Goal: Task Accomplishment & Management: Manage account settings

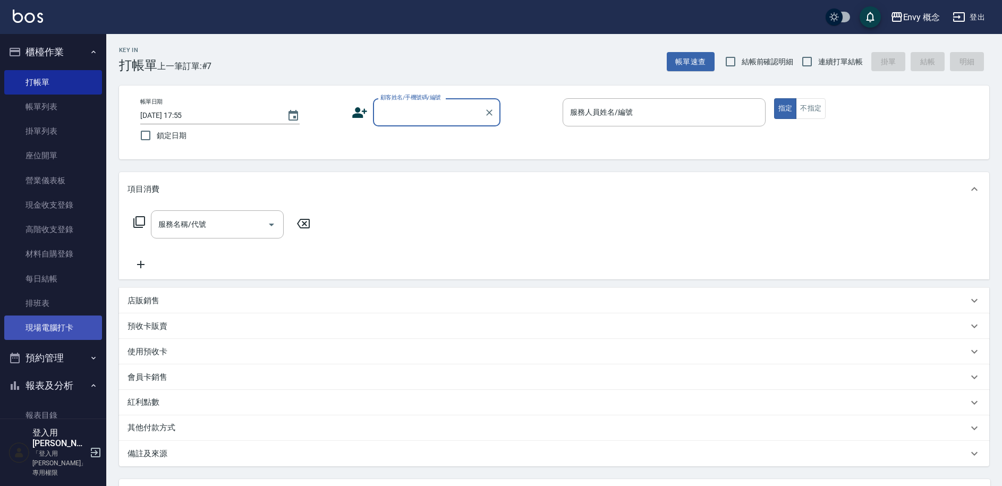
click at [43, 324] on link "現場電腦打卡" at bounding box center [53, 328] width 98 height 24
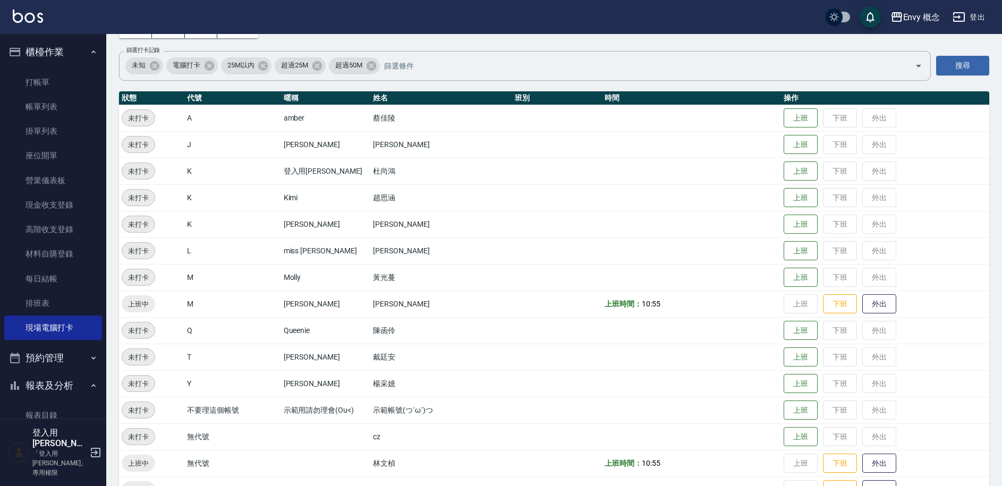
scroll to position [150, 0]
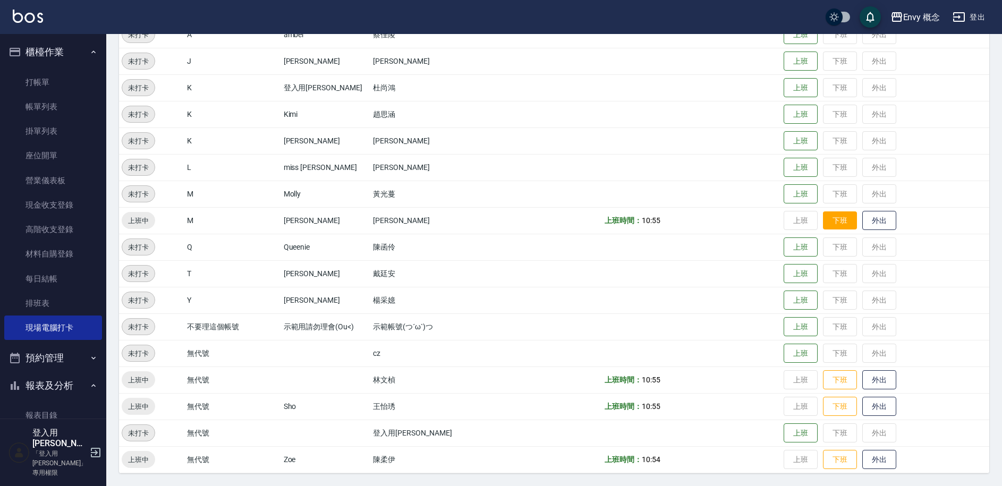
click at [844, 217] on button "下班" at bounding box center [840, 220] width 34 height 19
click at [43, 95] on link "帳單列表" at bounding box center [53, 107] width 98 height 24
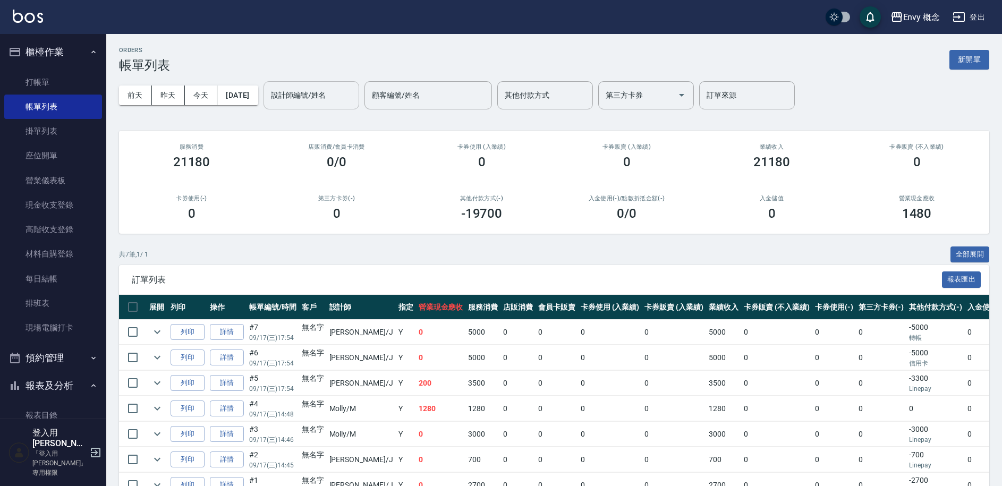
click at [333, 102] on input "設計師編號/姓名" at bounding box center [311, 95] width 86 height 19
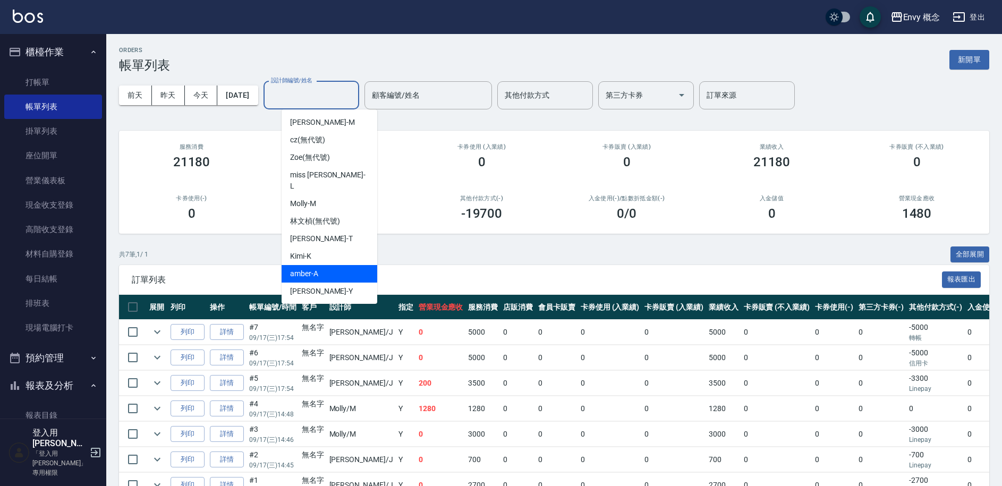
click at [329, 253] on ul "張力云 -M cz (無代號) Zoe (無代號) miss liz -L Molly -M 林文楨 (無代號) Tim -T Kimi -K amber -…" at bounding box center [330, 206] width 96 height 194
click at [343, 300] on div "Jessie -J" at bounding box center [330, 309] width 96 height 18
type input "Jessie-J"
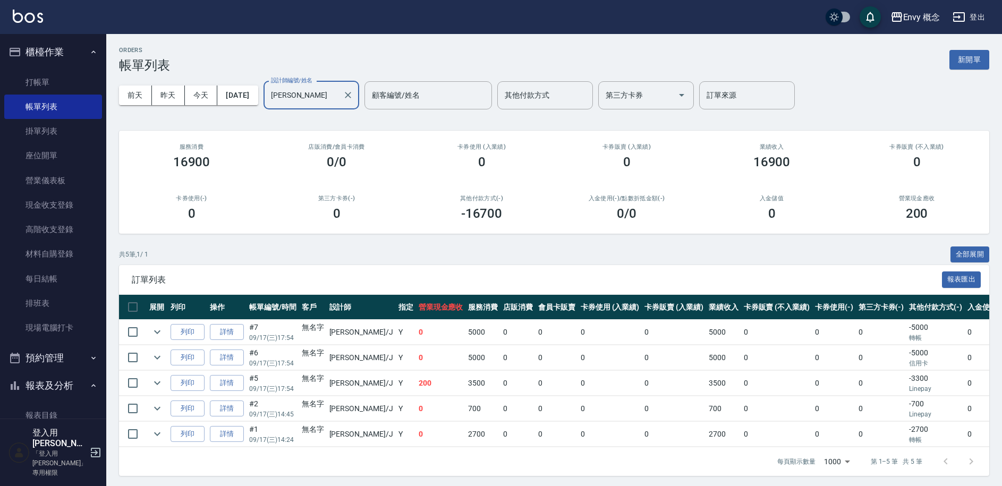
scroll to position [11, 0]
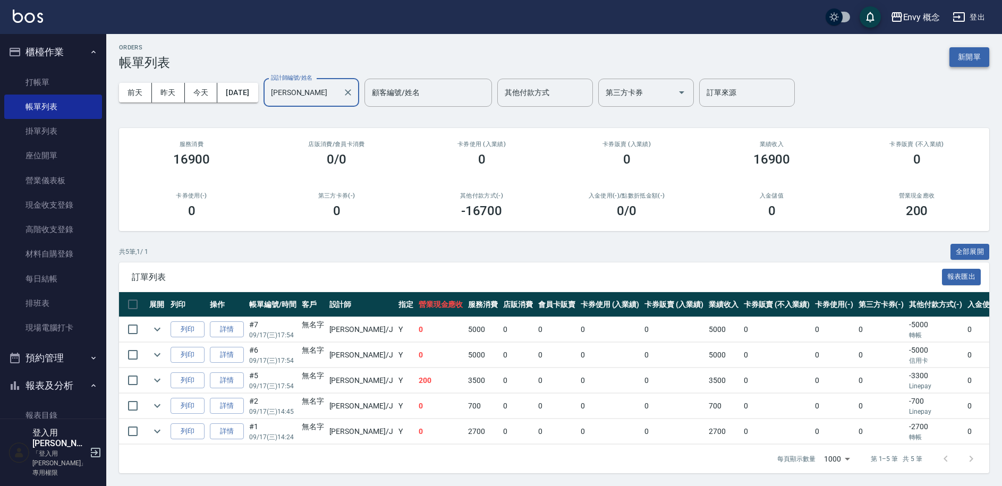
click at [966, 56] on button "新開單" at bounding box center [969, 57] width 40 height 20
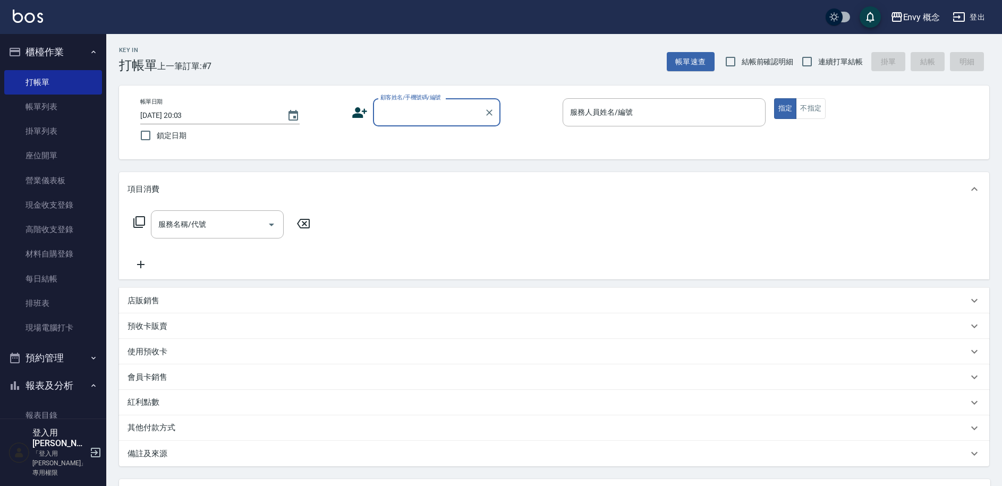
click at [446, 115] on input "顧客姓名/手機號碼/編號" at bounding box center [429, 112] width 102 height 19
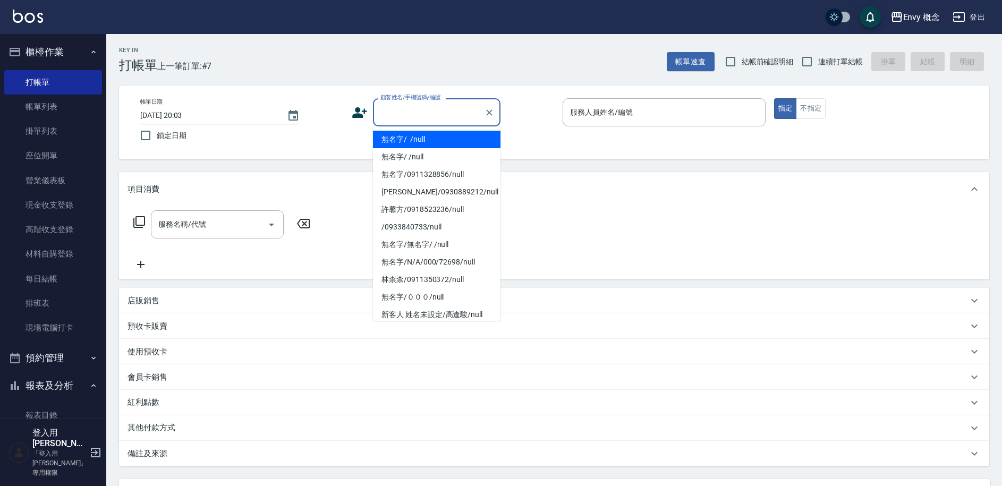
click at [438, 142] on li "無名字/ /null" at bounding box center [437, 140] width 128 height 18
type input "無名字/ /null"
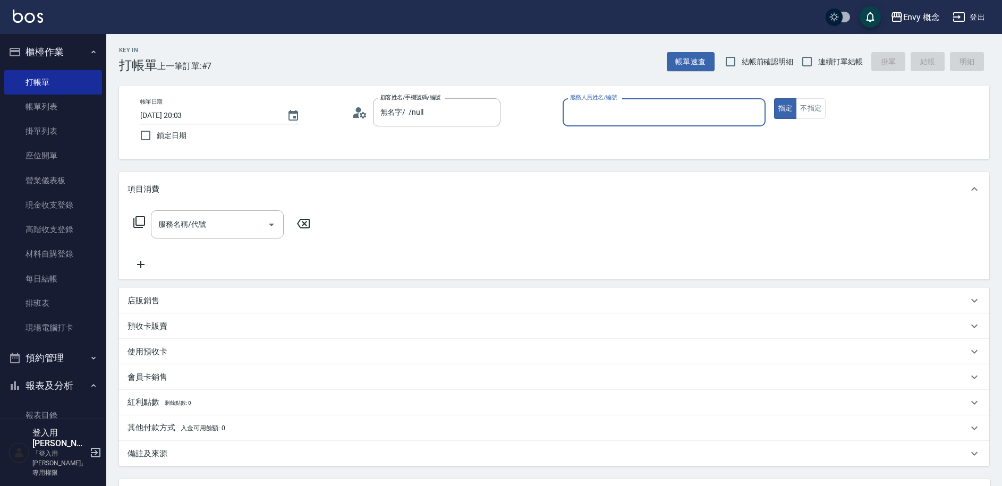
click at [630, 106] on input "服務人員姓名/編號" at bounding box center [663, 112] width 193 height 19
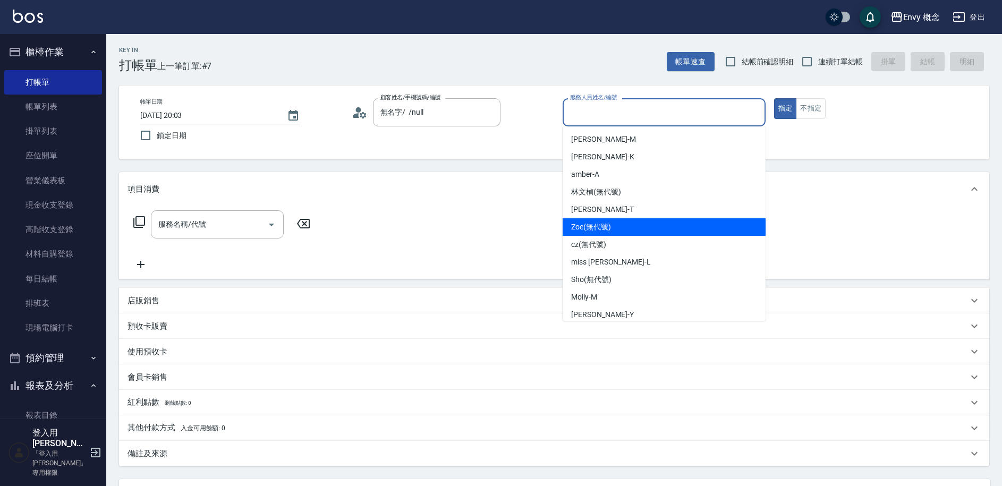
scroll to position [60, 0]
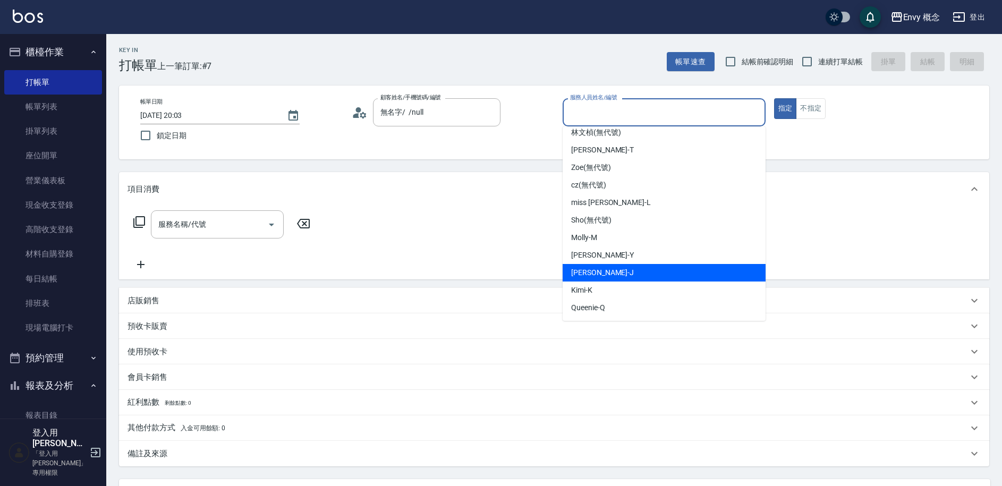
click at [625, 266] on div "Jessie -J" at bounding box center [664, 273] width 203 height 18
type input "Jessie-J"
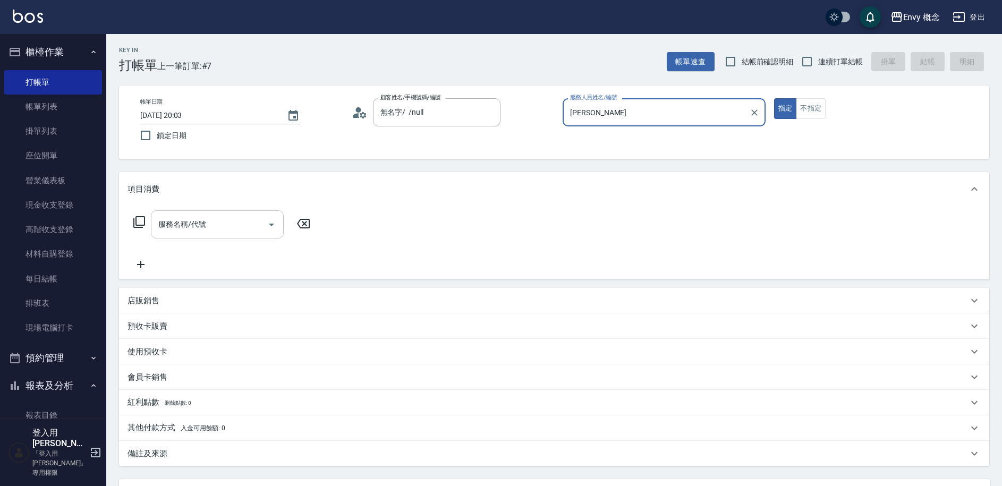
click at [241, 217] on input "服務名稱/代號" at bounding box center [209, 224] width 107 height 19
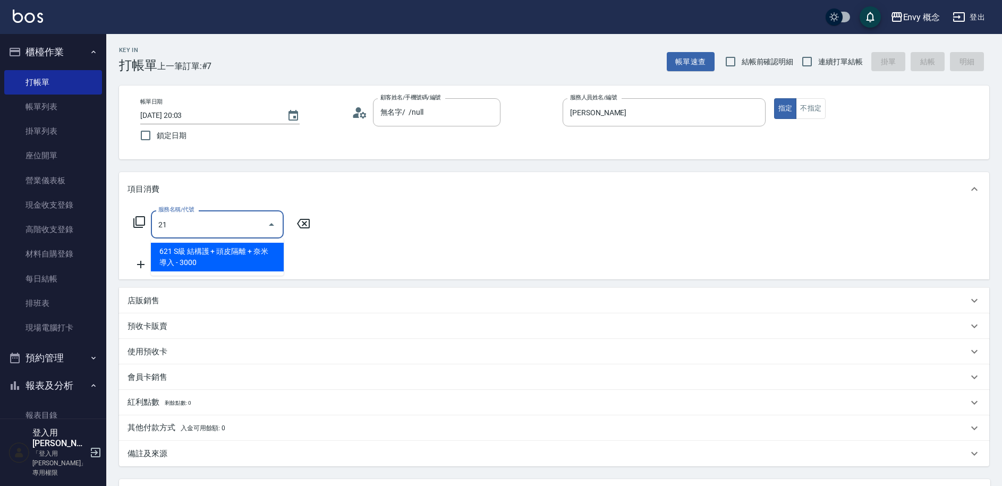
type input "2"
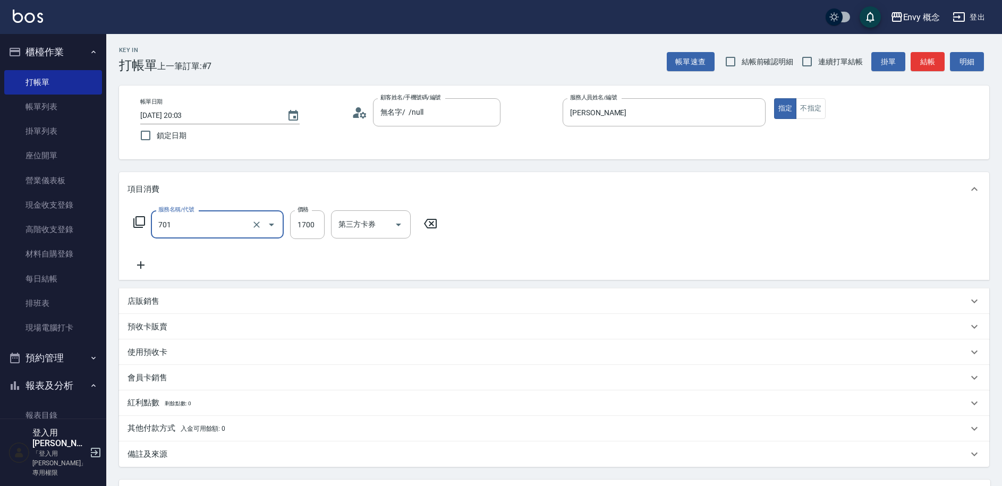
type input "701 染髮(701)"
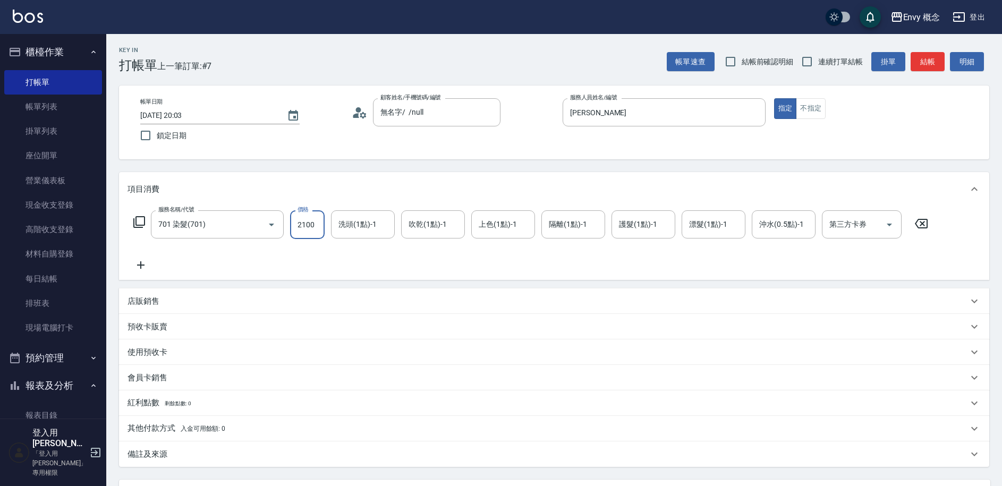
type input "2100"
click at [210, 421] on div "其他付款方式 入金可用餘額: 0" at bounding box center [554, 429] width 870 height 26
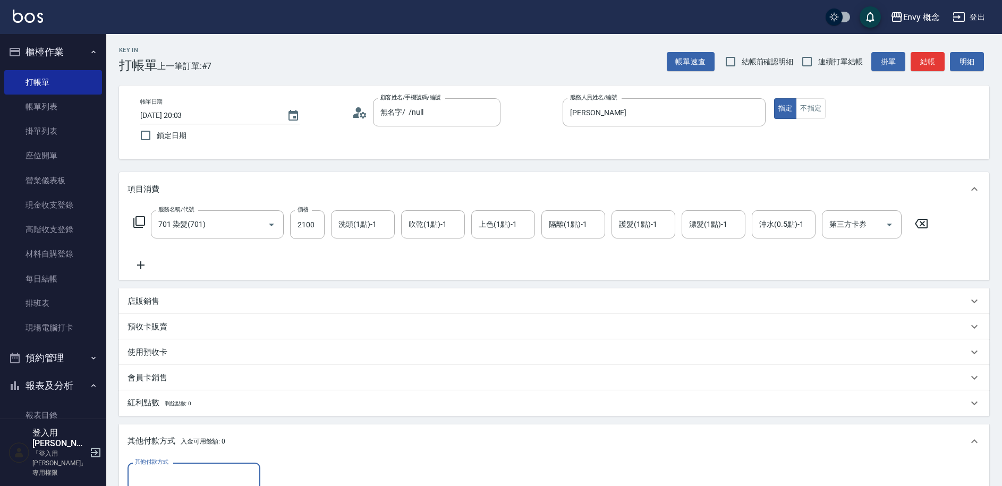
scroll to position [0, 0]
click at [200, 472] on input "其他付款方式" at bounding box center [193, 477] width 123 height 19
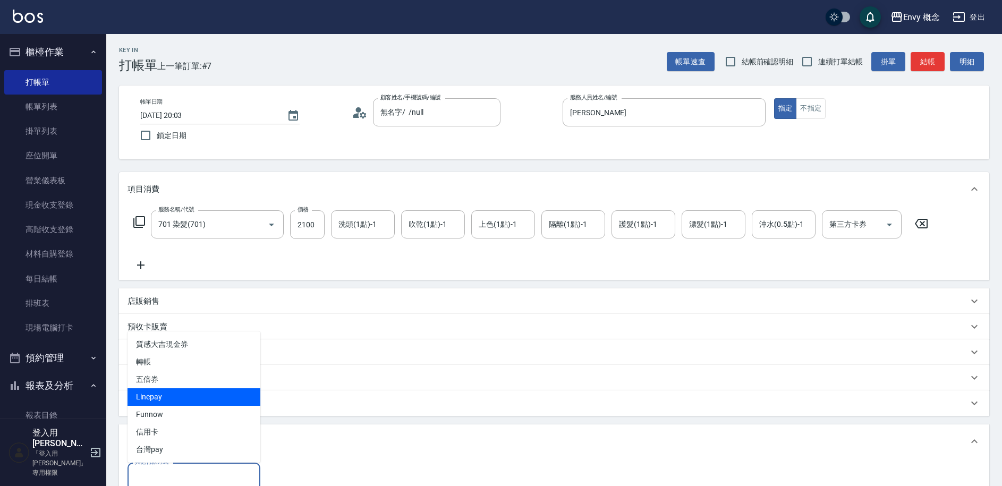
click at [188, 395] on span "Linepay" at bounding box center [194, 397] width 133 height 18
type input "Linepay"
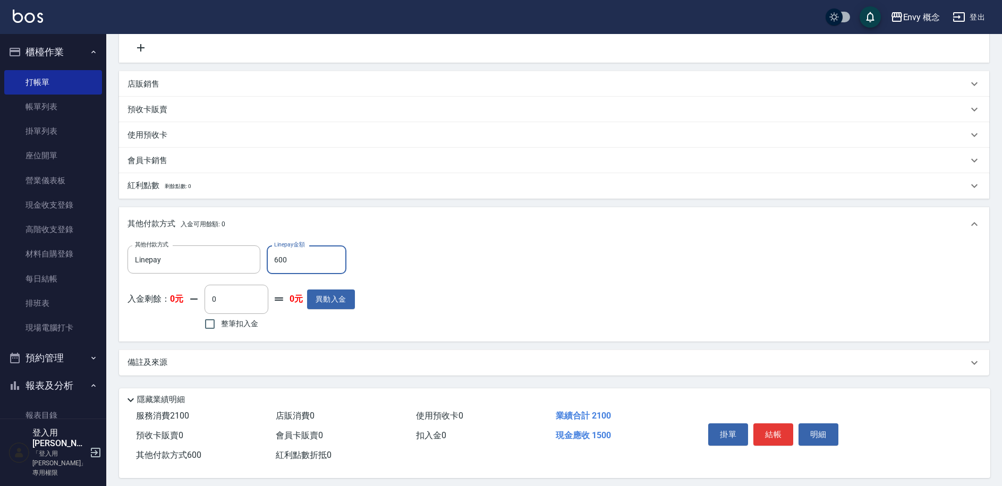
scroll to position [227, 0]
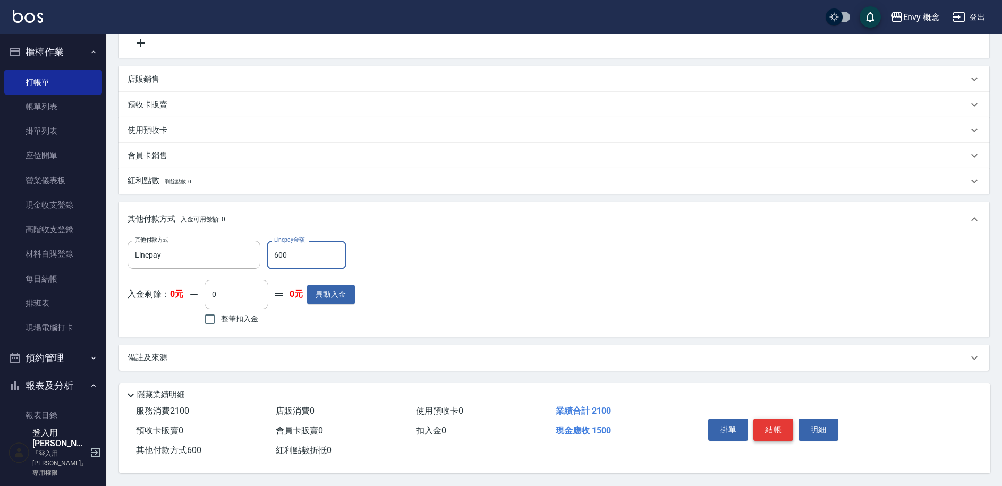
type input "600"
drag, startPoint x: 775, startPoint y: 425, endPoint x: 767, endPoint y: 421, distance: 8.8
click at [775, 424] on button "結帳" at bounding box center [773, 430] width 40 height 22
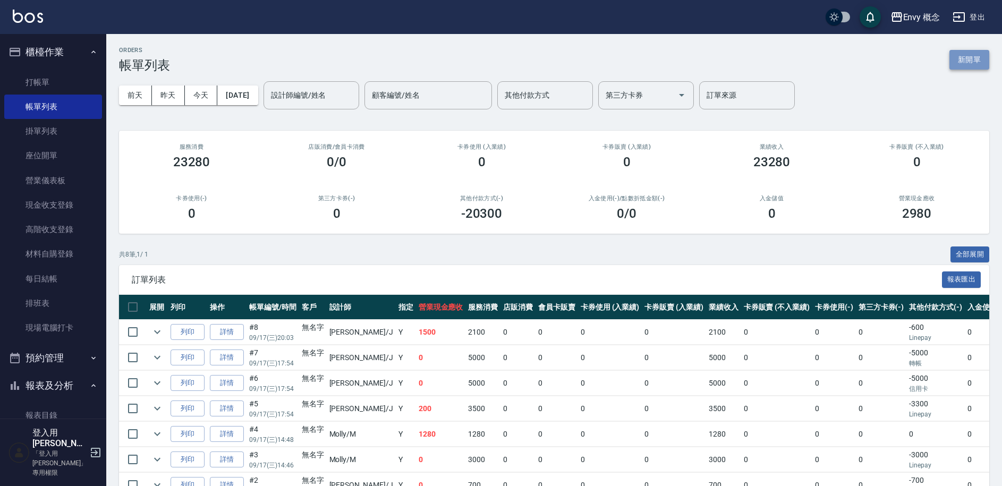
click at [963, 62] on button "新開單" at bounding box center [969, 60] width 40 height 20
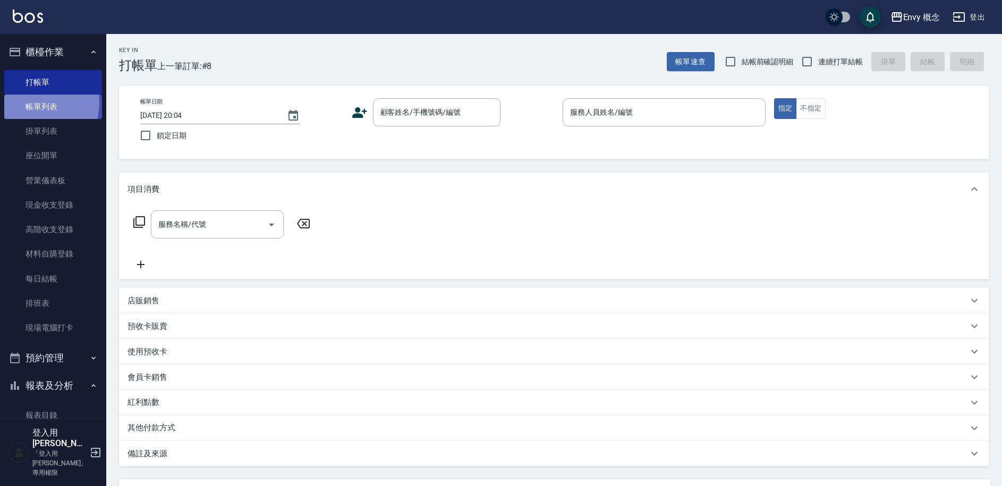
click at [33, 103] on link "帳單列表" at bounding box center [53, 107] width 98 height 24
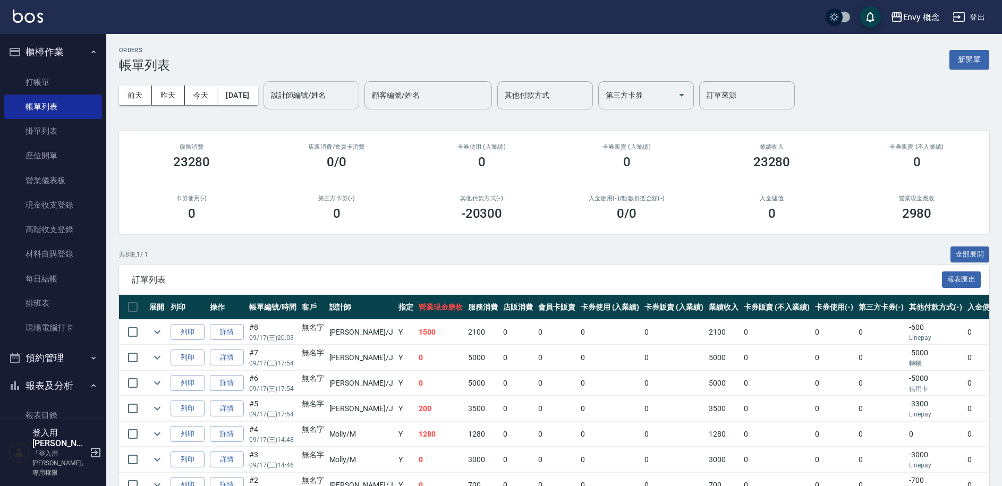
click at [339, 98] on input "設計師編號/姓名" at bounding box center [311, 95] width 86 height 19
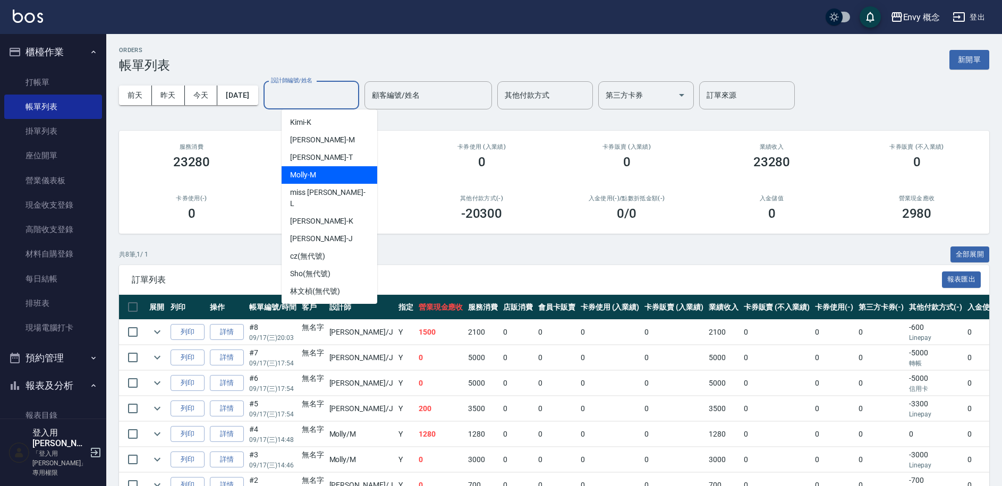
click at [331, 174] on div "Molly -M" at bounding box center [330, 175] width 96 height 18
type input "Molly-M"
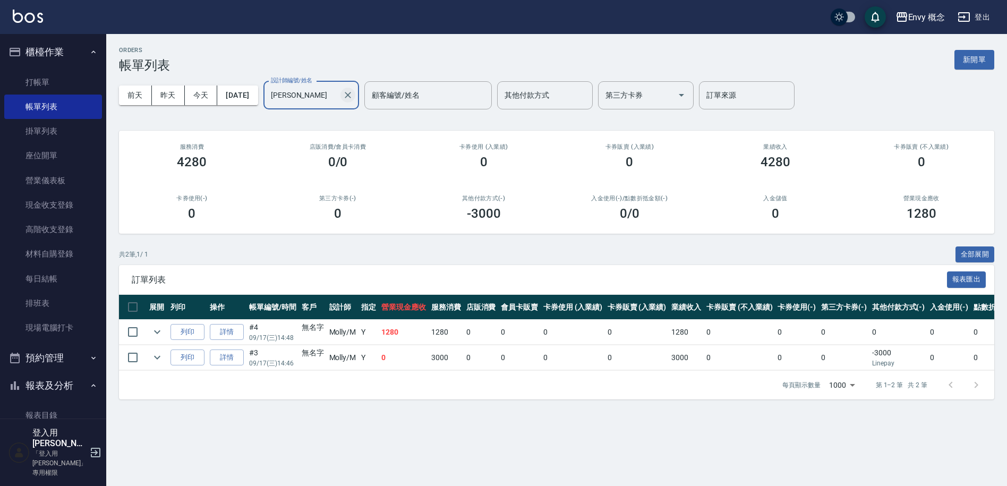
click at [353, 91] on icon "Clear" at bounding box center [348, 95] width 11 height 11
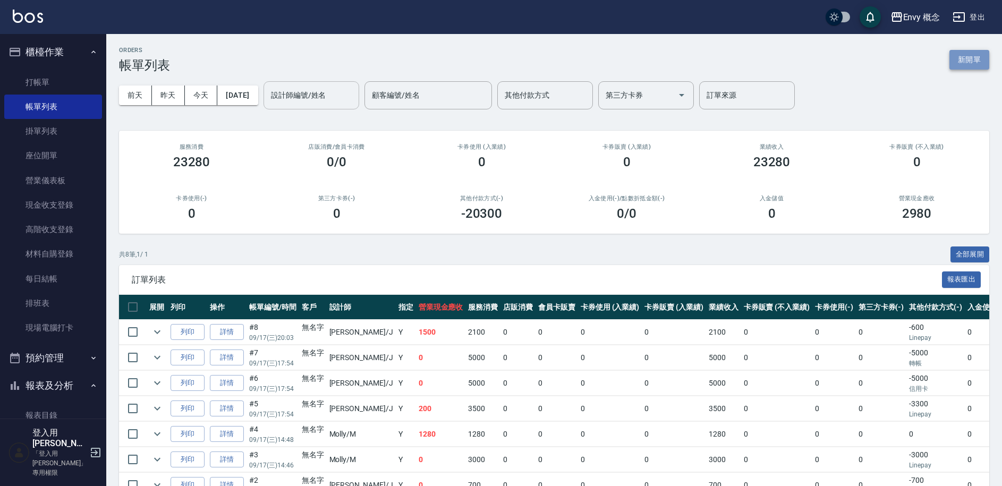
click at [968, 61] on button "新開單" at bounding box center [969, 60] width 40 height 20
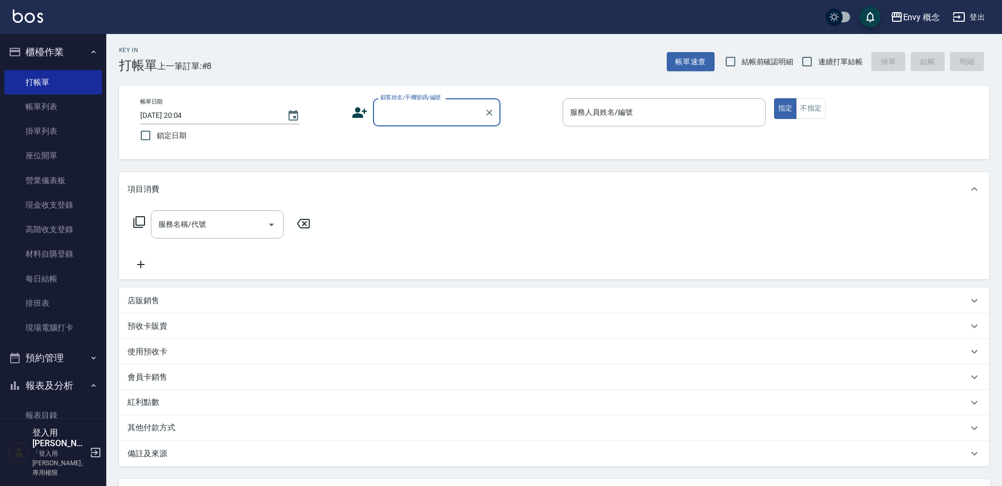
click at [442, 109] on input "顧客姓名/手機號碼/編號" at bounding box center [429, 112] width 102 height 19
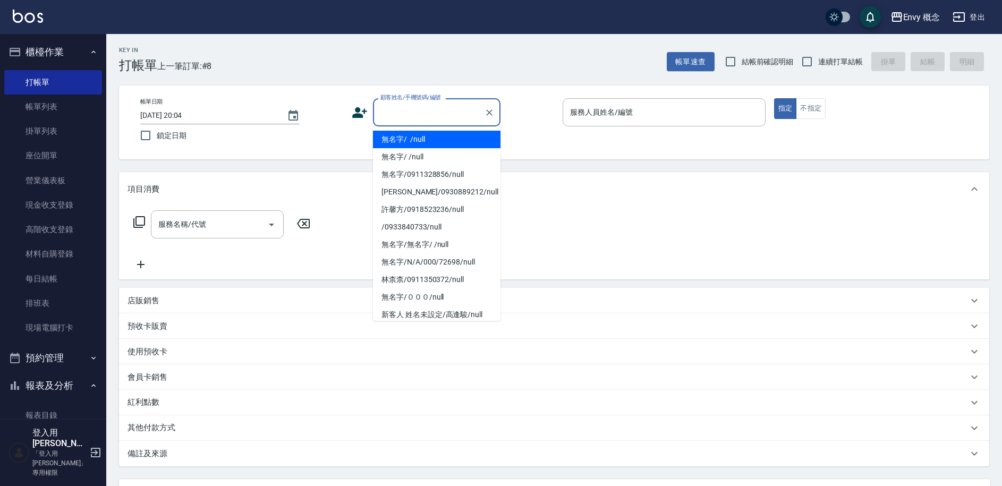
click at [821, 60] on span "連續打單結帳" at bounding box center [840, 61] width 45 height 11
click at [818, 60] on input "連續打單結帳" at bounding box center [807, 61] width 22 height 22
checkbox input "true"
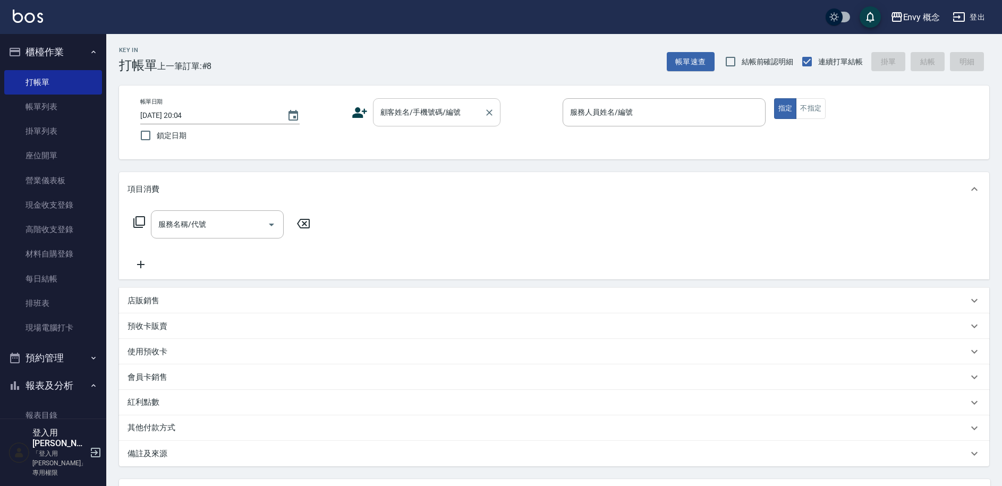
click at [411, 115] on input "顧客姓名/手機號碼/編號" at bounding box center [429, 112] width 102 height 19
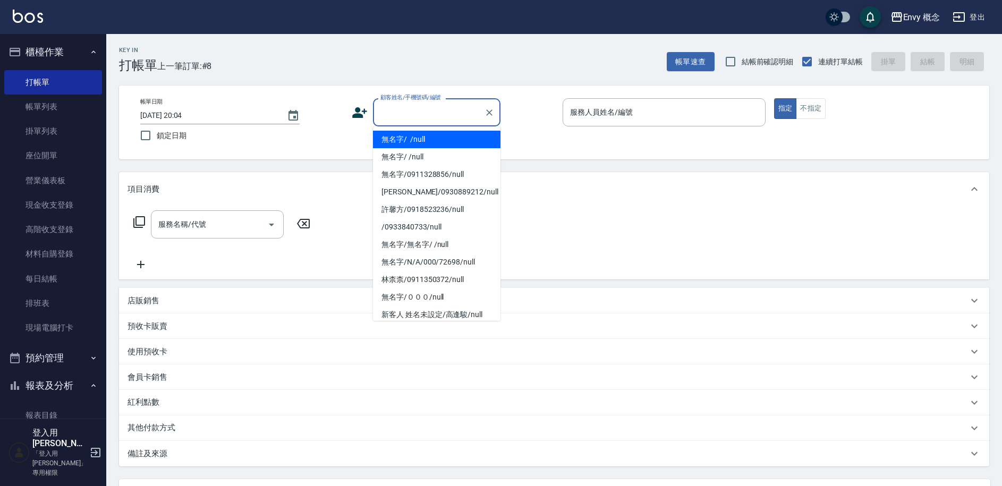
drag, startPoint x: 422, startPoint y: 139, endPoint x: 591, endPoint y: 119, distance: 170.1
click at [422, 139] on li "無名字/ /null" at bounding box center [437, 140] width 128 height 18
type input "無名字/ /null"
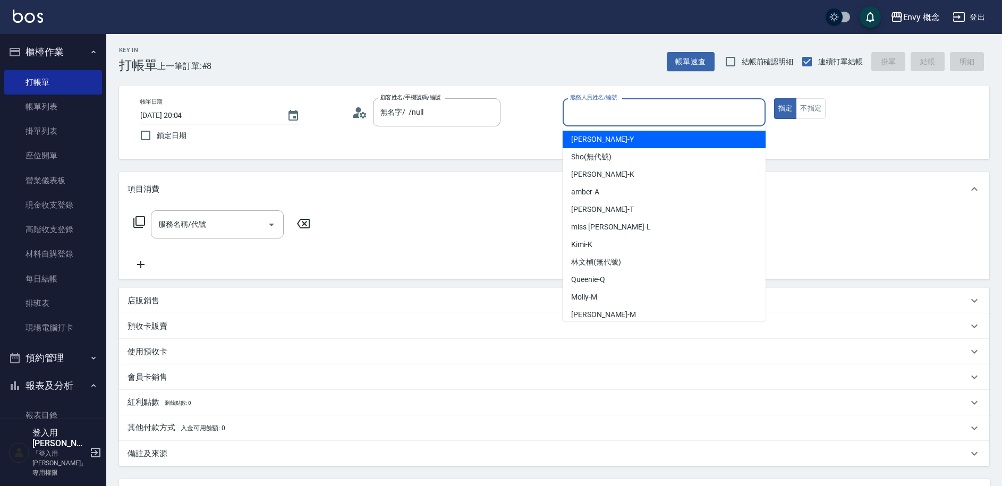
click at [602, 114] on input "服務人員姓名/編號" at bounding box center [663, 112] width 193 height 19
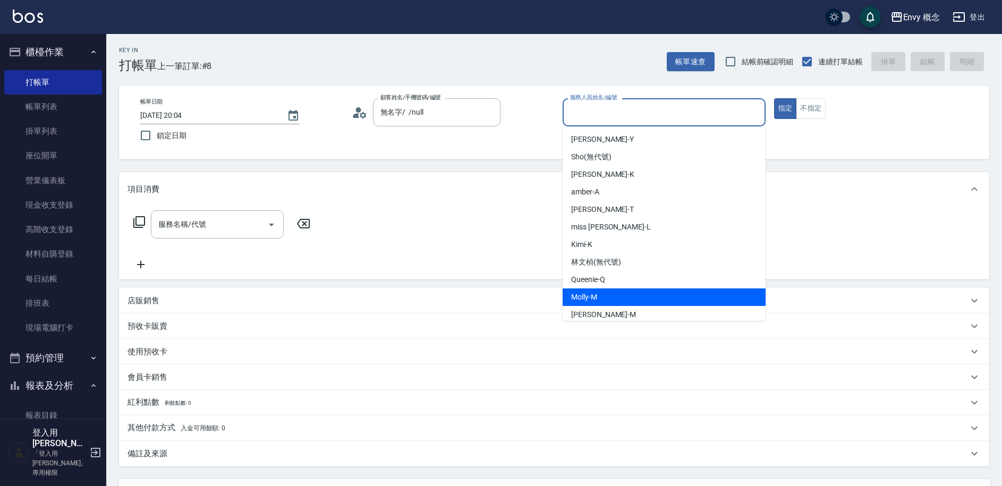
click at [592, 300] on span "Molly -M" at bounding box center [584, 297] width 26 height 11
type input "Molly-M"
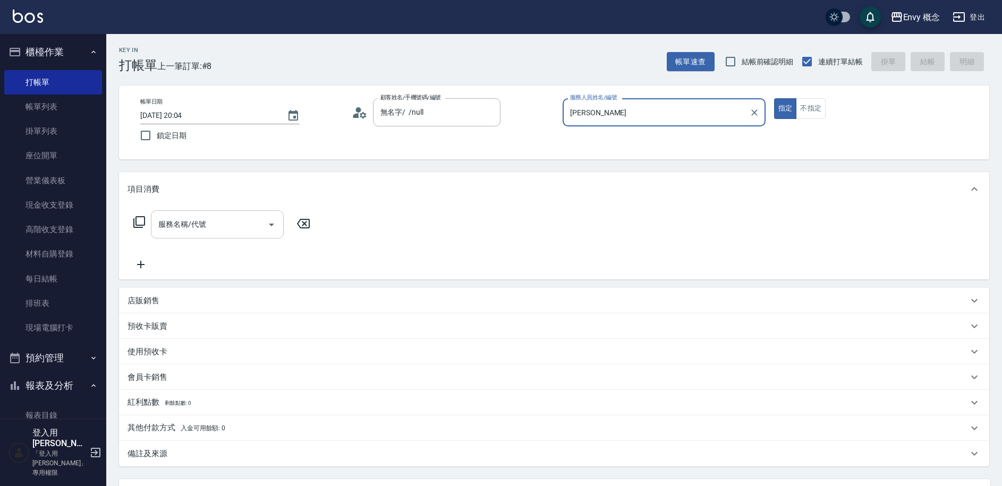
click at [259, 226] on input "服務名稱/代號" at bounding box center [209, 224] width 107 height 19
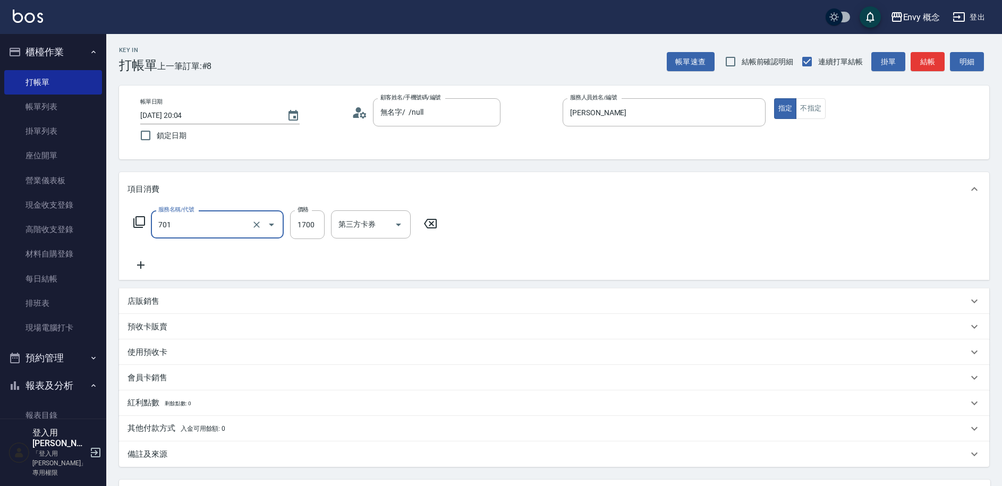
type input "701 染髮(701)"
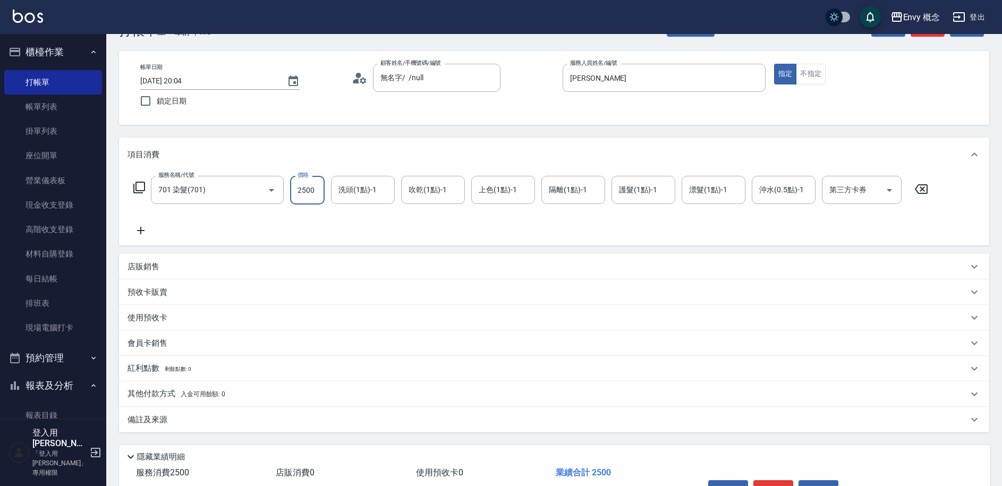
scroll to position [101, 0]
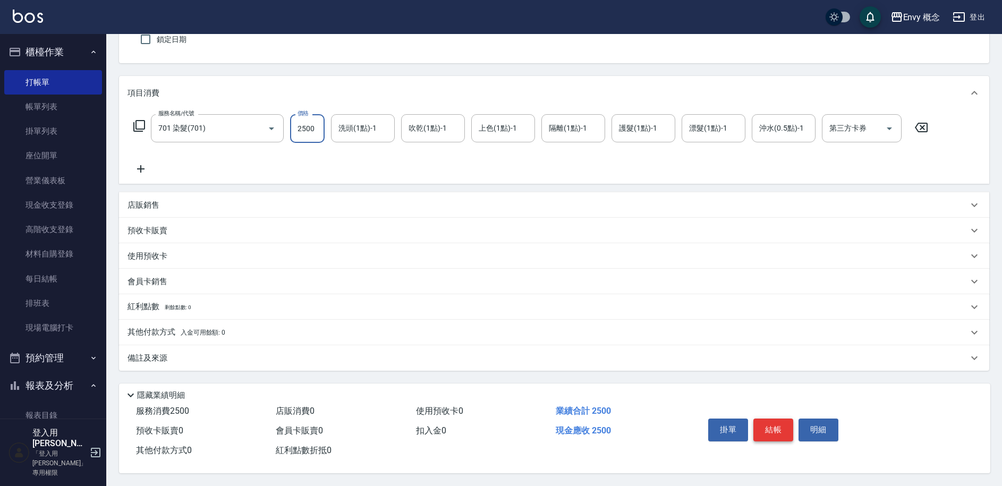
type input "2500"
click at [772, 431] on button "結帳" at bounding box center [773, 430] width 40 height 22
type input "2025/09/17 20:06"
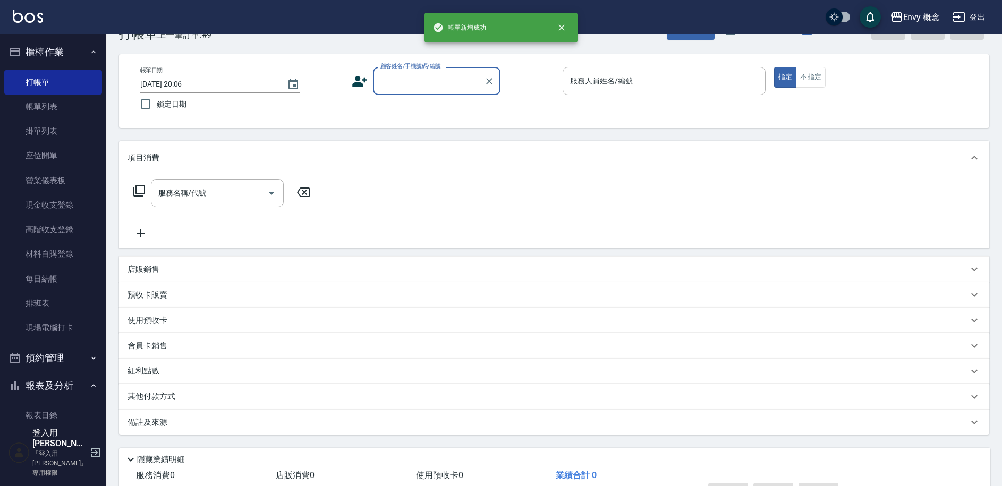
scroll to position [0, 0]
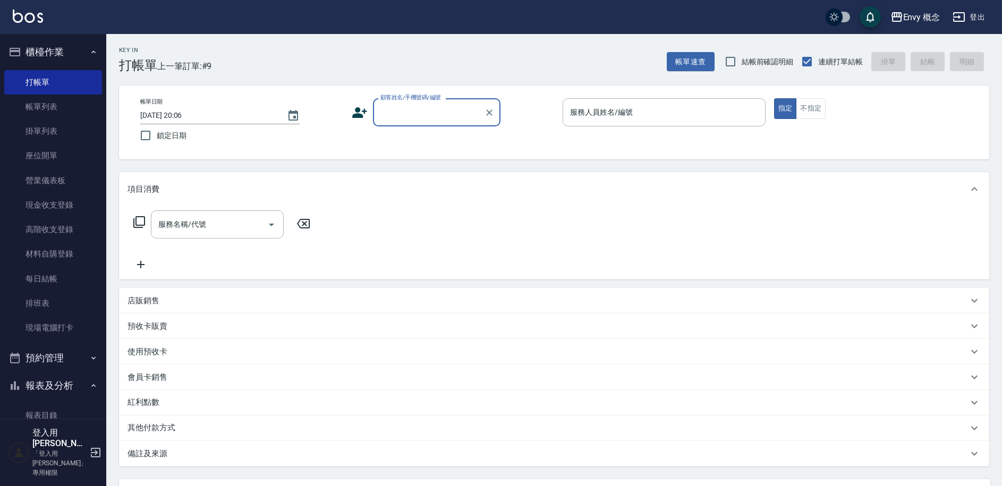
click at [445, 117] on input "顧客姓名/手機號碼/編號" at bounding box center [429, 112] width 102 height 19
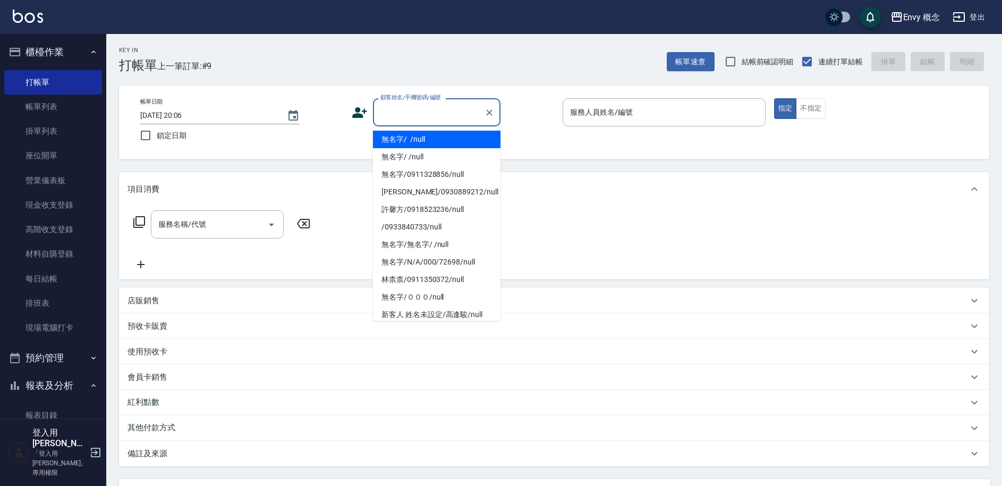
click at [432, 138] on li "無名字/ /null" at bounding box center [437, 140] width 128 height 18
type input "無名字/ /null"
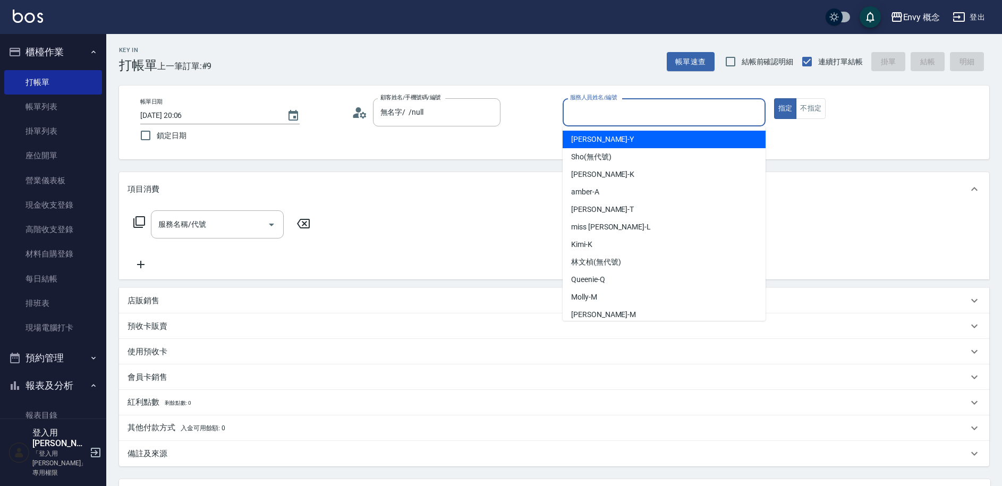
click at [576, 107] on input "服務人員姓名/編號" at bounding box center [663, 112] width 193 height 19
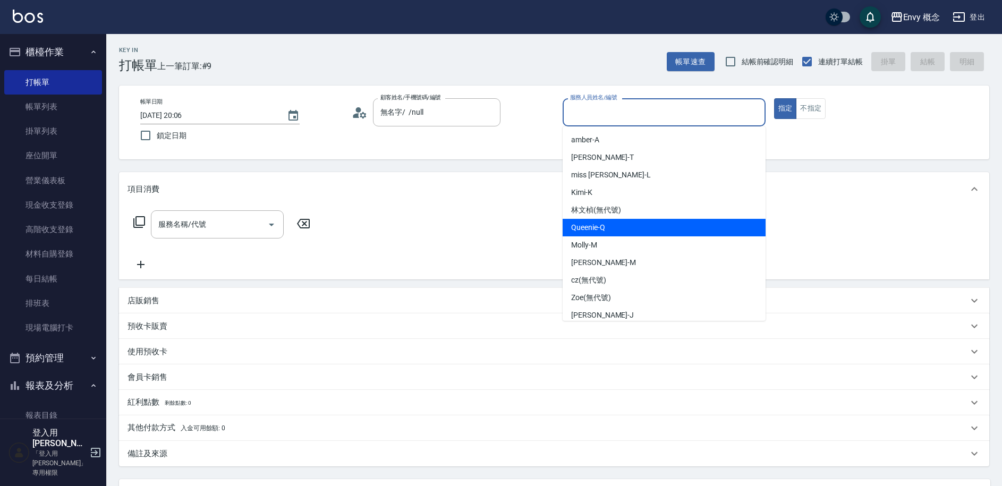
scroll to position [60, 0]
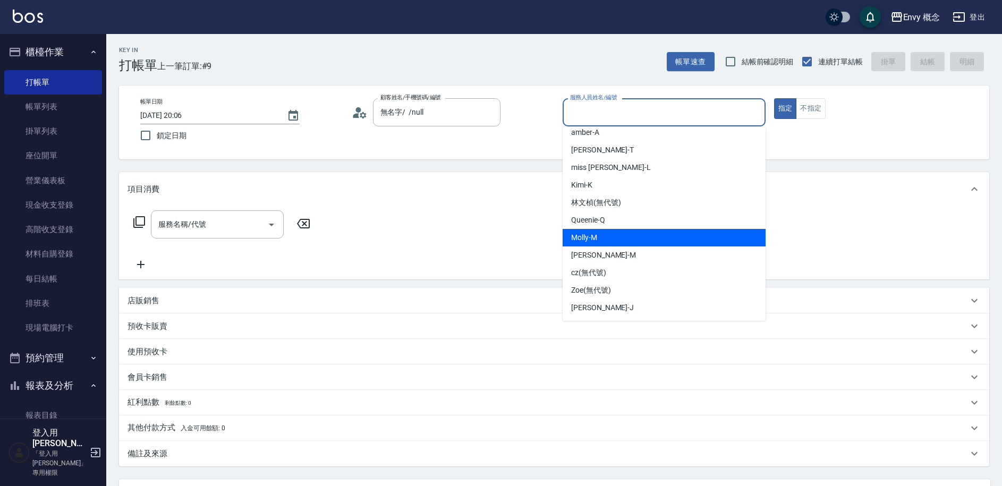
click at [615, 234] on div "Molly -M" at bounding box center [664, 238] width 203 height 18
type input "Molly-M"
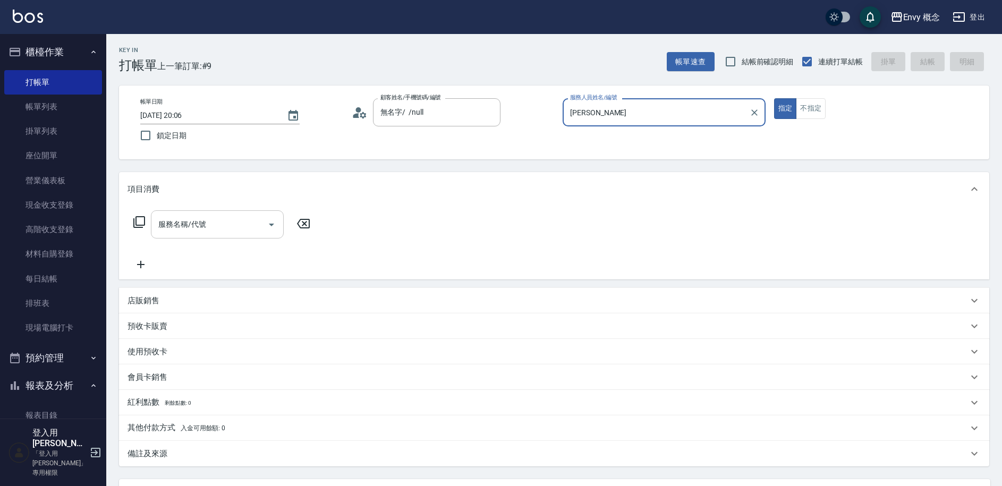
click at [219, 229] on input "服務名稱/代號" at bounding box center [209, 224] width 107 height 19
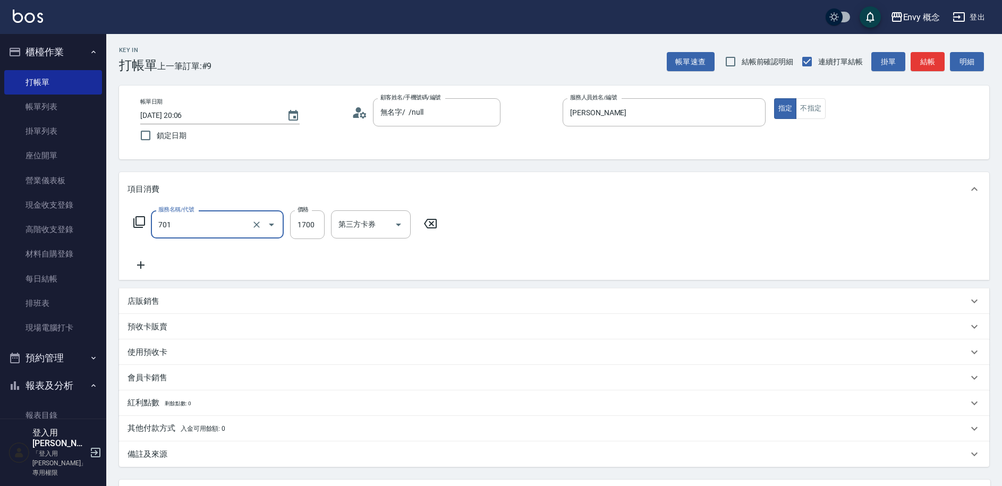
type input "701 染髮(701)"
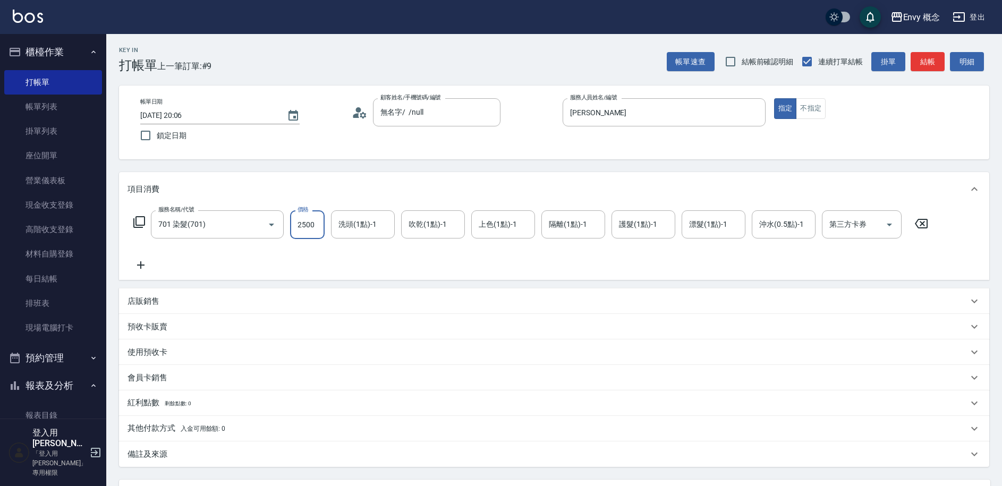
type input "2500"
click at [249, 419] on div "其他付款方式 入金可用餘額: 0" at bounding box center [554, 429] width 870 height 26
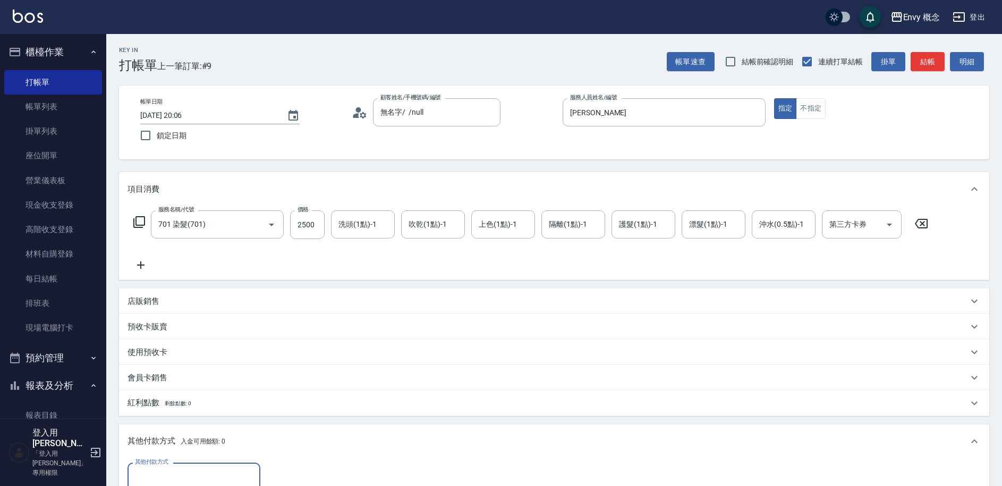
scroll to position [0, 0]
click at [203, 471] on input "其他付款方式" at bounding box center [193, 477] width 123 height 19
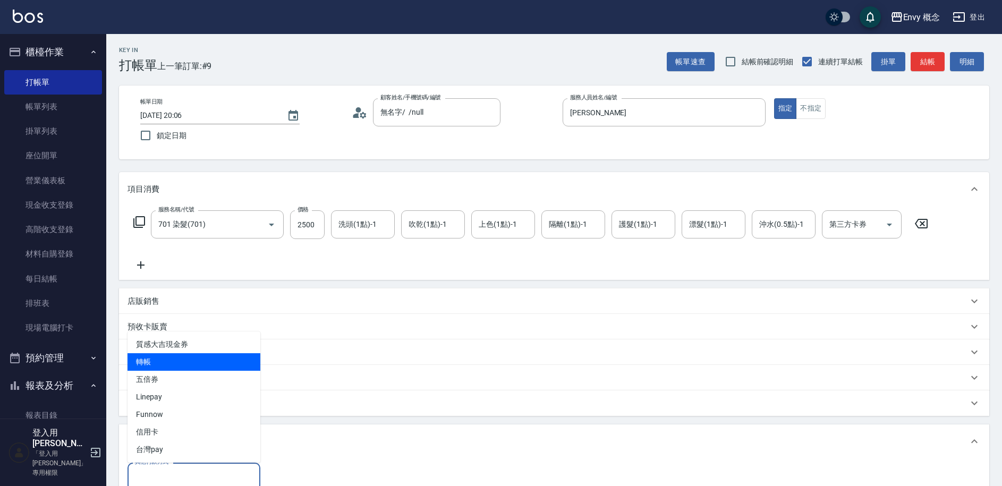
click at [168, 359] on span "轉帳" at bounding box center [194, 362] width 133 height 18
type input "轉帳"
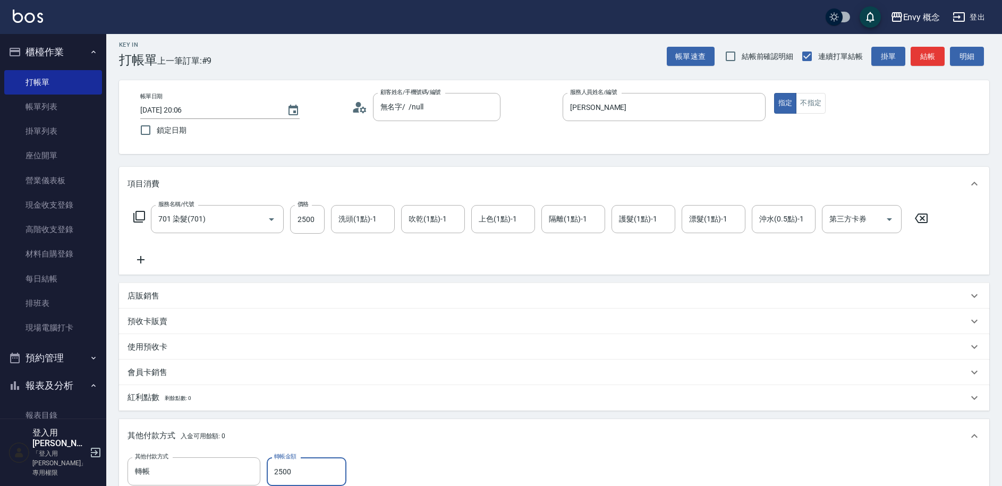
scroll to position [227, 0]
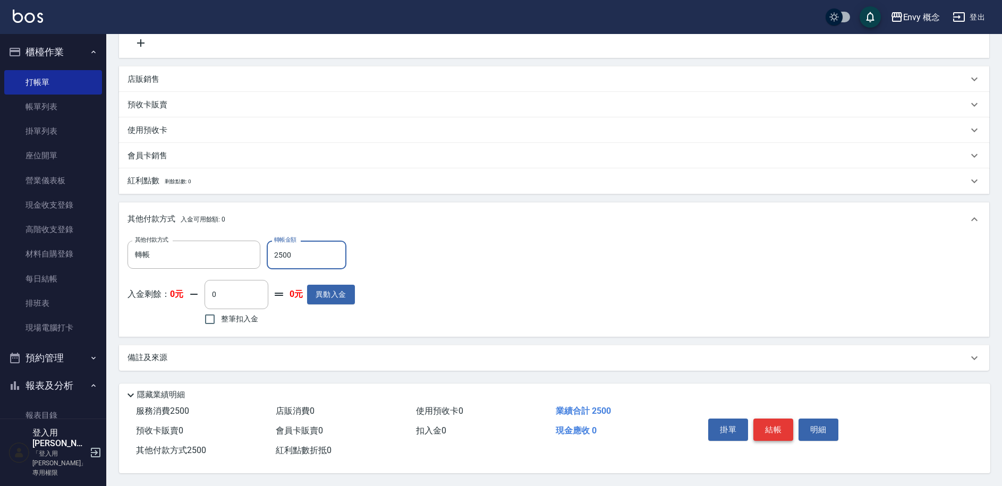
type input "2500"
click at [771, 419] on button "結帳" at bounding box center [773, 430] width 40 height 22
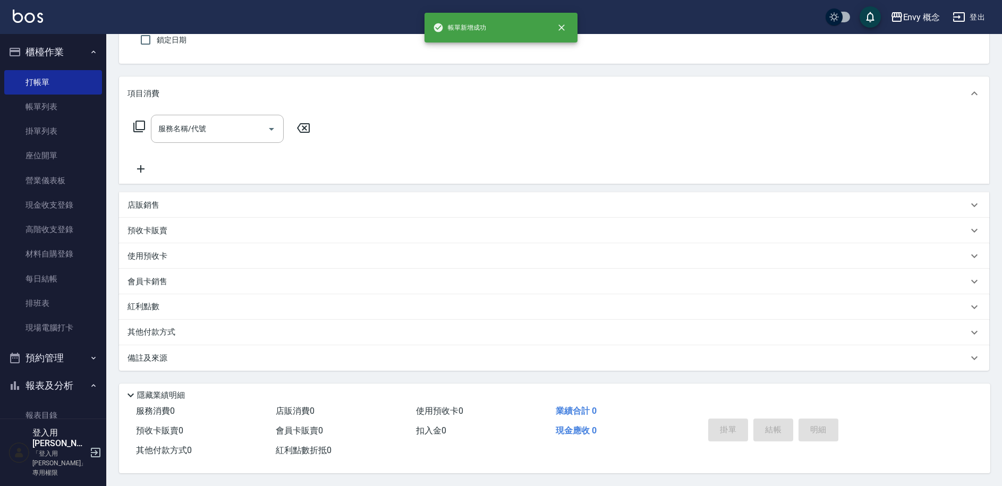
scroll to position [0, 0]
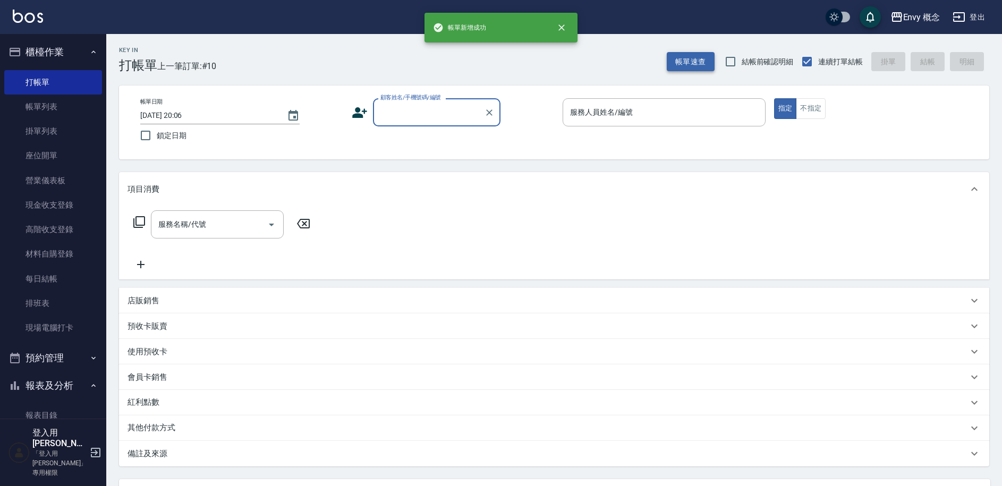
click at [684, 60] on button "帳單速查" at bounding box center [691, 62] width 48 height 20
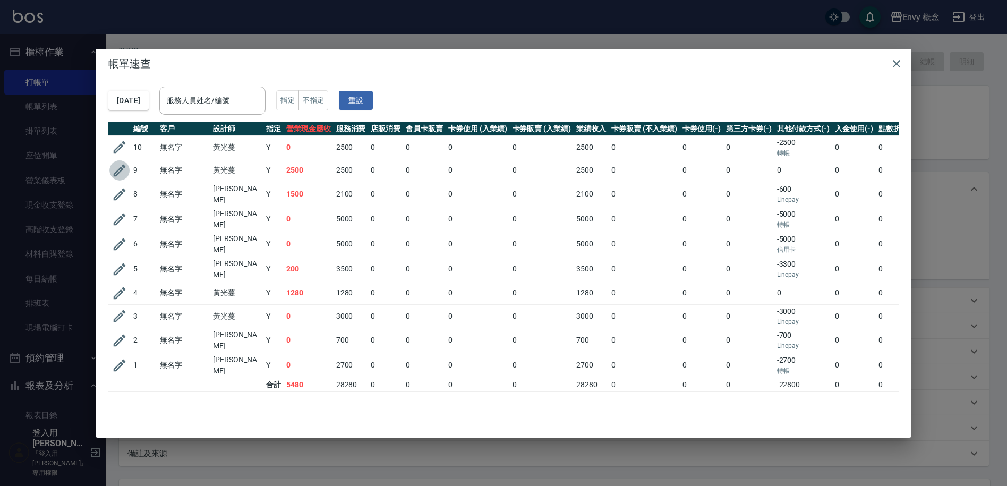
click at [121, 169] on icon "button" at bounding box center [120, 171] width 16 height 16
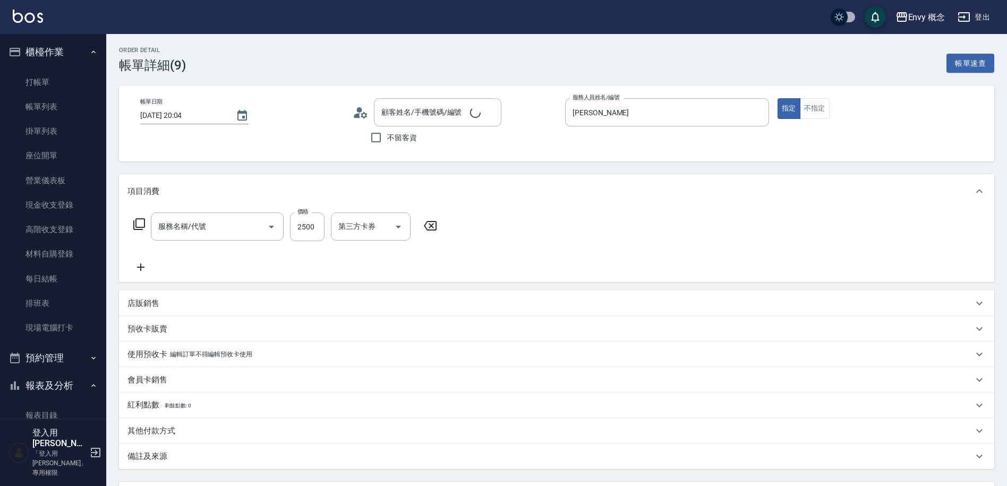
type input "2025/09/17 20:04"
type input "Molly-M"
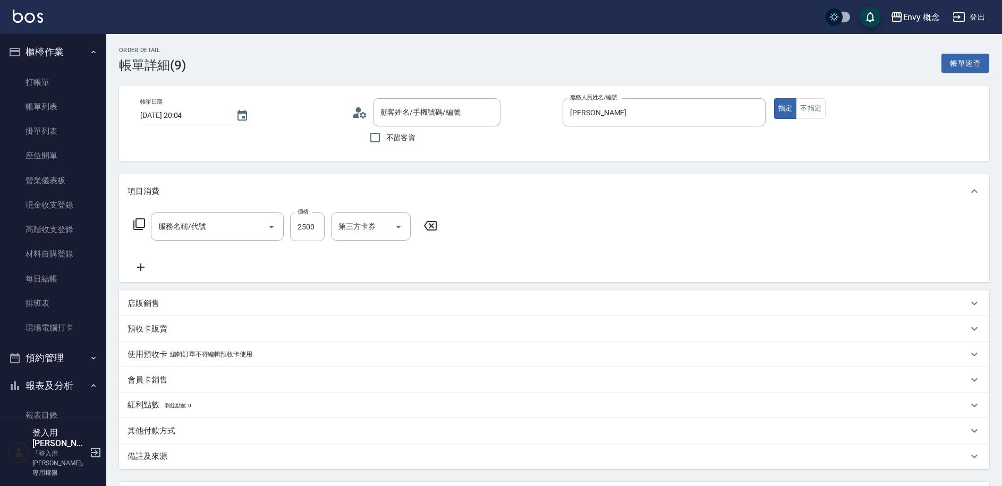
type input "701 染髮(701)"
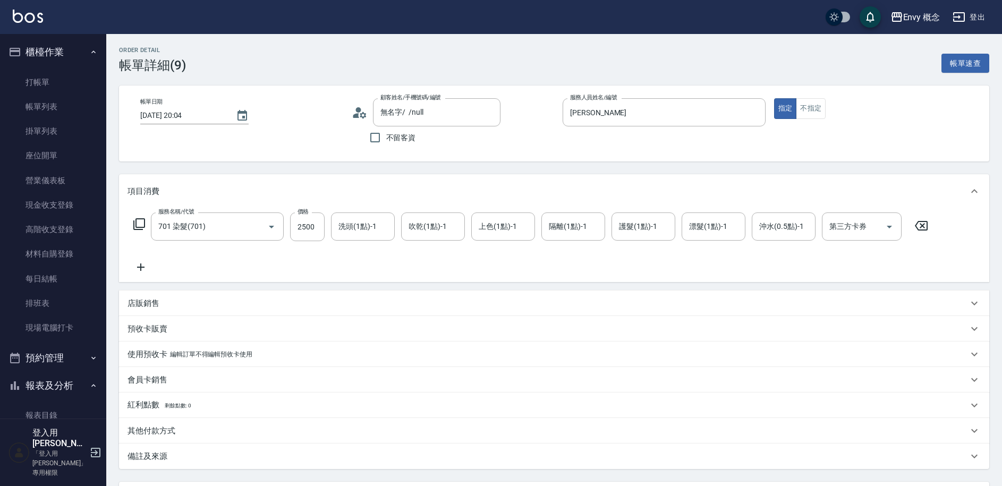
type input "無名字/ /null"
click at [177, 428] on div "其他付款方式" at bounding box center [548, 431] width 840 height 11
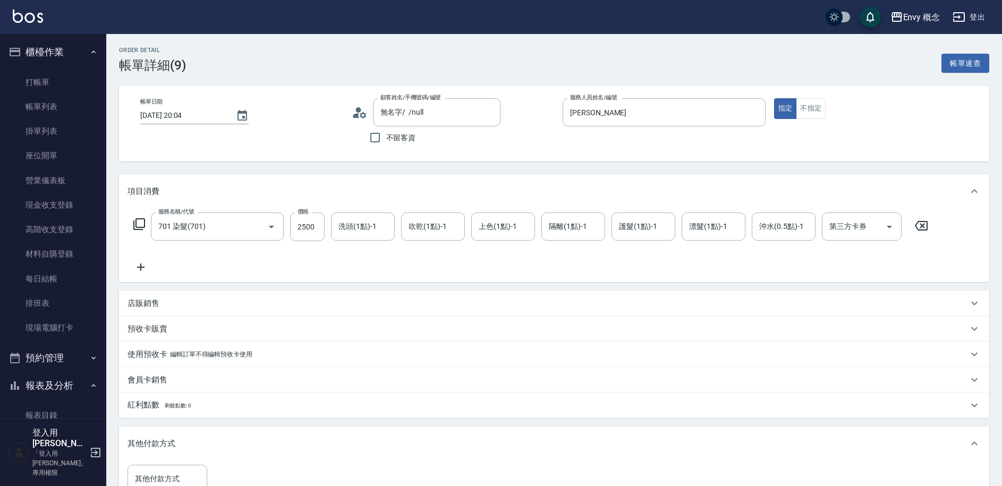
click at [168, 477] on input "其他付款方式" at bounding box center [167, 479] width 70 height 19
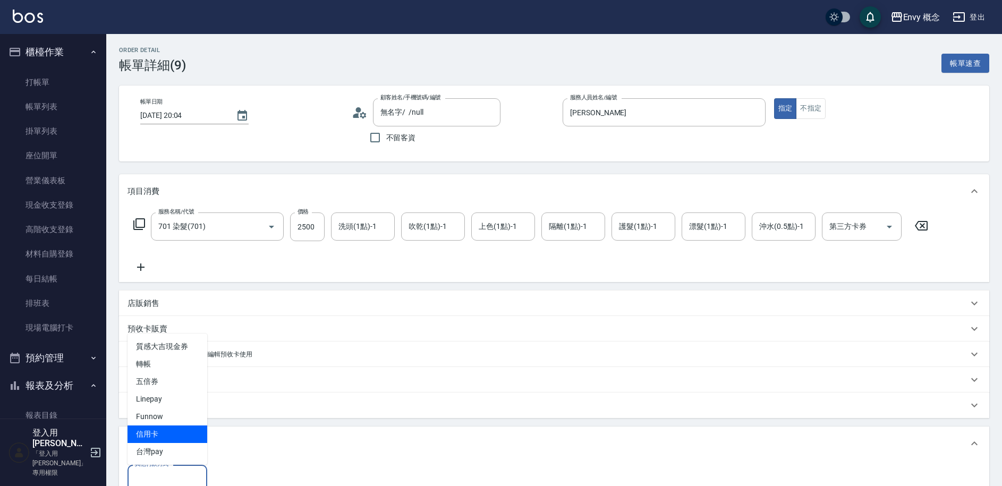
click at [166, 432] on span "信用卡" at bounding box center [168, 435] width 80 height 18
type input "信用卡"
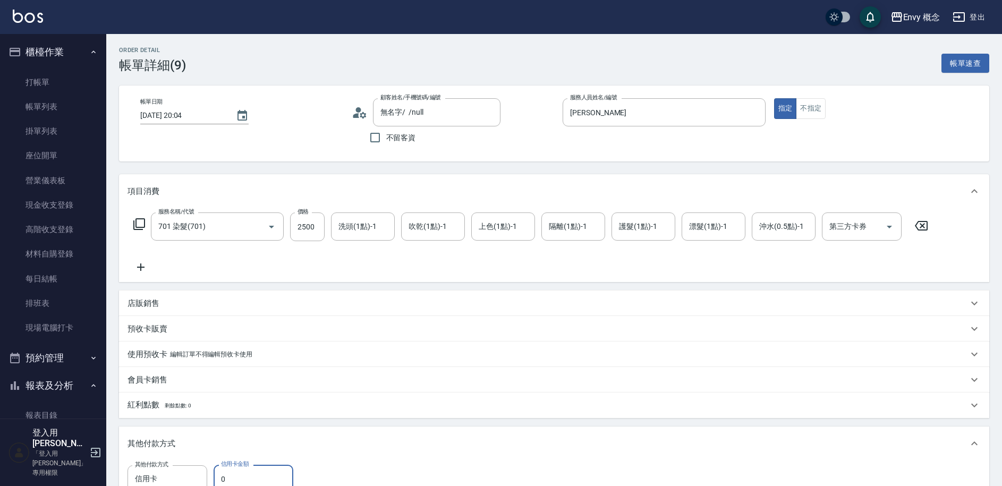
scroll to position [38, 0]
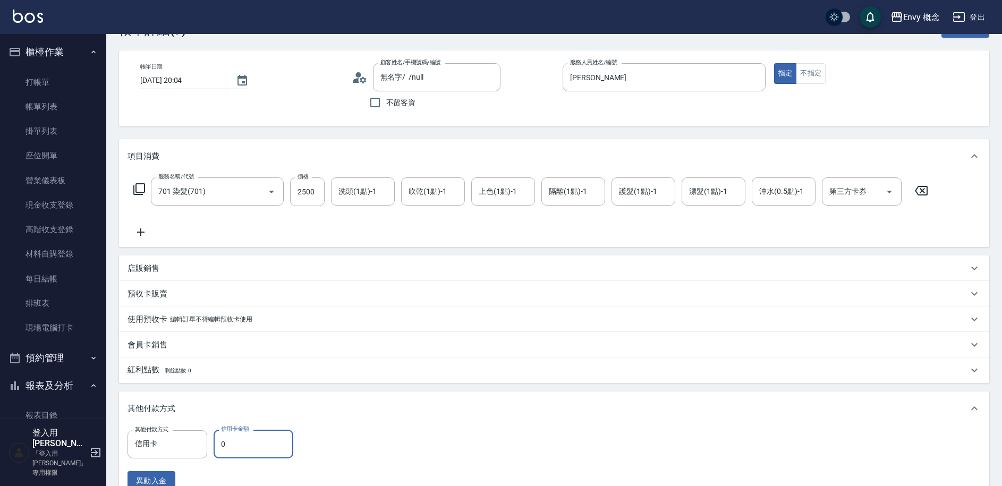
click at [248, 481] on div "其他付款方式 信用卡 其他付款方式 信用卡金額 0 信用卡金額 異動入金" at bounding box center [214, 460] width 172 height 61
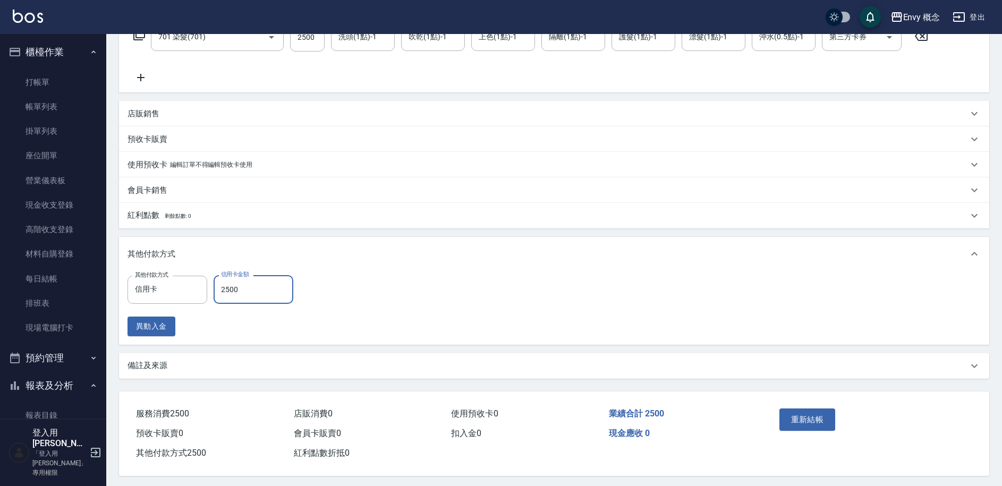
scroll to position [197, 0]
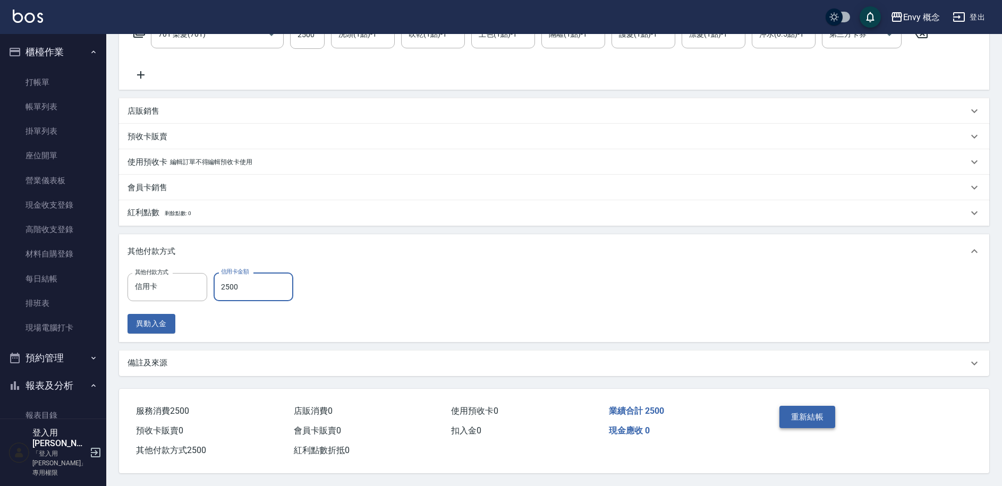
type input "2500"
click at [813, 414] on button "重新結帳" at bounding box center [807, 417] width 56 height 22
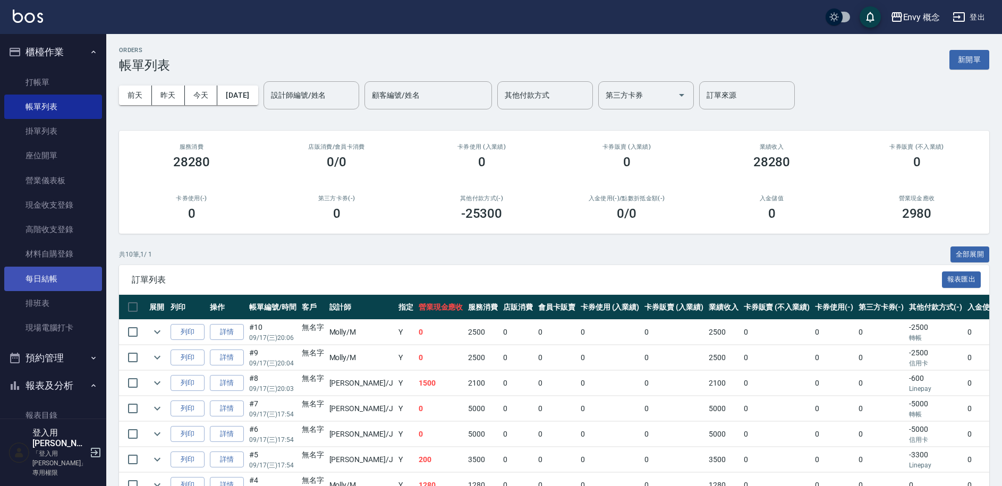
click at [55, 281] on link "每日結帳" at bounding box center [53, 279] width 98 height 24
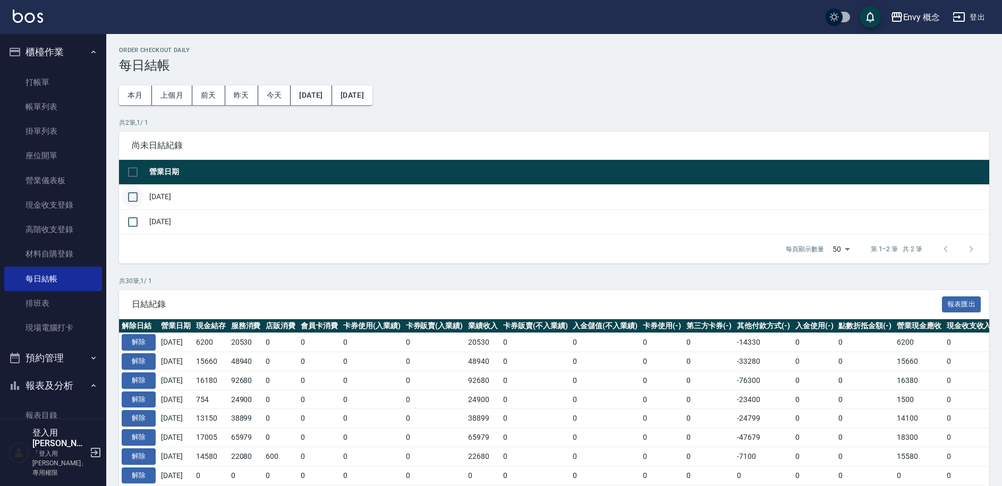
click at [131, 197] on input "checkbox" at bounding box center [133, 197] width 22 height 22
checkbox input "true"
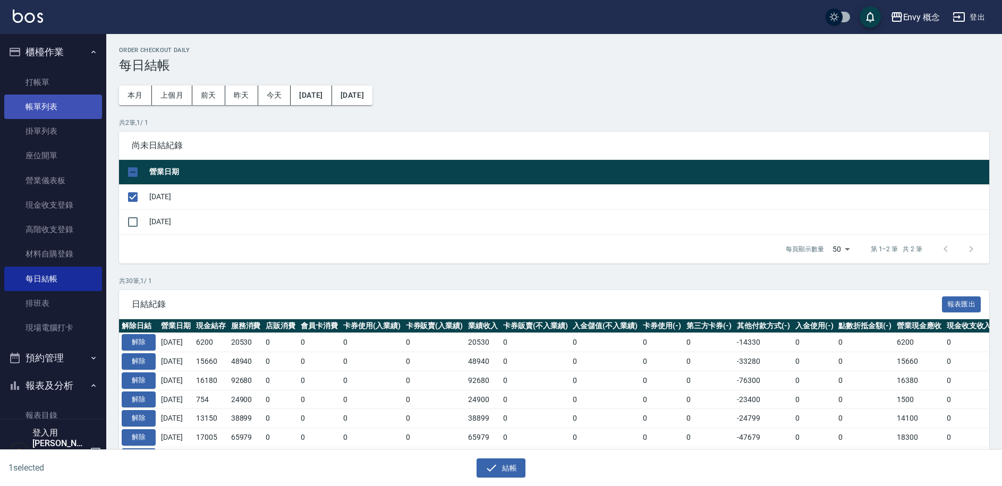
click at [40, 111] on link "帳單列表" at bounding box center [53, 107] width 98 height 24
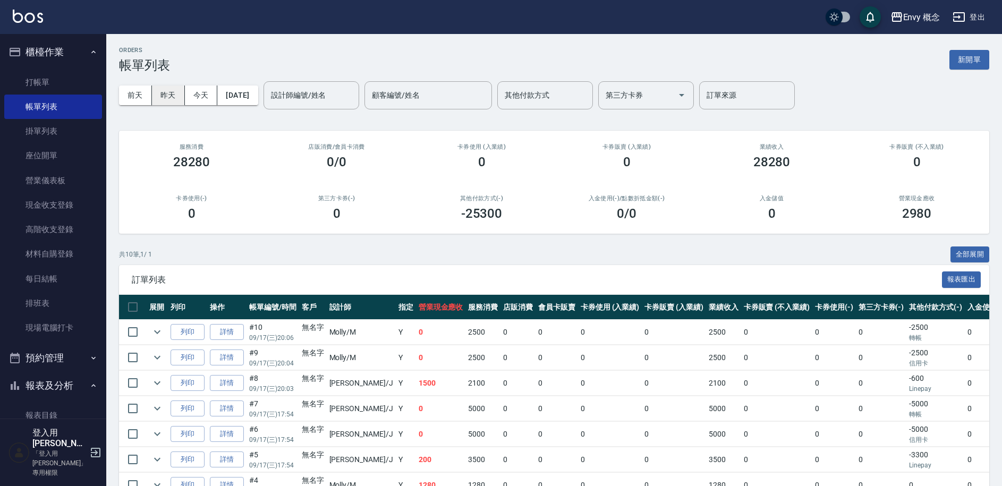
click at [164, 96] on button "昨天" at bounding box center [168, 96] width 33 height 20
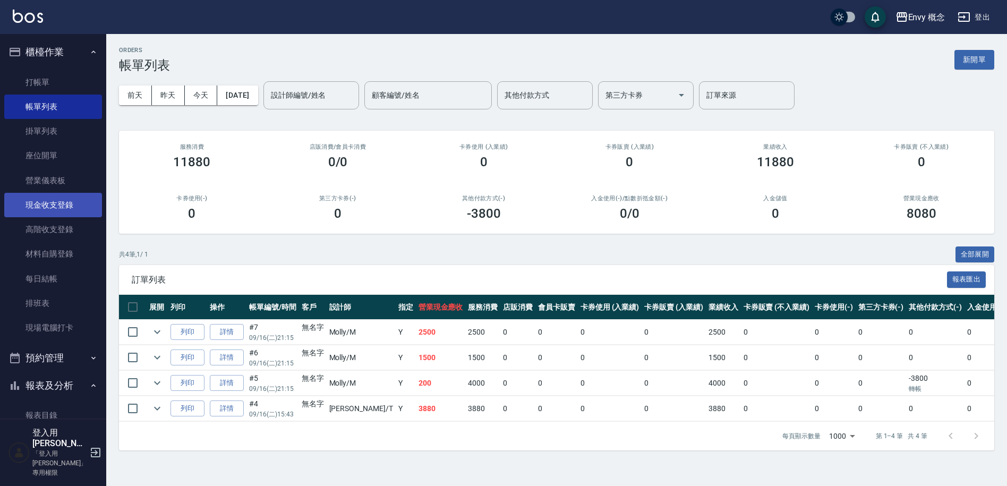
click at [54, 206] on link "現金收支登錄" at bounding box center [53, 205] width 98 height 24
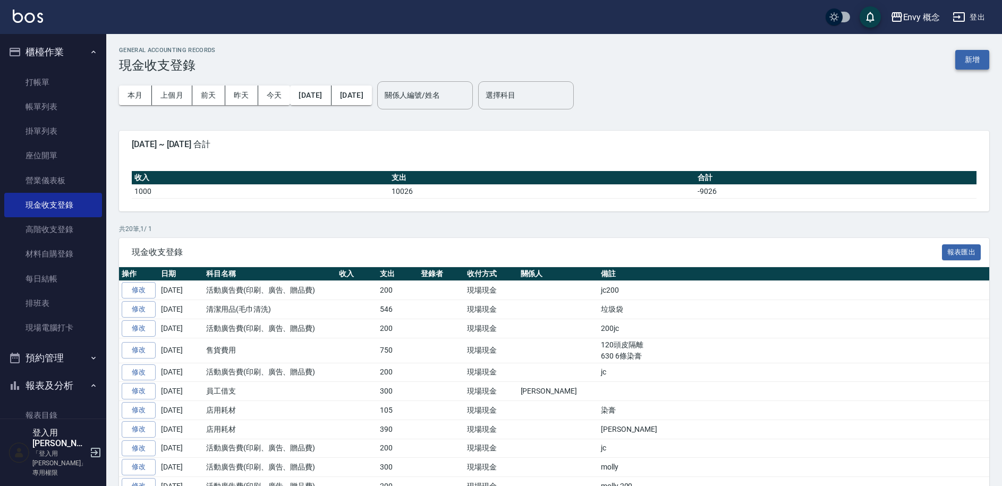
click at [973, 57] on button "新增" at bounding box center [972, 60] width 34 height 20
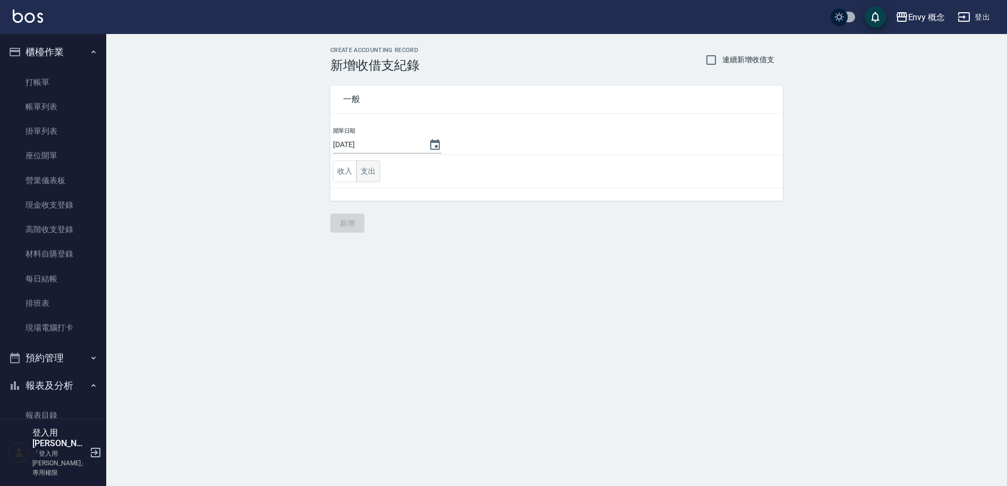
drag, startPoint x: 372, startPoint y: 169, endPoint x: 379, endPoint y: 168, distance: 7.5
click at [372, 169] on button "支出" at bounding box center [368, 171] width 24 height 22
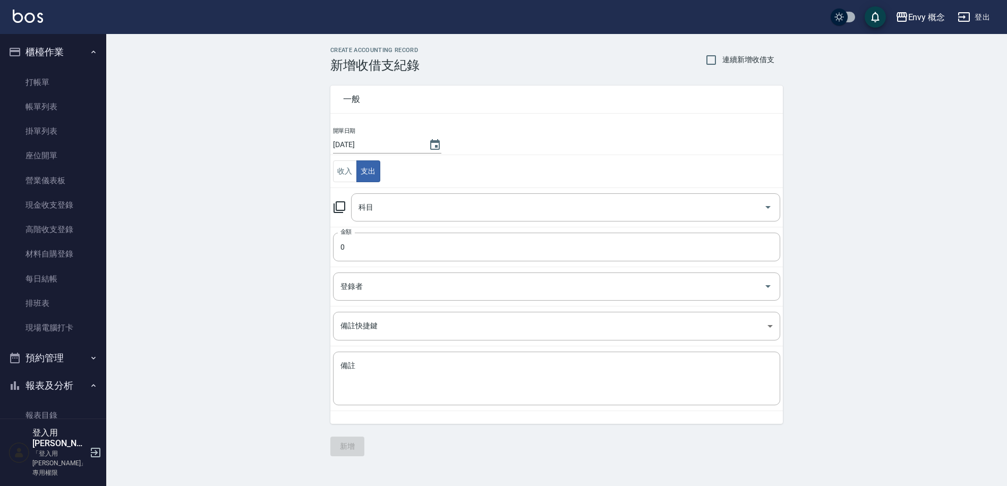
type button "EXPENDITURE"
click at [372, 205] on input "科目" at bounding box center [558, 207] width 404 height 19
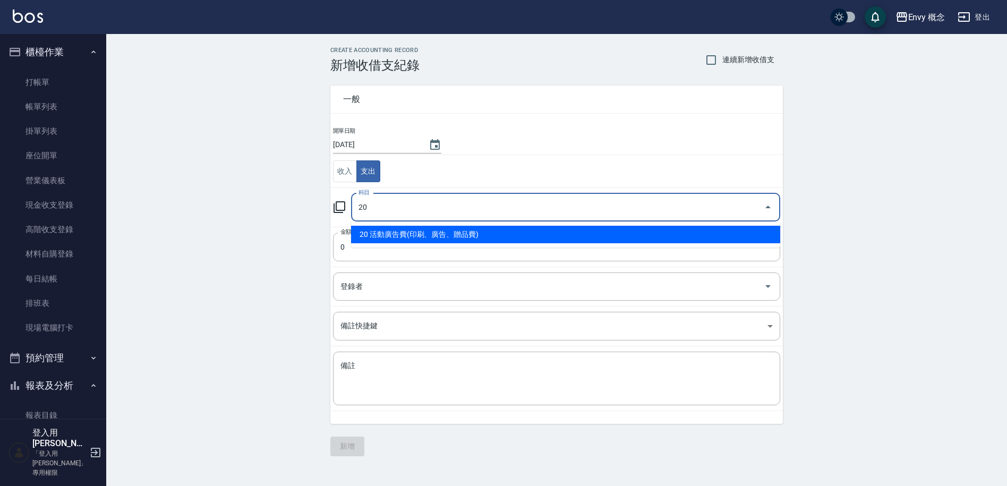
click at [401, 234] on li "20 活動廣告費(印刷、廣告、贈品費)" at bounding box center [565, 235] width 429 height 18
type input "20 活動廣告費(印刷、廣告、贈品費)"
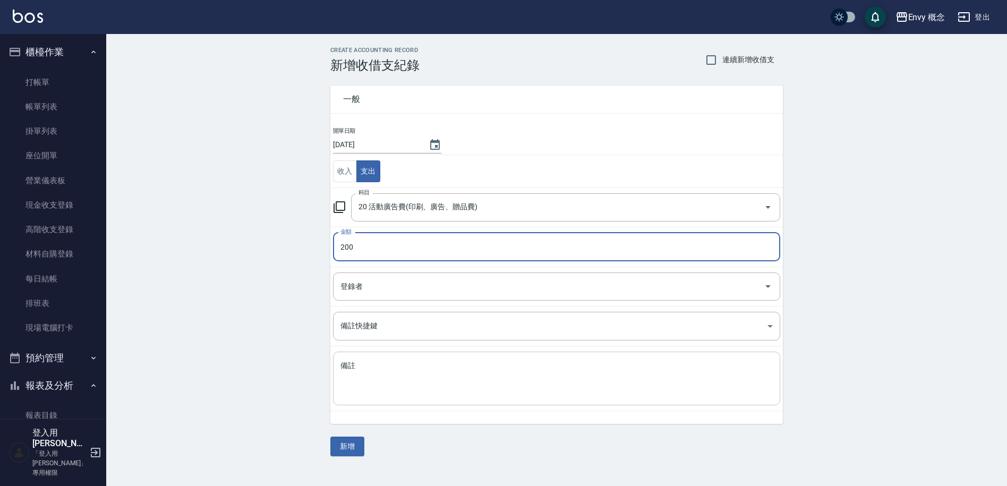
type input "200"
click at [383, 368] on textarea "備註" at bounding box center [557, 379] width 432 height 36
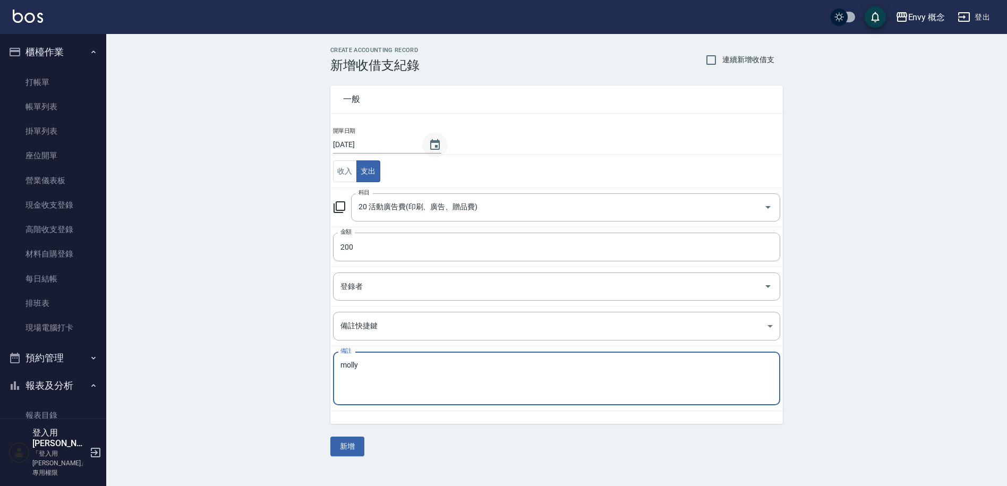
type textarea "molly"
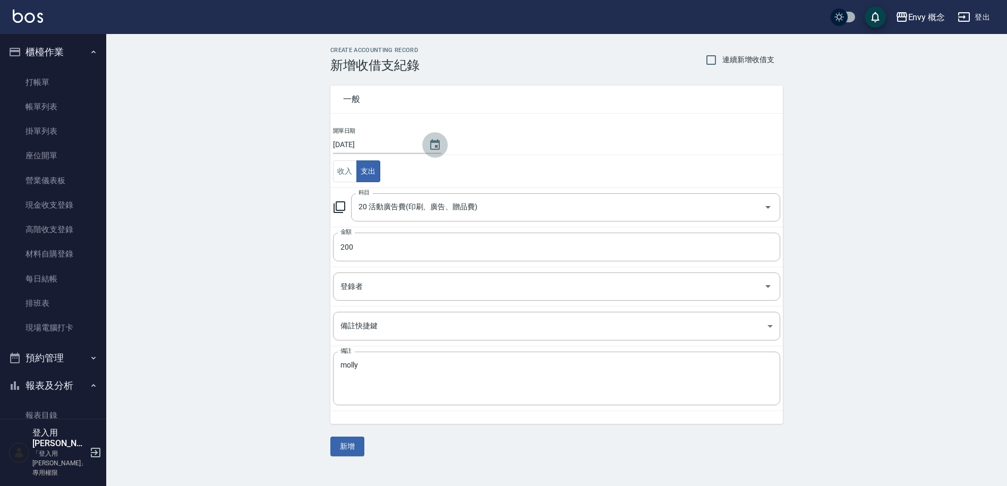
click at [430, 142] on icon "Choose date, selected date is 2025-09-17" at bounding box center [435, 144] width 10 height 11
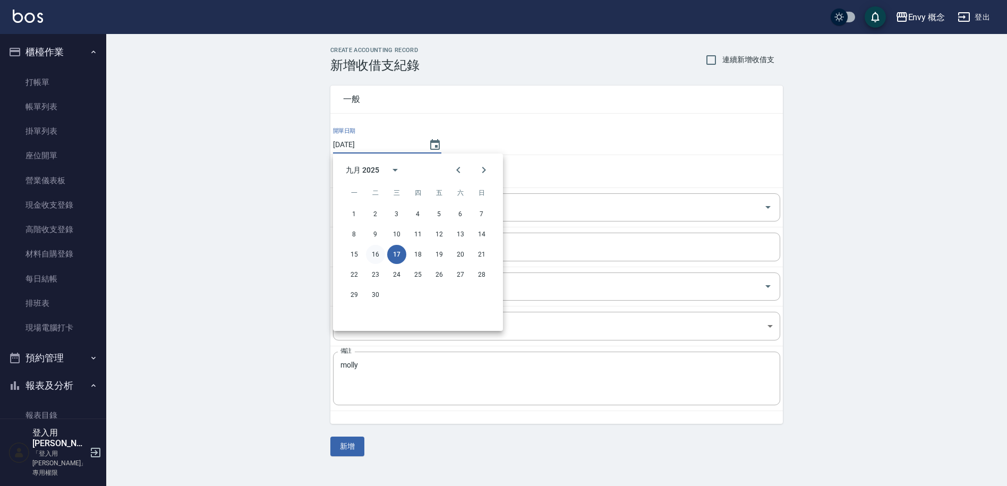
click at [375, 254] on button "16" at bounding box center [375, 254] width 19 height 19
type input "[DATE]"
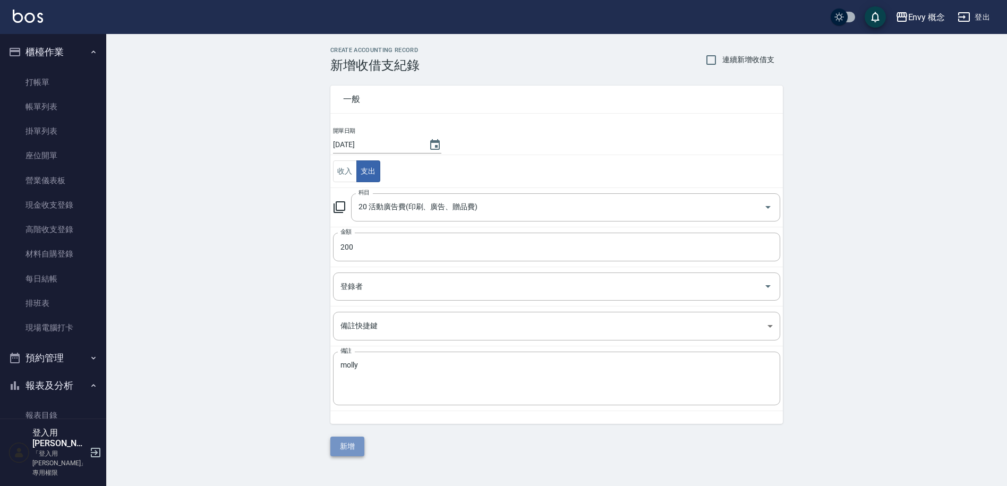
click at [352, 442] on button "新增" at bounding box center [347, 447] width 34 height 20
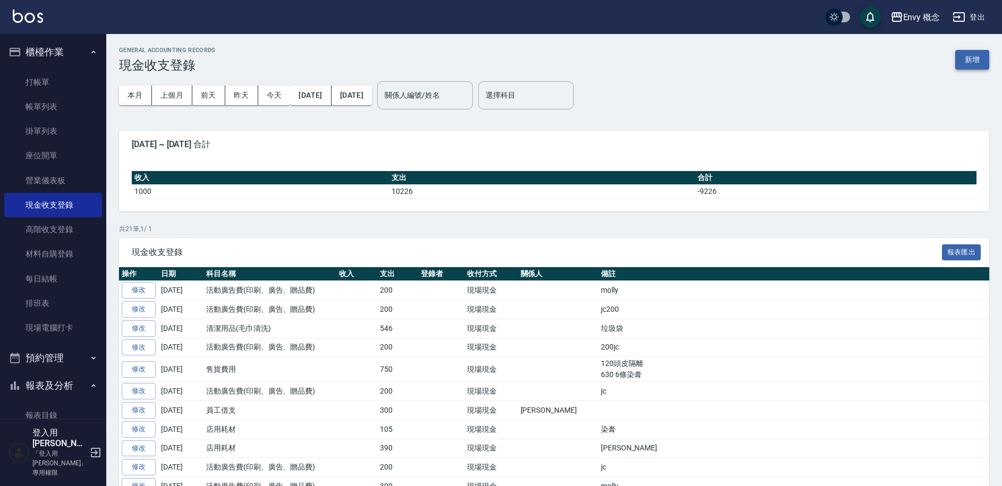
click at [969, 60] on button "新增" at bounding box center [972, 60] width 34 height 20
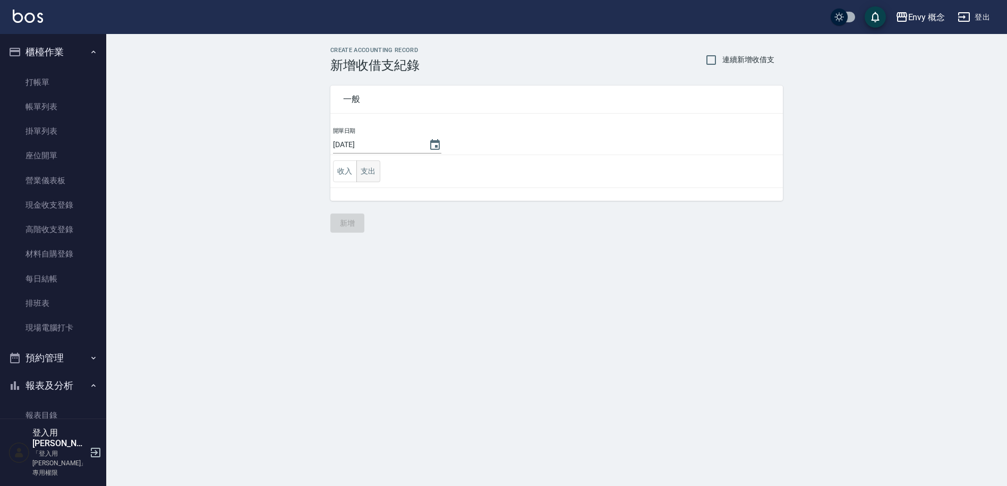
click at [373, 168] on button "支出" at bounding box center [368, 171] width 24 height 22
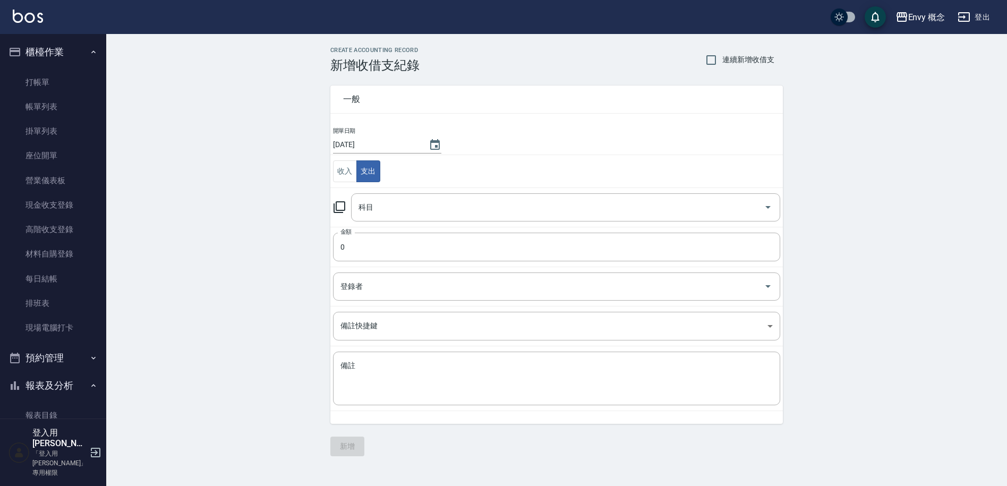
type button "EXPENDITURE"
click at [438, 204] on input "科目" at bounding box center [558, 207] width 404 height 19
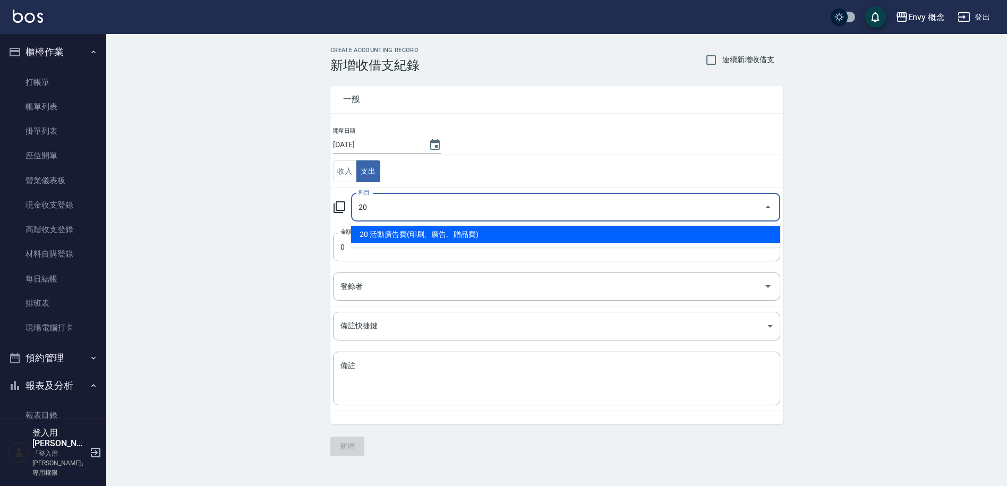
click at [452, 234] on li "20 活動廣告費(印刷、廣告、贈品費)" at bounding box center [565, 235] width 429 height 18
type input "20 活動廣告費(印刷、廣告、贈品費)"
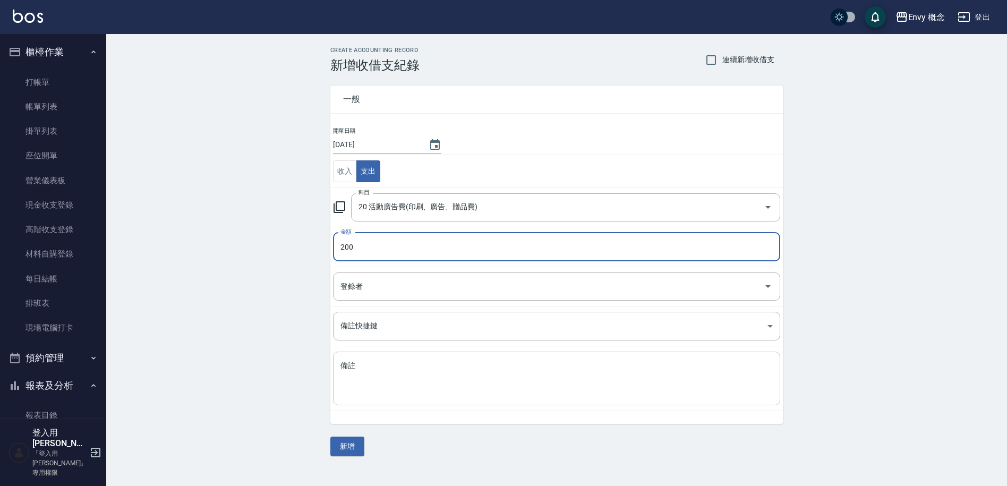
type input "200"
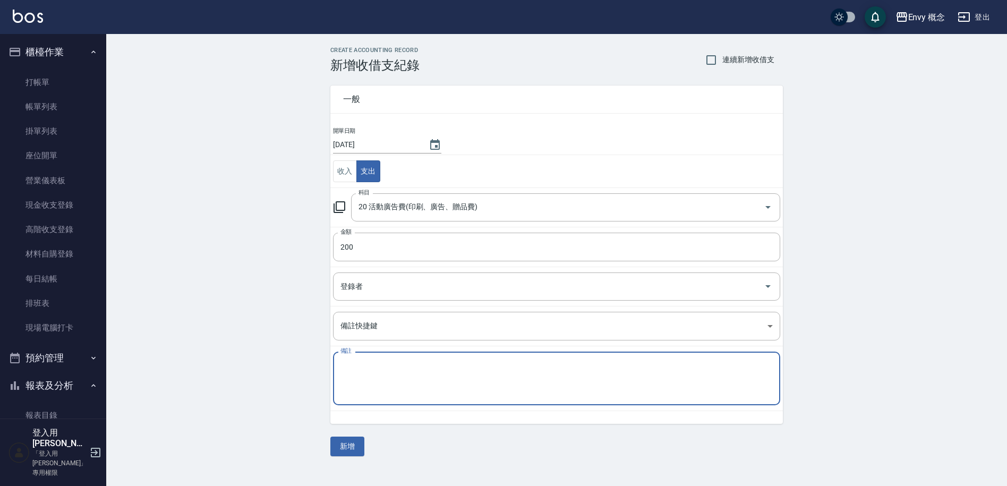
click at [429, 372] on textarea "備註" at bounding box center [557, 379] width 432 height 36
type textarea "jc"
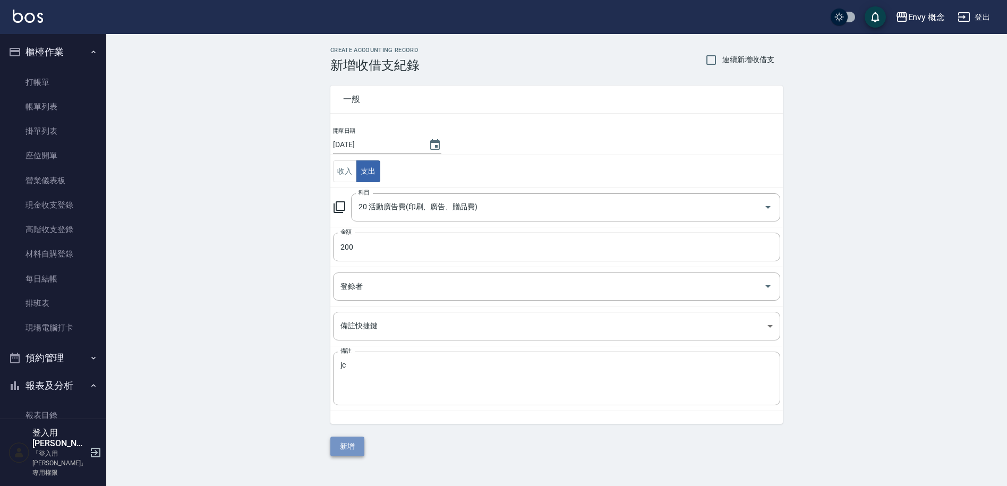
click at [348, 446] on button "新增" at bounding box center [347, 447] width 34 height 20
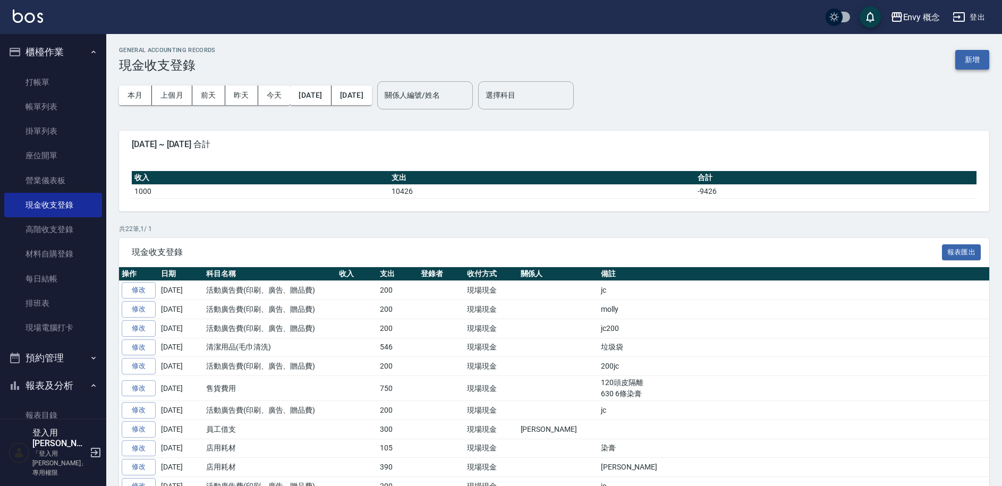
click at [982, 56] on button "新增" at bounding box center [972, 60] width 34 height 20
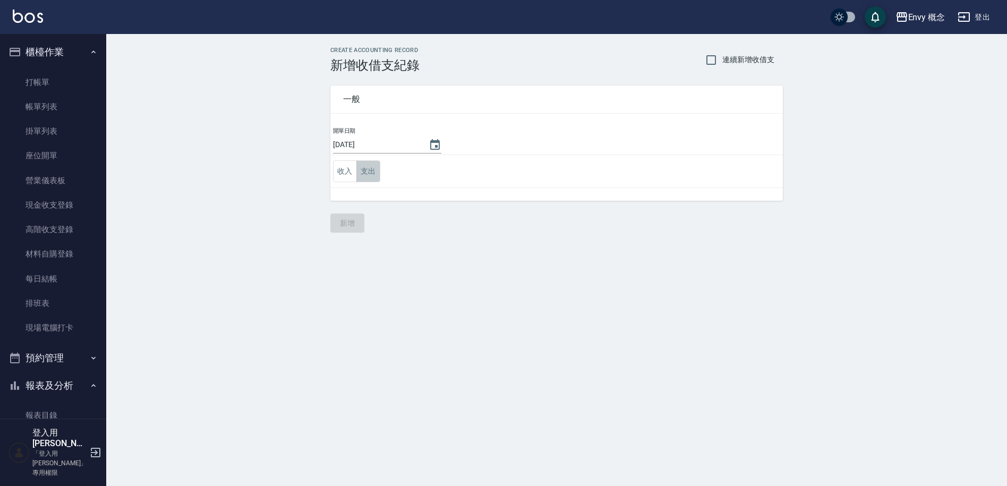
click at [371, 171] on button "支出" at bounding box center [368, 171] width 24 height 22
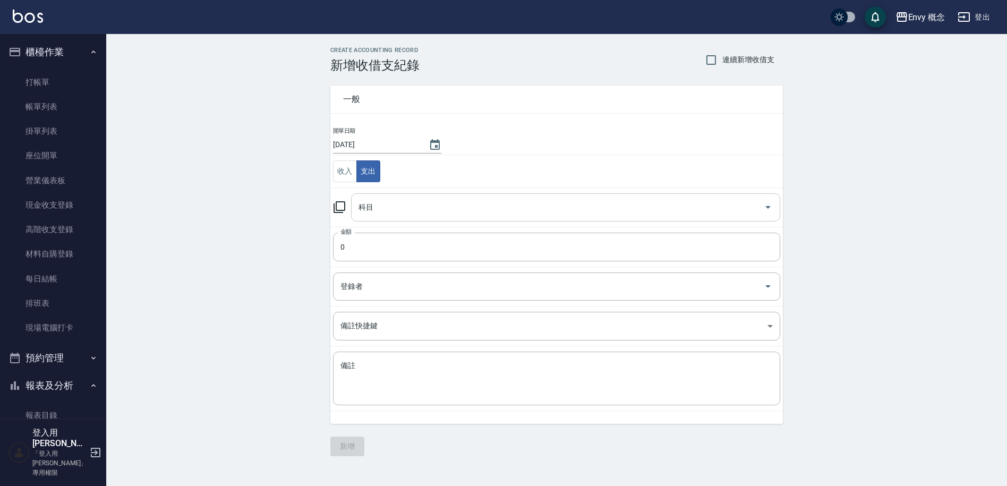
click at [421, 206] on input "科目" at bounding box center [558, 207] width 404 height 19
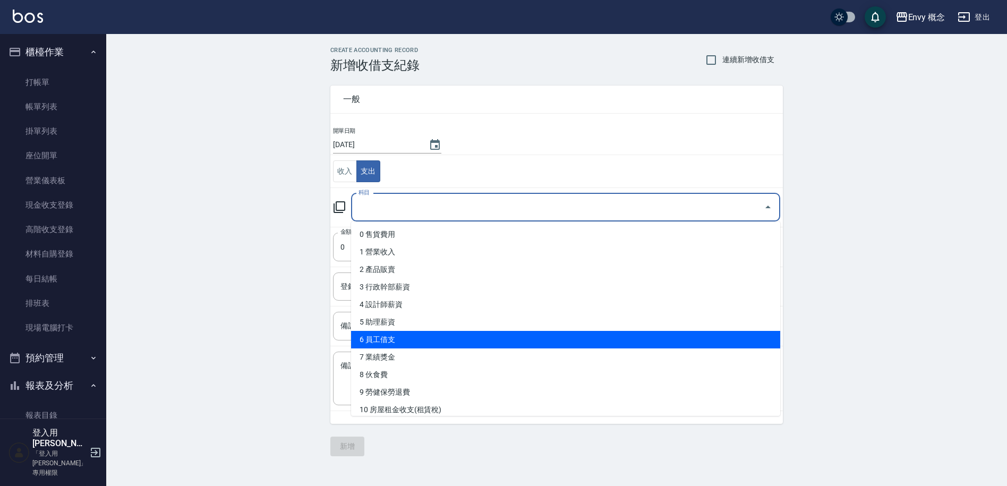
click at [438, 347] on li "6 員工借支" at bounding box center [565, 340] width 429 height 18
type input "6 員工借支"
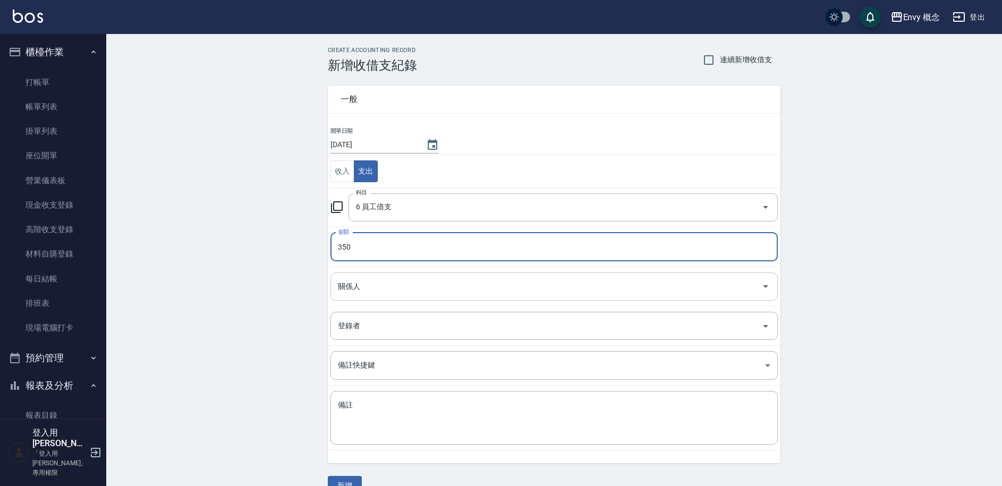
type input "350"
click at [490, 289] on input "關係人" at bounding box center [546, 286] width 422 height 19
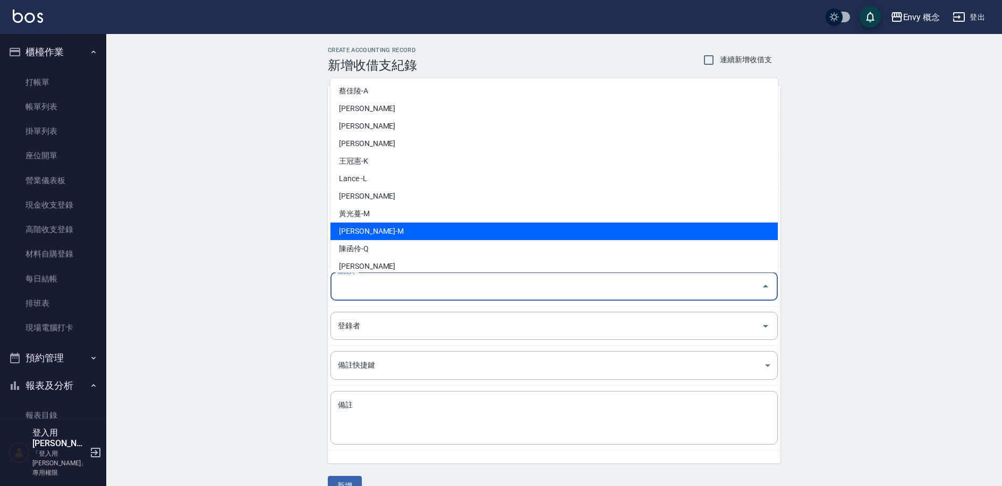
click at [434, 226] on li "張力云-M" at bounding box center [553, 232] width 447 height 18
type input "張力云-M"
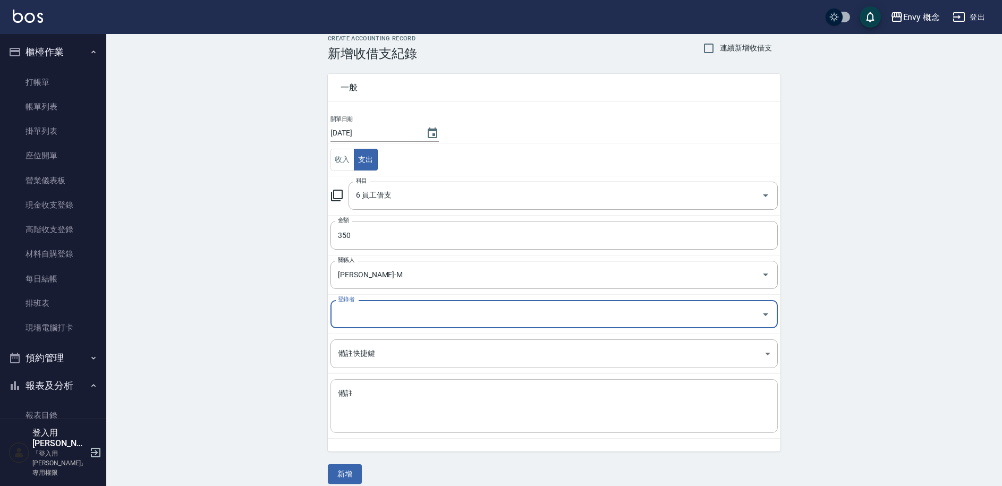
scroll to position [22, 0]
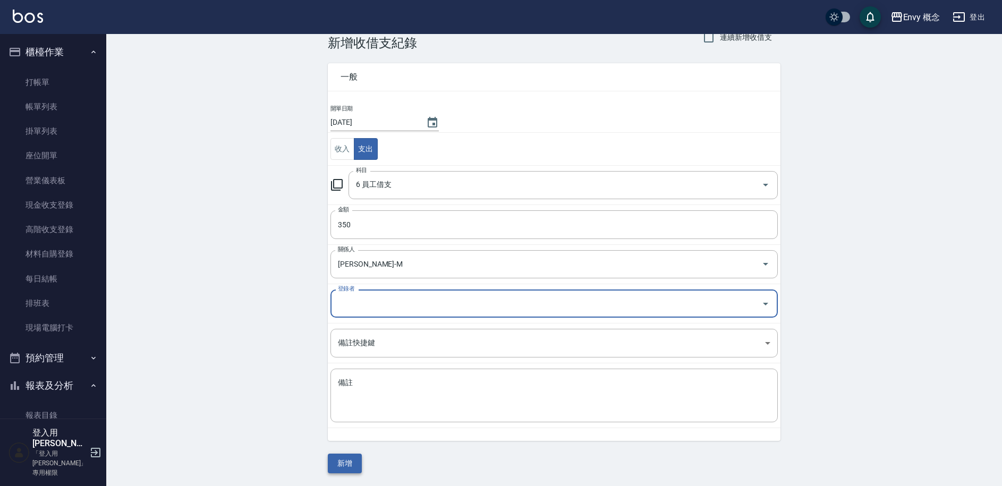
click at [342, 464] on button "新增" at bounding box center [345, 464] width 34 height 20
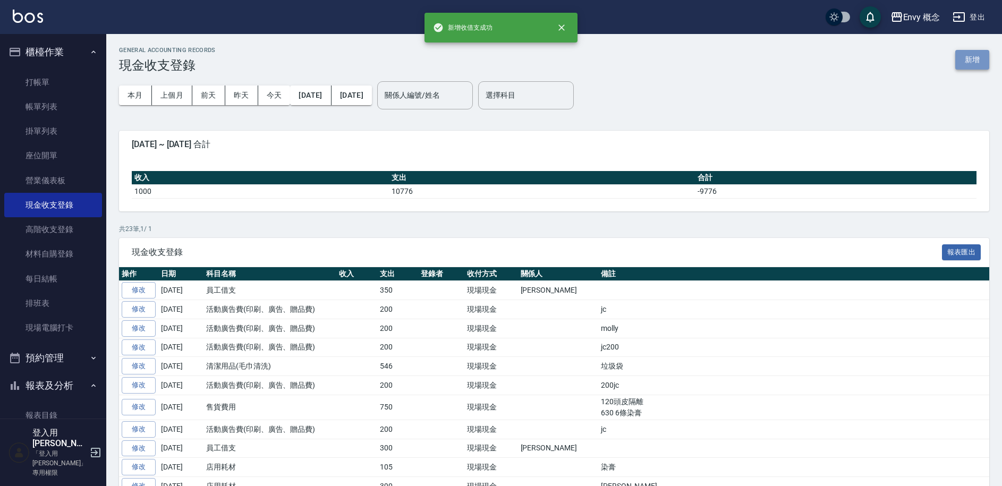
click at [975, 55] on button "新增" at bounding box center [972, 60] width 34 height 20
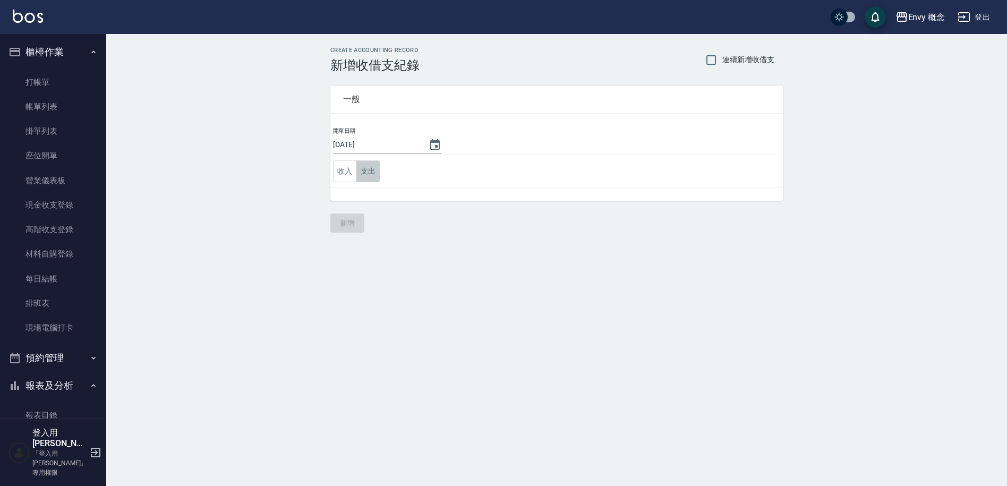
click at [371, 168] on button "支出" at bounding box center [368, 171] width 24 height 22
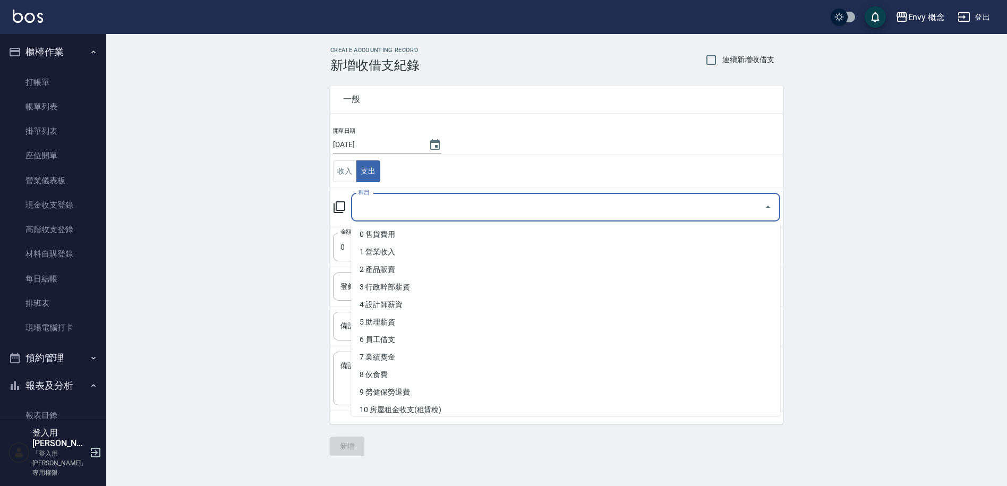
click at [383, 209] on input "科目" at bounding box center [558, 207] width 404 height 19
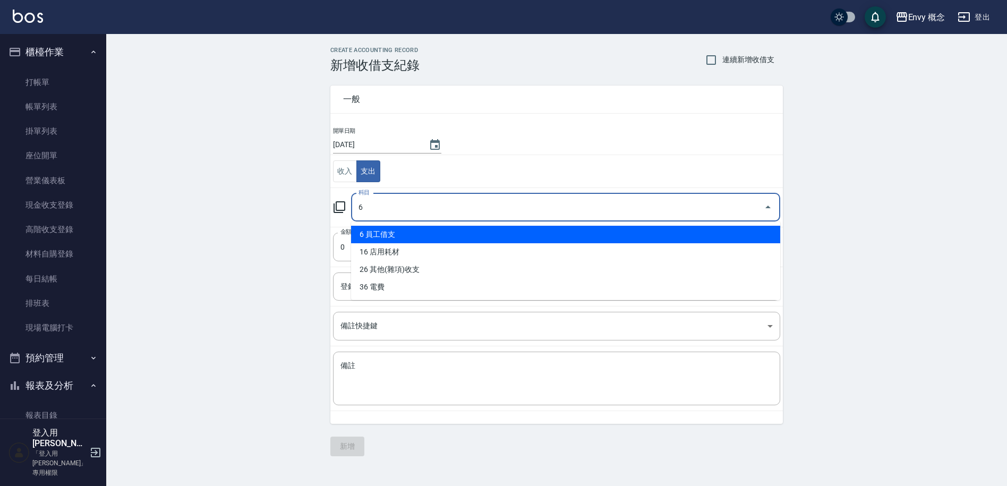
click at [396, 240] on li "6 員工借支" at bounding box center [565, 235] width 429 height 18
type input "6 員工借支"
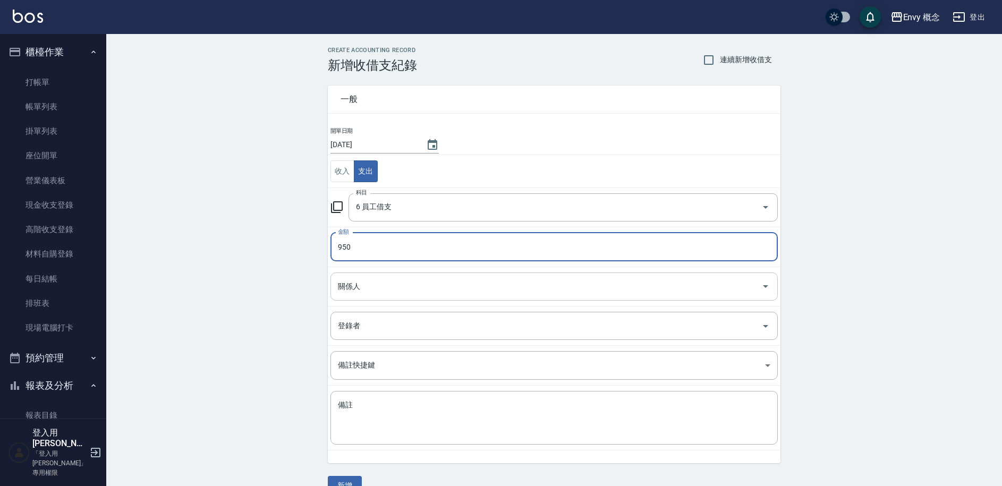
type input "950"
click at [370, 277] on input "關係人" at bounding box center [546, 286] width 422 height 19
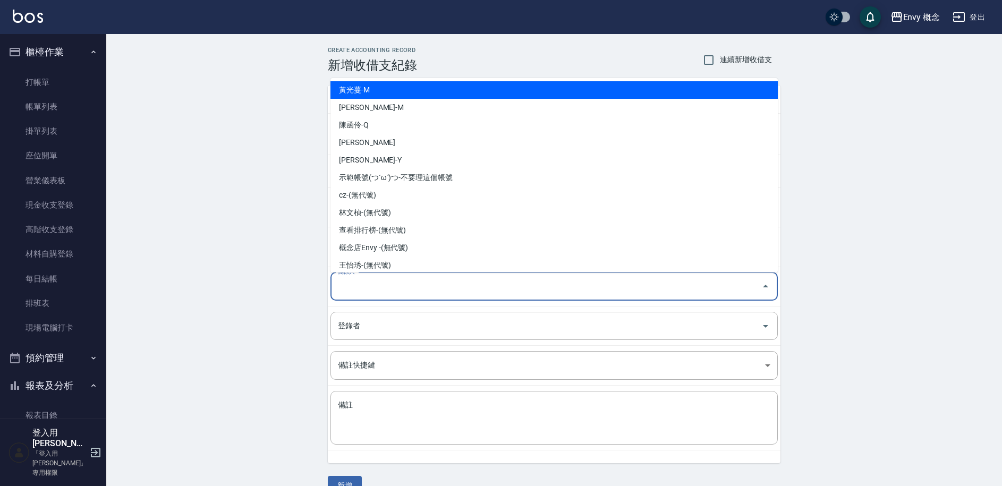
scroll to position [165, 0]
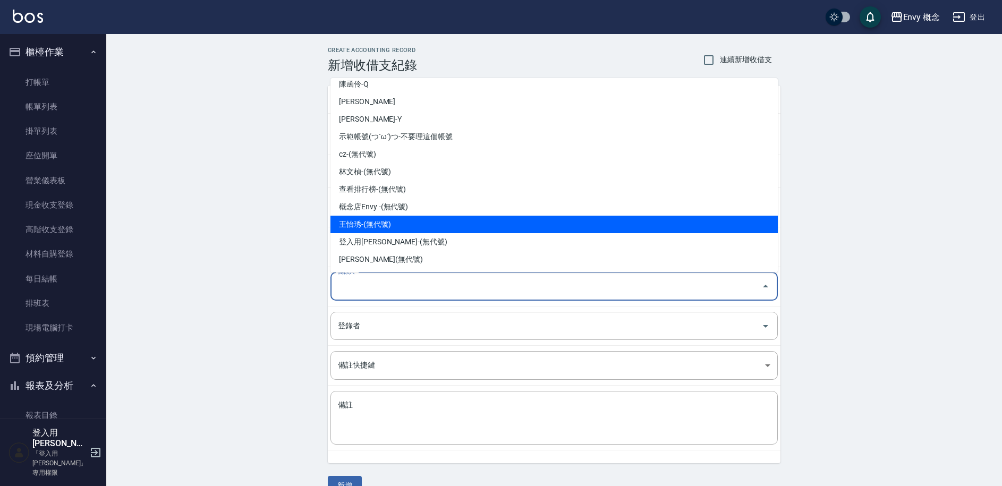
click at [376, 226] on li "王怡琇-(無代號)" at bounding box center [553, 225] width 447 height 18
type input "王怡琇-(無代號)"
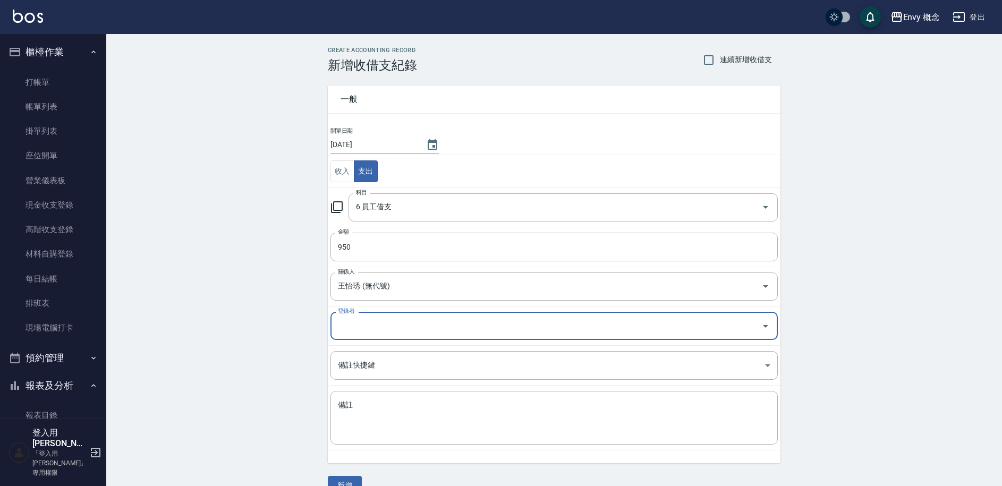
drag, startPoint x: 347, startPoint y: 480, endPoint x: 347, endPoint y: 473, distance: 6.9
click at [347, 480] on button "新增" at bounding box center [345, 486] width 34 height 20
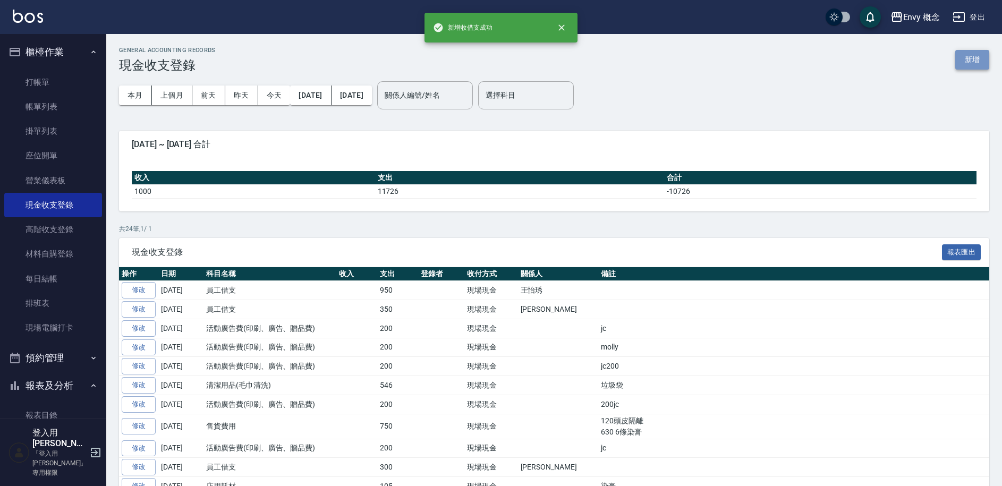
click at [971, 56] on button "新增" at bounding box center [972, 60] width 34 height 20
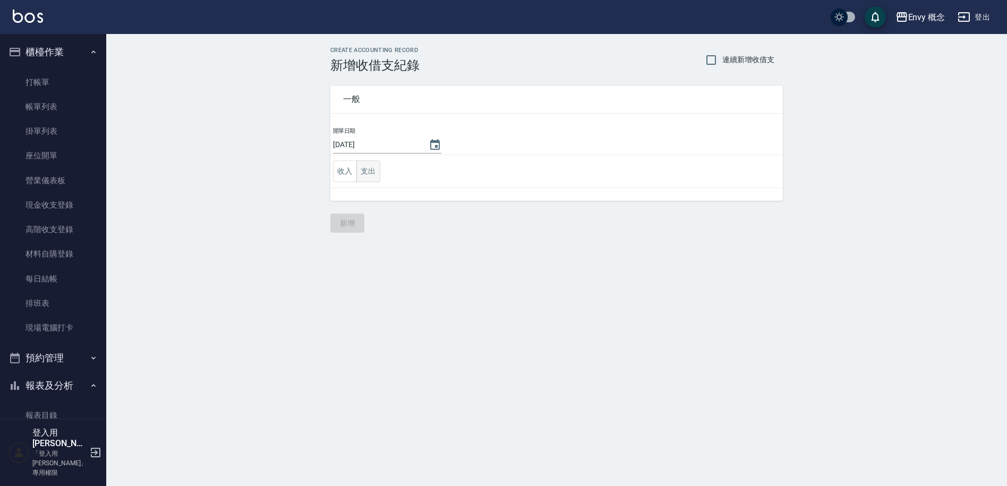
click at [358, 167] on button "支出" at bounding box center [368, 171] width 24 height 22
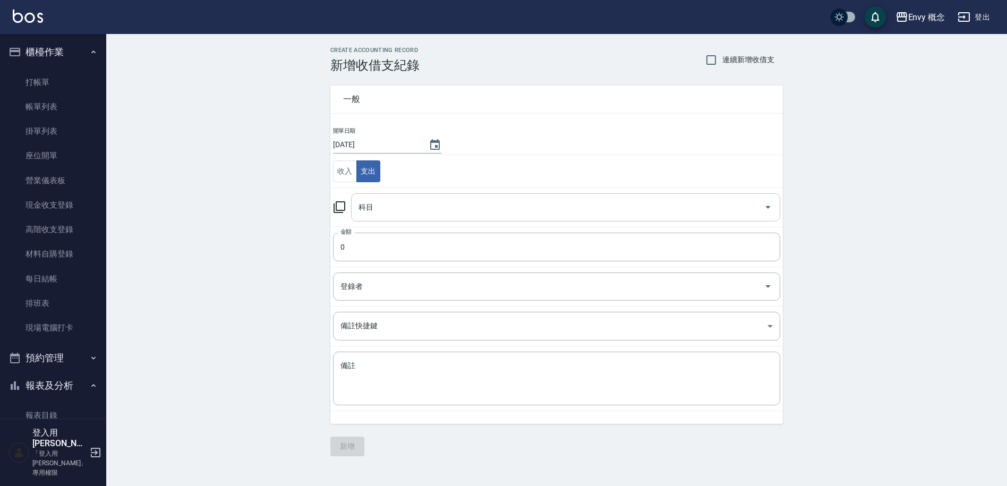
click at [385, 209] on input "科目" at bounding box center [558, 207] width 404 height 19
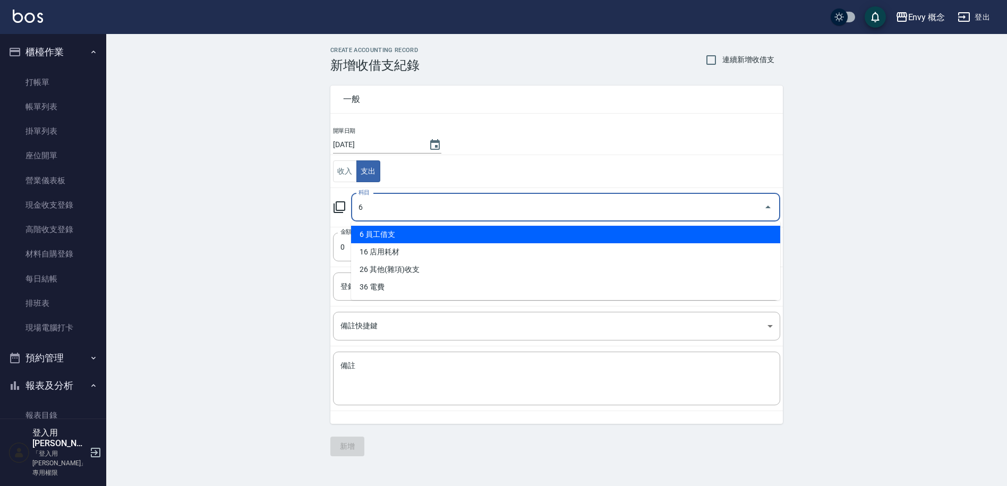
click at [372, 235] on li "6 員工借支" at bounding box center [565, 235] width 429 height 18
type input "6 員工借支"
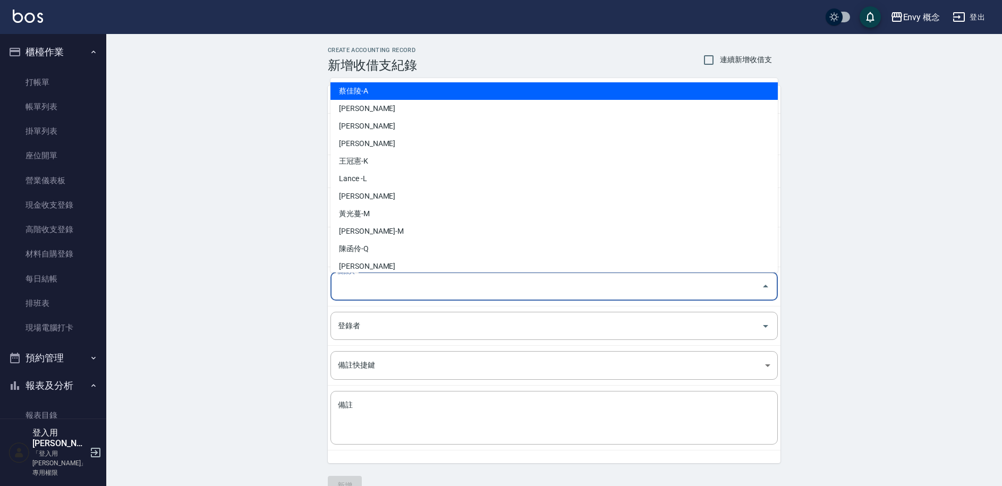
click at [372, 291] on input "關係人" at bounding box center [546, 286] width 422 height 19
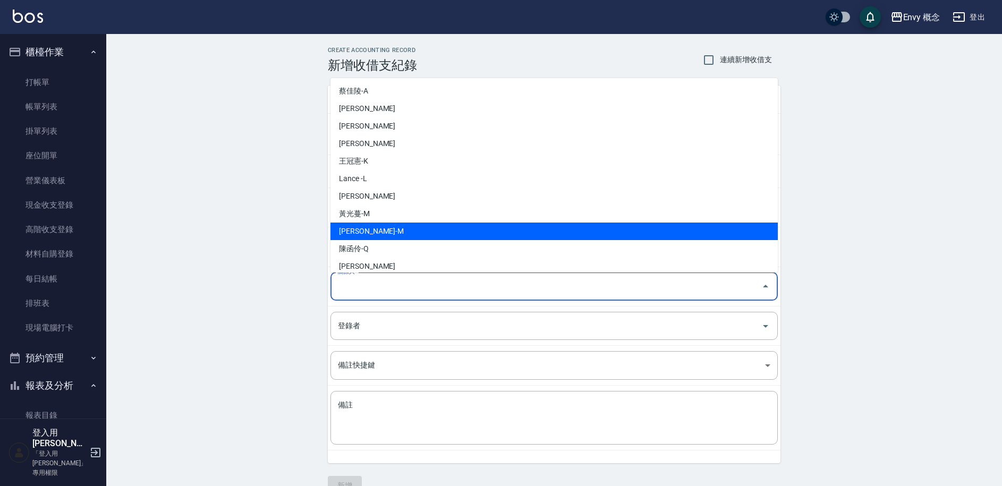
scroll to position [165, 0]
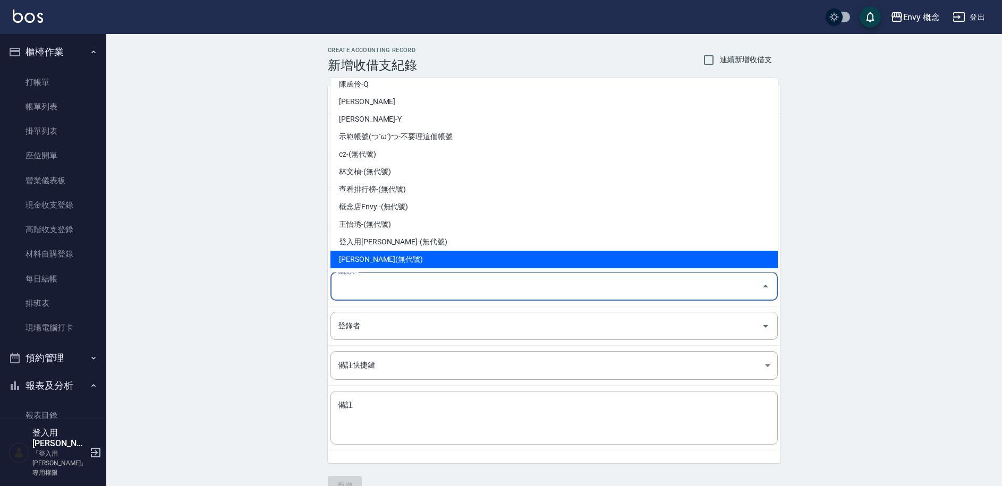
click at [429, 253] on li "陳柔伊-(無代號)" at bounding box center [553, 260] width 447 height 18
type input "陳柔伊-(無代號)"
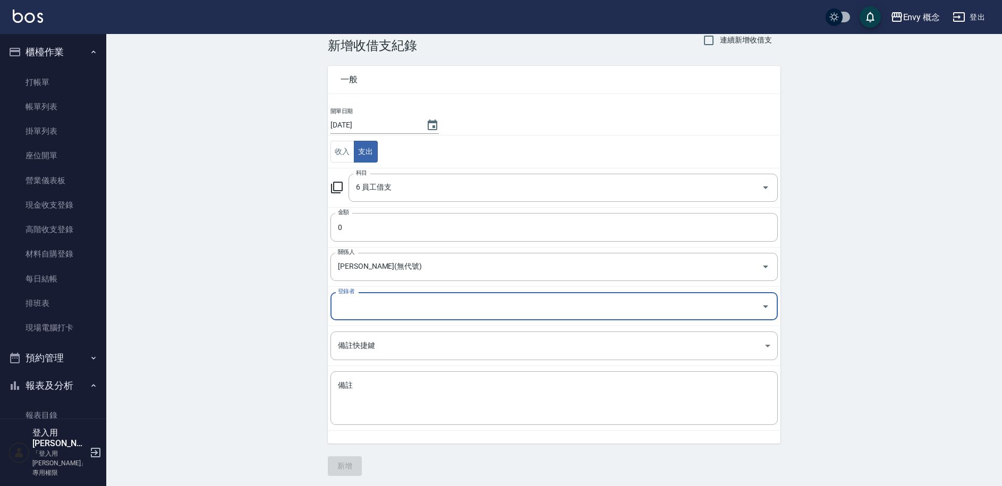
scroll to position [20, 0]
click at [370, 218] on input "0" at bounding box center [553, 227] width 447 height 29
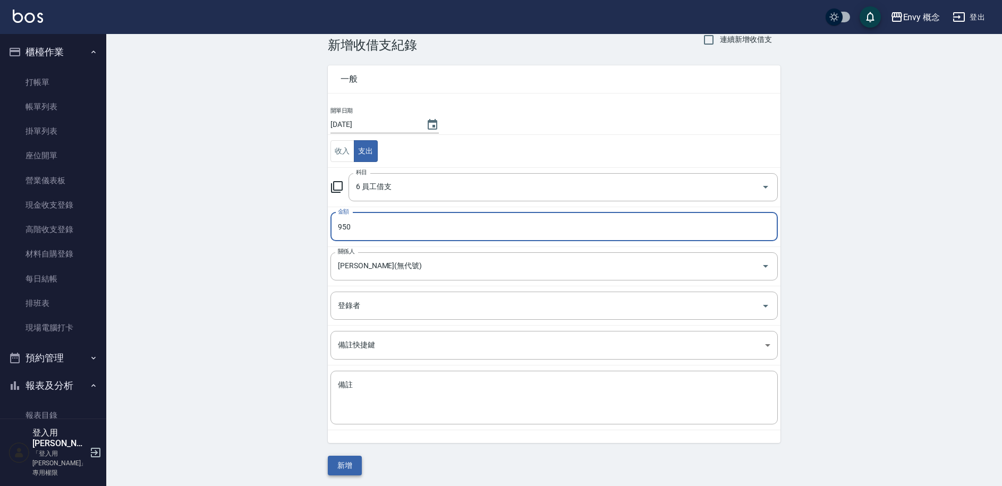
type input "950"
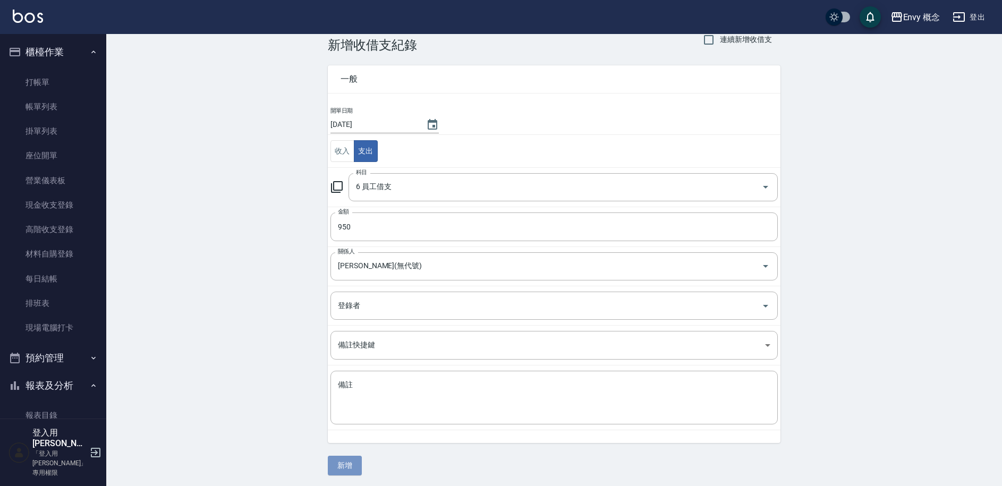
click at [350, 465] on button "新增" at bounding box center [345, 466] width 34 height 20
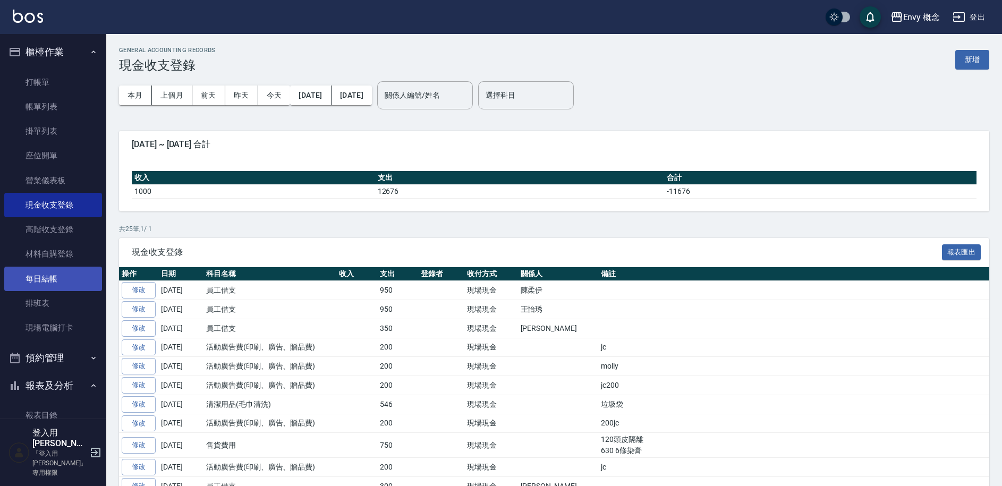
click at [46, 271] on link "每日結帳" at bounding box center [53, 279] width 98 height 24
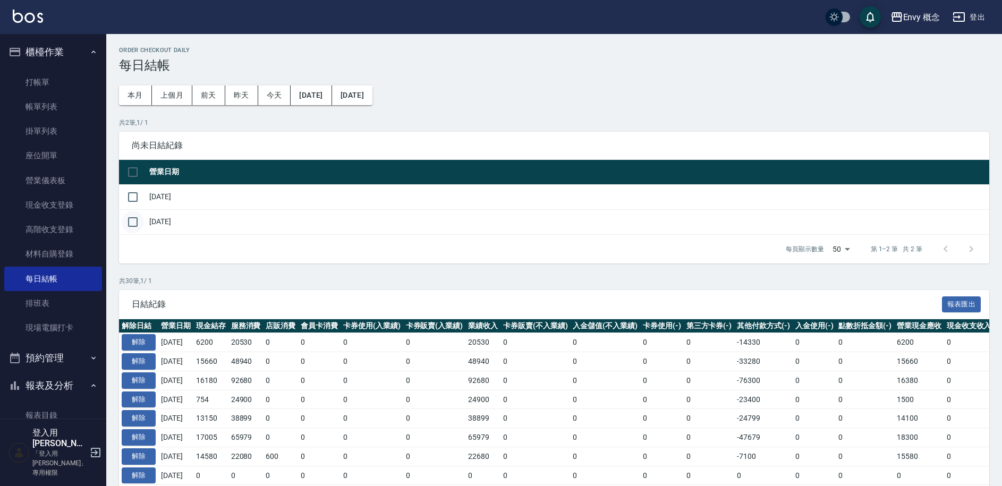
click at [131, 222] on input "checkbox" at bounding box center [133, 222] width 22 height 22
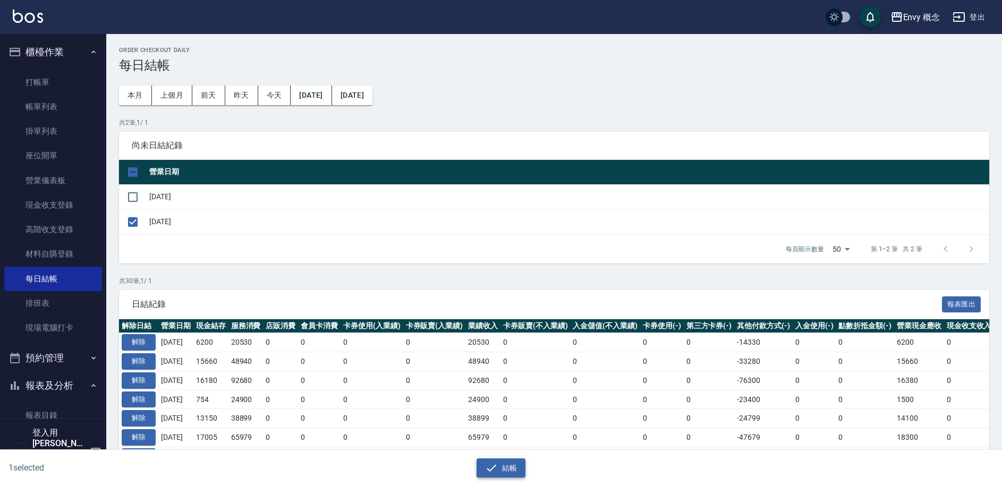
click at [495, 468] on icon "button" at bounding box center [491, 468] width 13 height 13
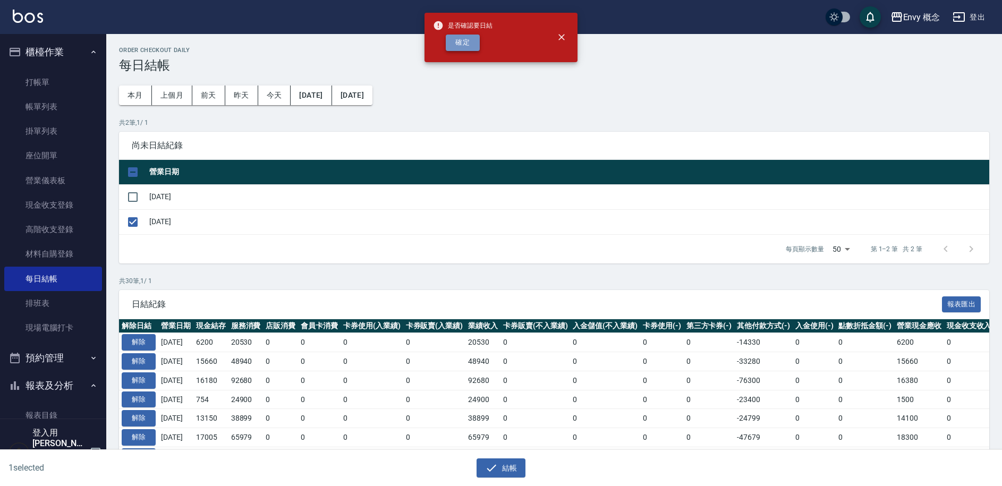
click at [471, 41] on button "確定" at bounding box center [463, 43] width 34 height 16
checkbox input "false"
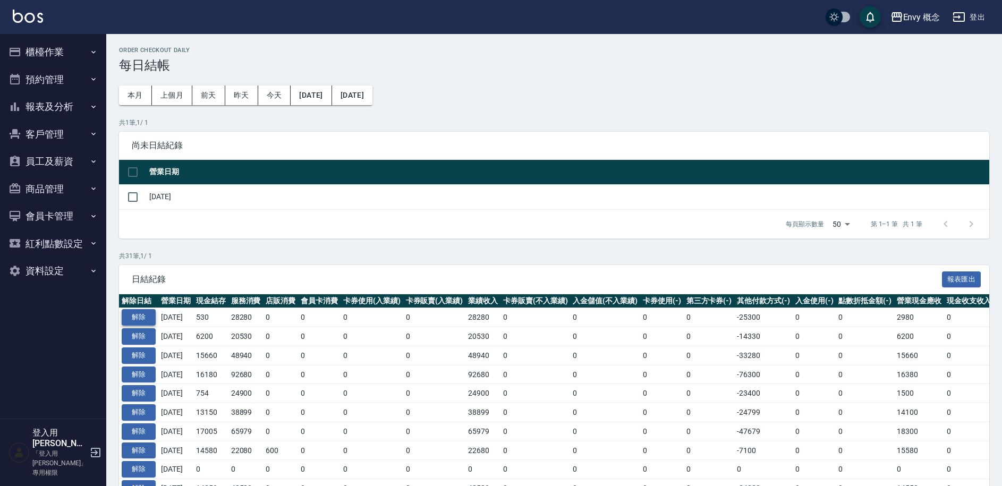
click at [150, 315] on button "解除" at bounding box center [139, 317] width 34 height 16
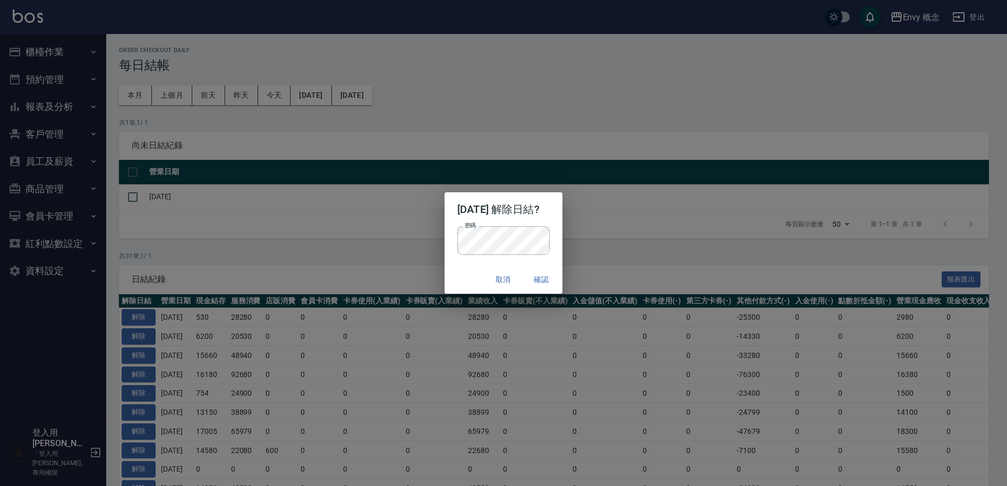
click at [563, 274] on div "取消 確認" at bounding box center [504, 280] width 118 height 28
click at [558, 280] on button "確認" at bounding box center [541, 280] width 34 height 20
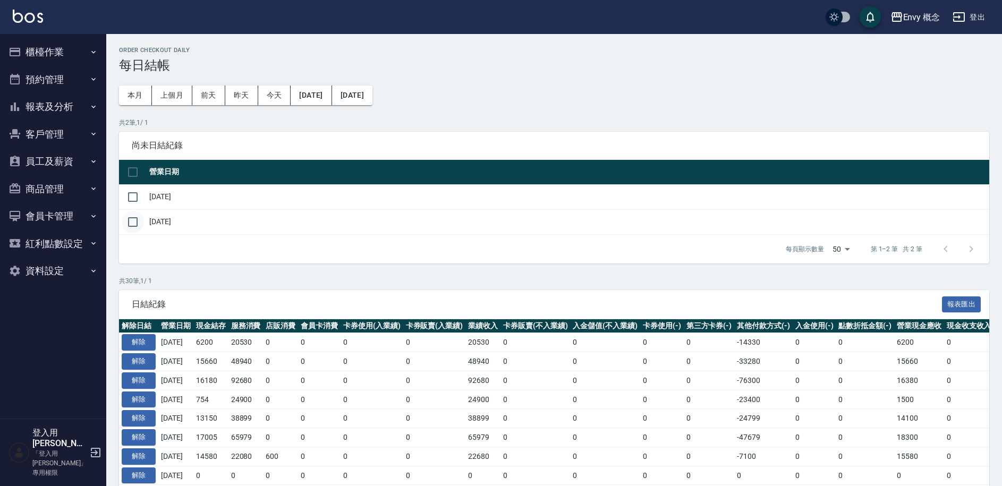
click at [128, 224] on input "checkbox" at bounding box center [133, 222] width 22 height 22
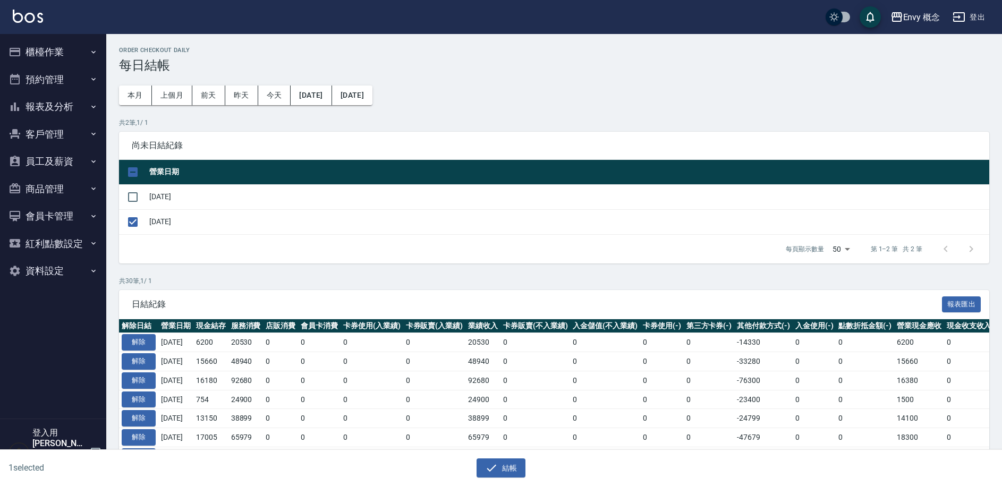
click at [495, 282] on p "共 30 筆, 1 / 1" at bounding box center [554, 281] width 870 height 10
click at [500, 468] on button "結帳" at bounding box center [501, 468] width 49 height 20
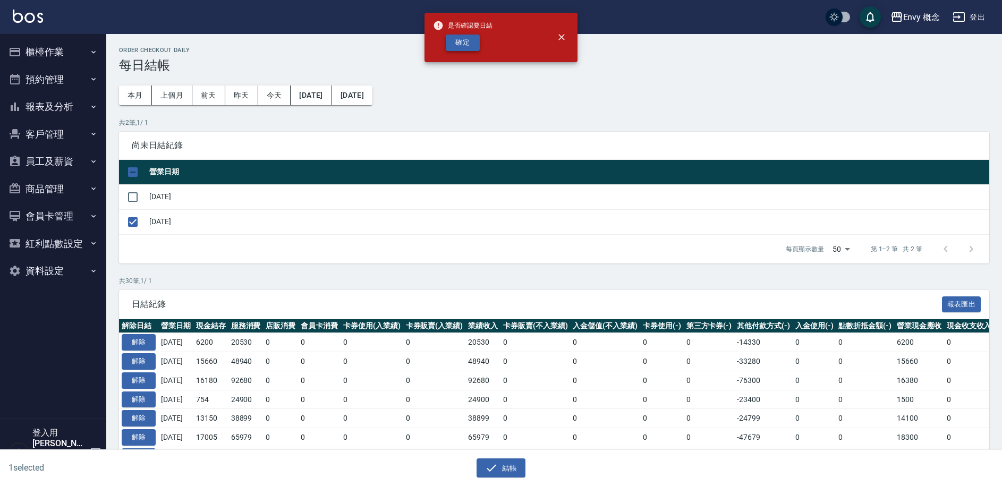
click at [473, 44] on button "確定" at bounding box center [463, 43] width 34 height 16
checkbox input "false"
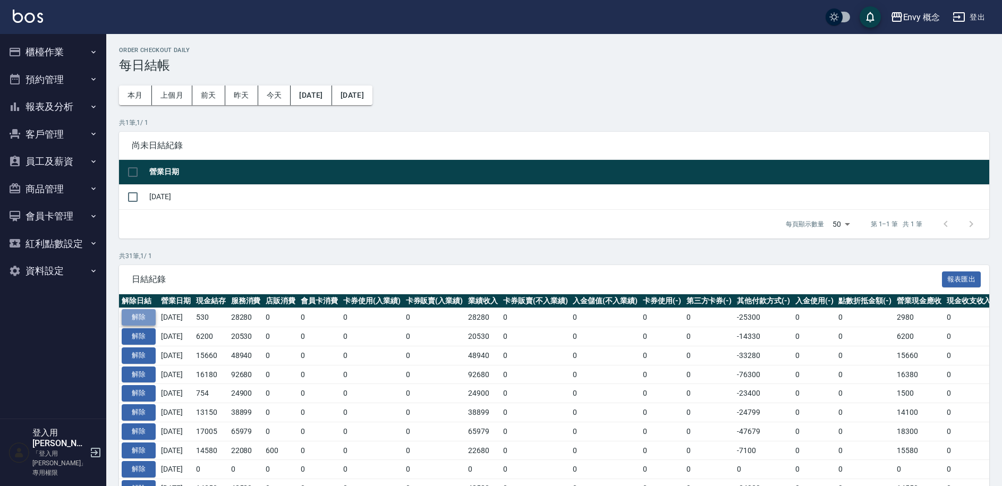
click at [134, 314] on button "解除" at bounding box center [139, 317] width 34 height 16
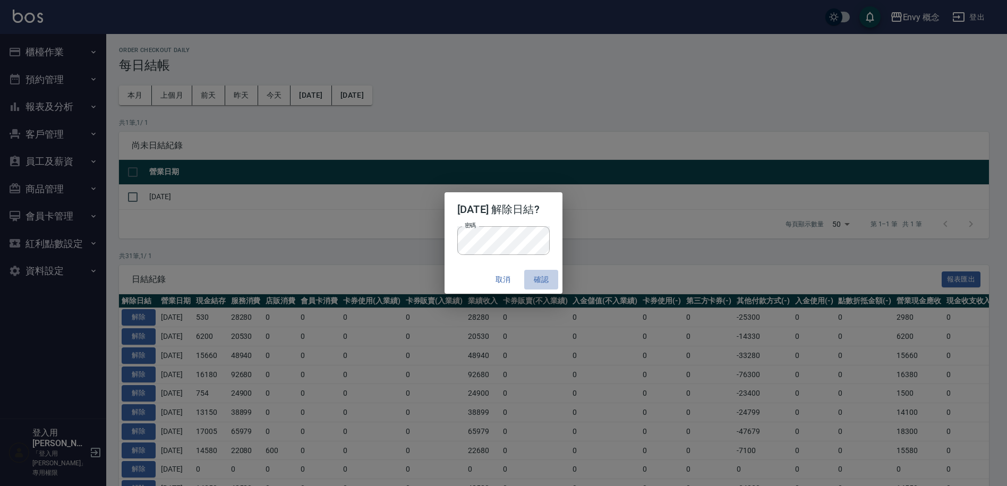
click at [552, 273] on button "確認" at bounding box center [541, 280] width 34 height 20
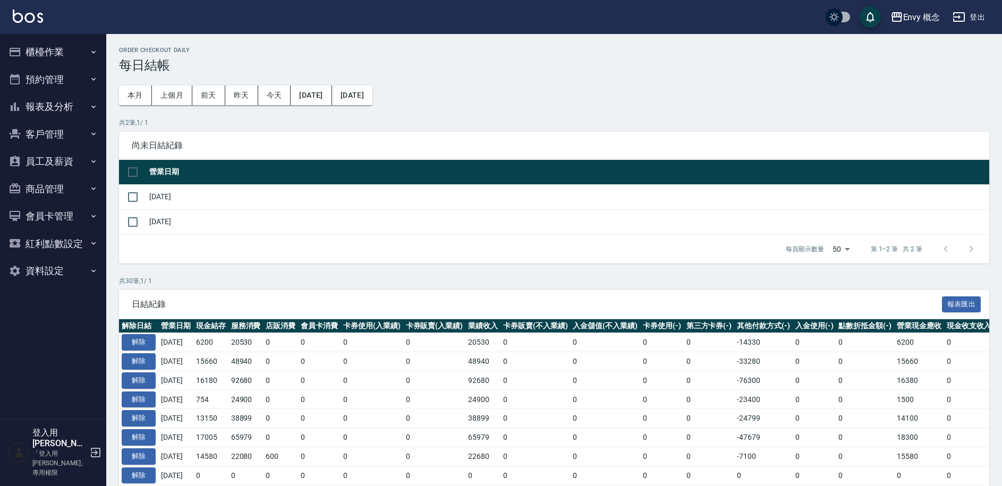
click at [74, 58] on button "櫃檯作業" at bounding box center [53, 52] width 98 height 28
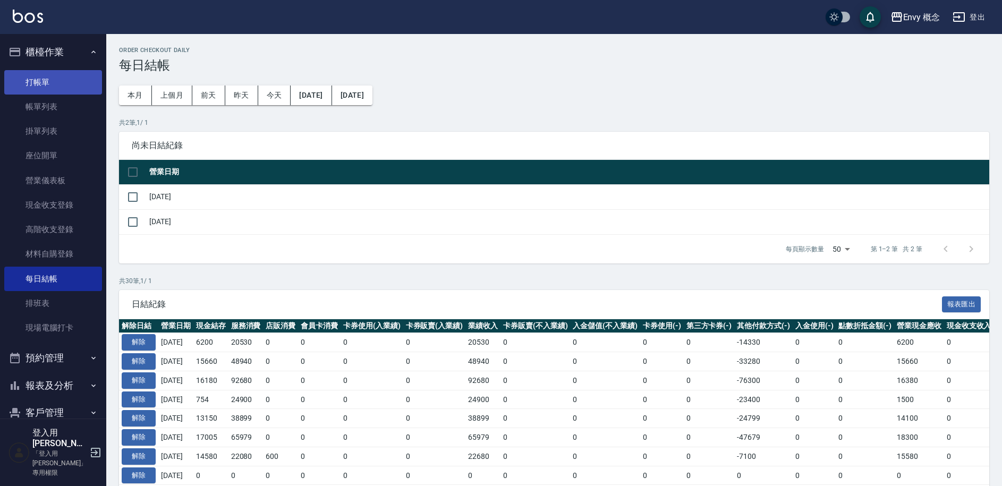
click at [90, 82] on link "打帳單" at bounding box center [53, 82] width 98 height 24
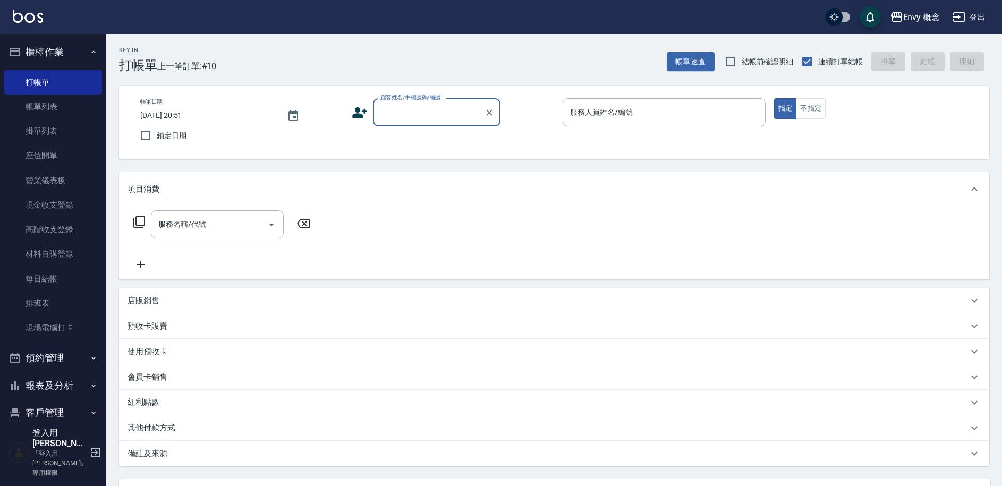
click at [384, 115] on input "顧客姓名/手機號碼/編號" at bounding box center [429, 112] width 102 height 19
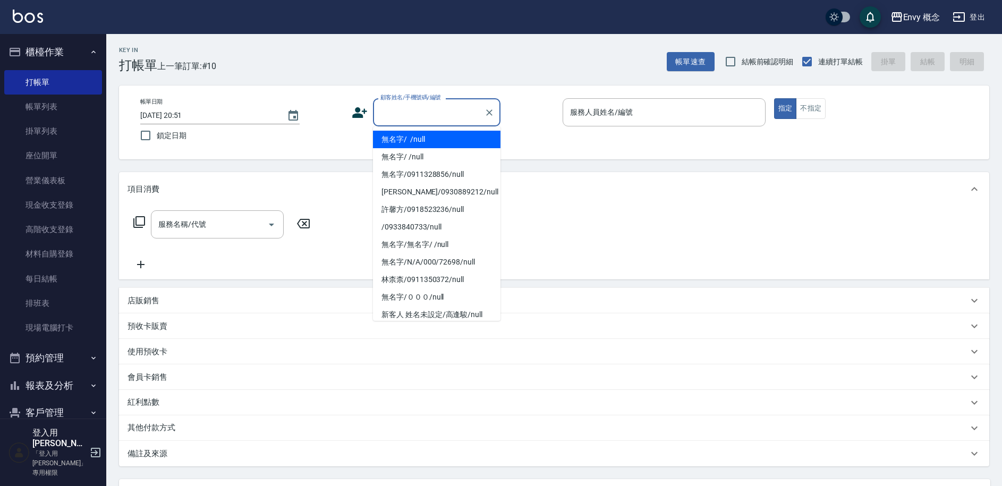
click at [423, 143] on li "無名字/ /null" at bounding box center [437, 140] width 128 height 18
type input "無名字/ /null"
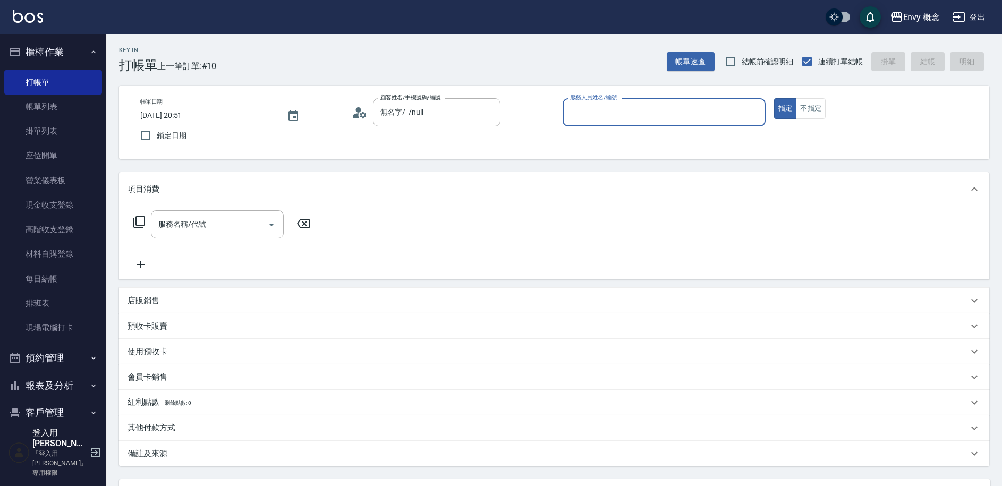
click at [585, 104] on input "服務人員姓名/編號" at bounding box center [663, 112] width 193 height 19
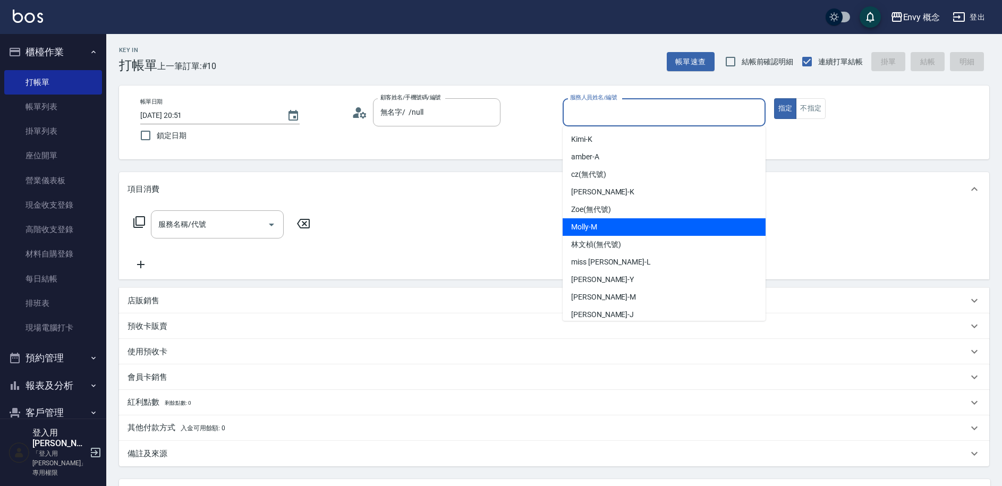
click at [627, 226] on div "Molly -M" at bounding box center [664, 227] width 203 height 18
type input "Molly-M"
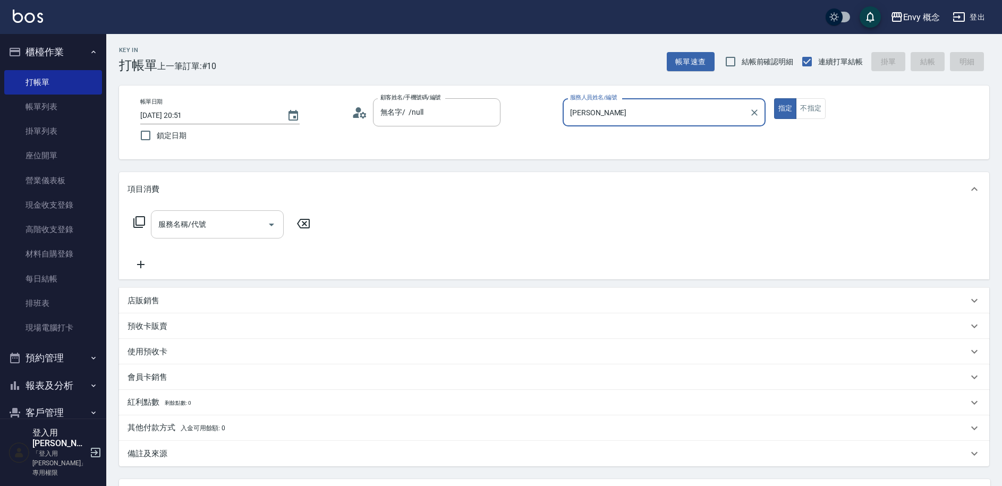
click at [223, 218] on input "服務名稱/代號" at bounding box center [209, 224] width 107 height 19
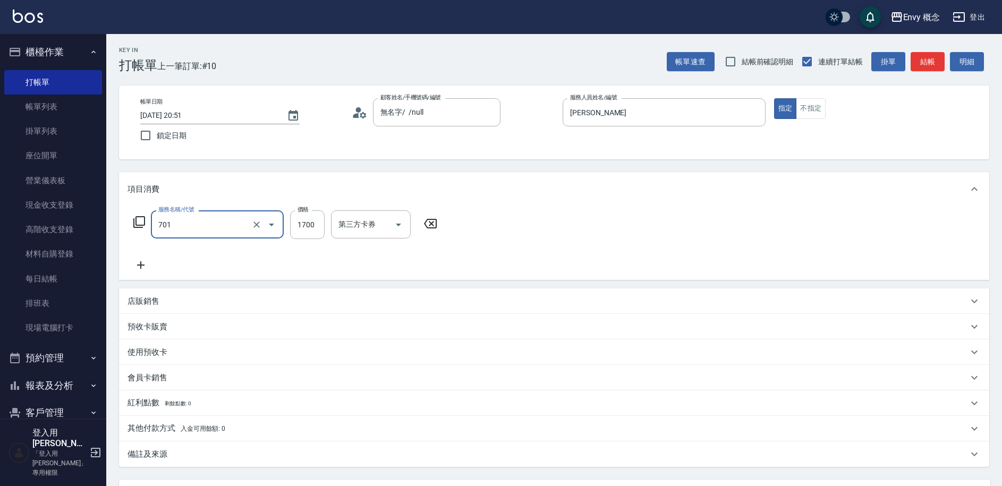
type input "701 染髮(701)"
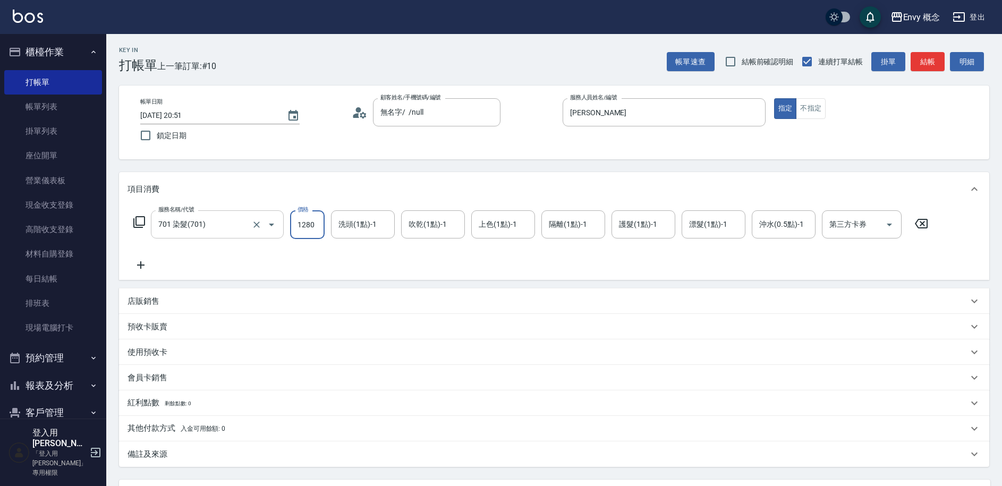
scroll to position [101, 0]
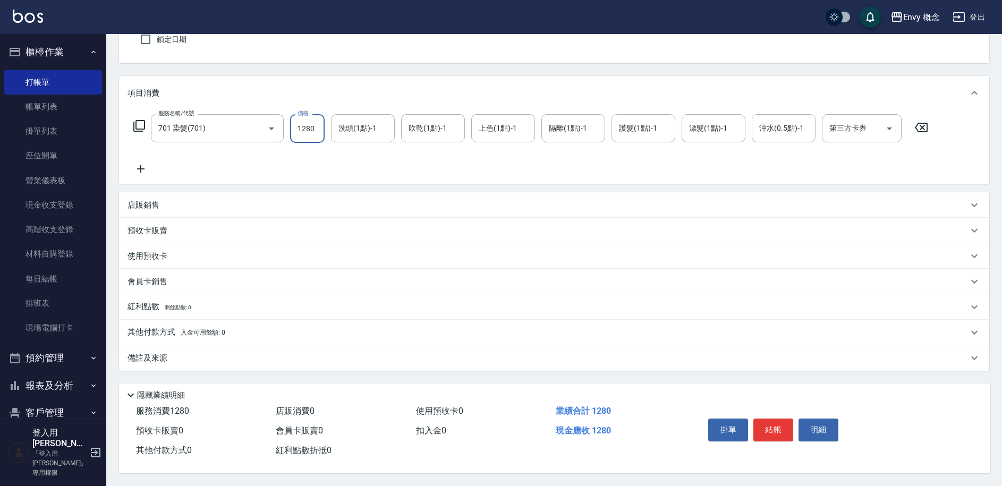
type input "1280"
click at [174, 320] on div "其他付款方式 入金可用餘額: 0" at bounding box center [554, 333] width 870 height 26
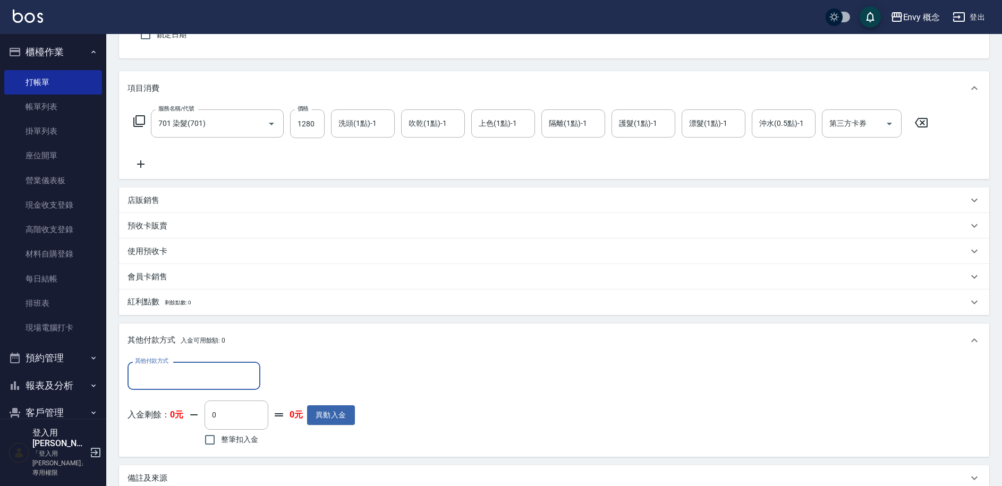
scroll to position [1, 0]
click at [223, 377] on input "其他付款方式" at bounding box center [193, 376] width 123 height 19
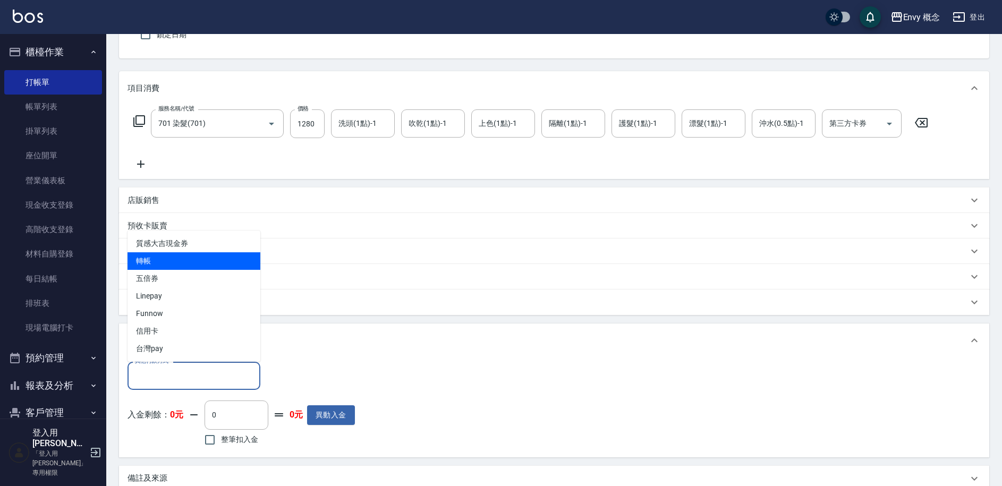
click at [181, 258] on span "轉帳" at bounding box center [194, 261] width 133 height 18
type input "轉帳"
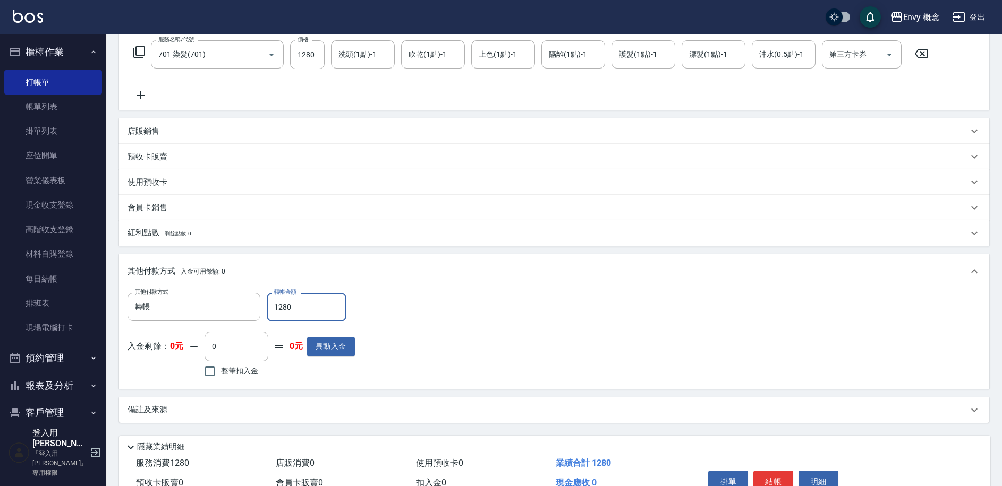
scroll to position [227, 0]
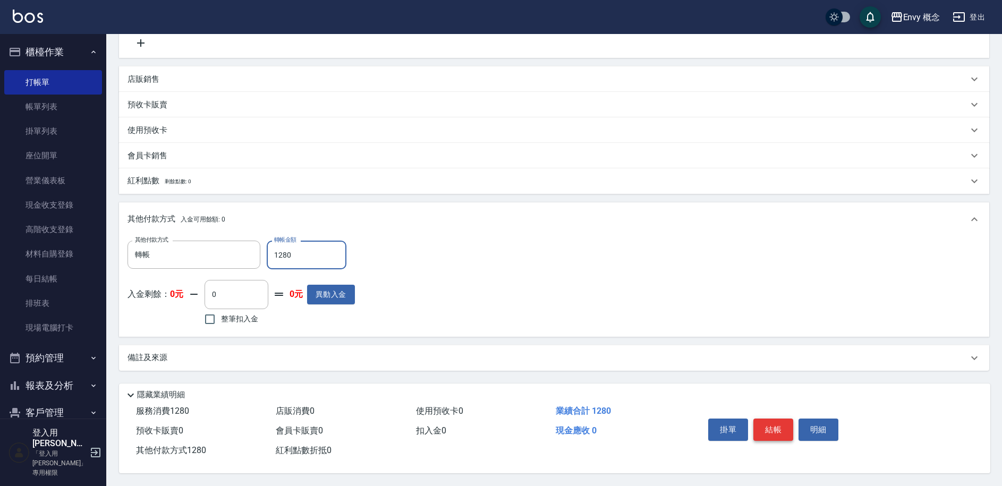
type input "1280"
click at [768, 424] on button "結帳" at bounding box center [773, 430] width 40 height 22
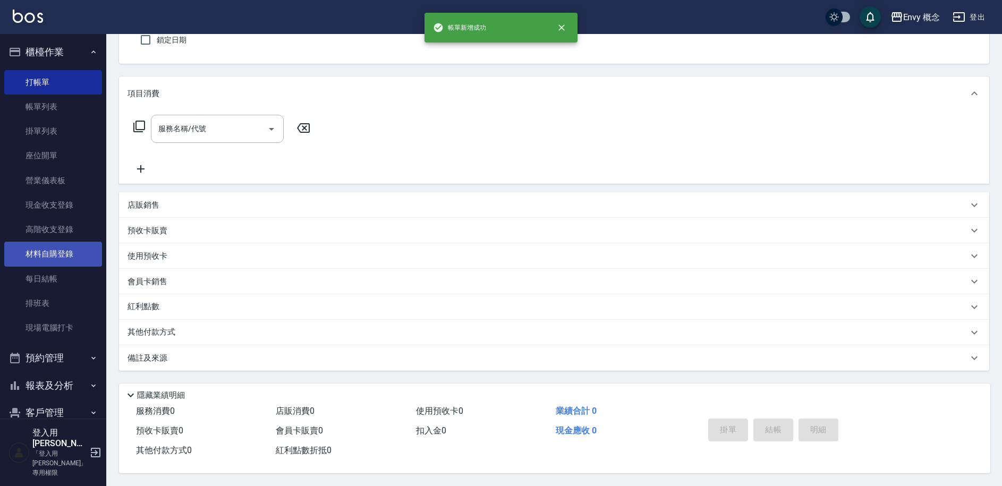
scroll to position [0, 0]
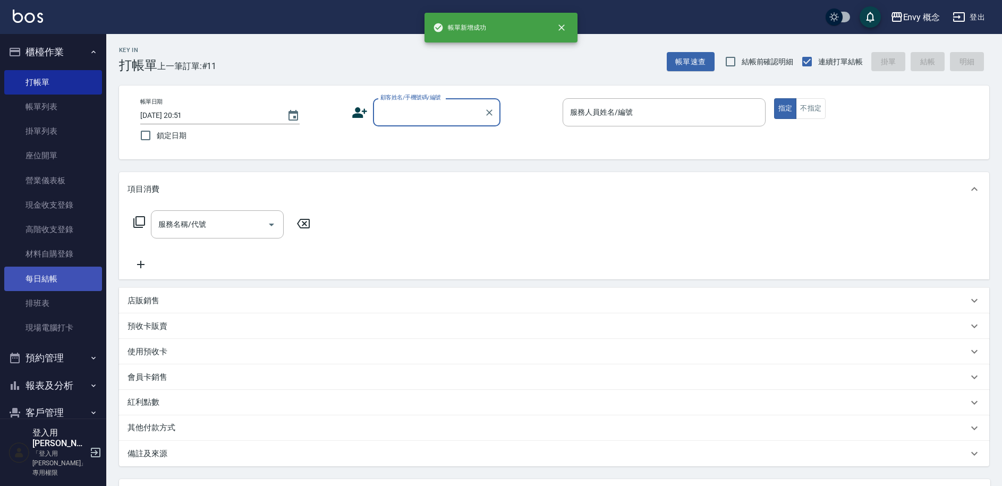
click at [50, 276] on link "每日結帳" at bounding box center [53, 279] width 98 height 24
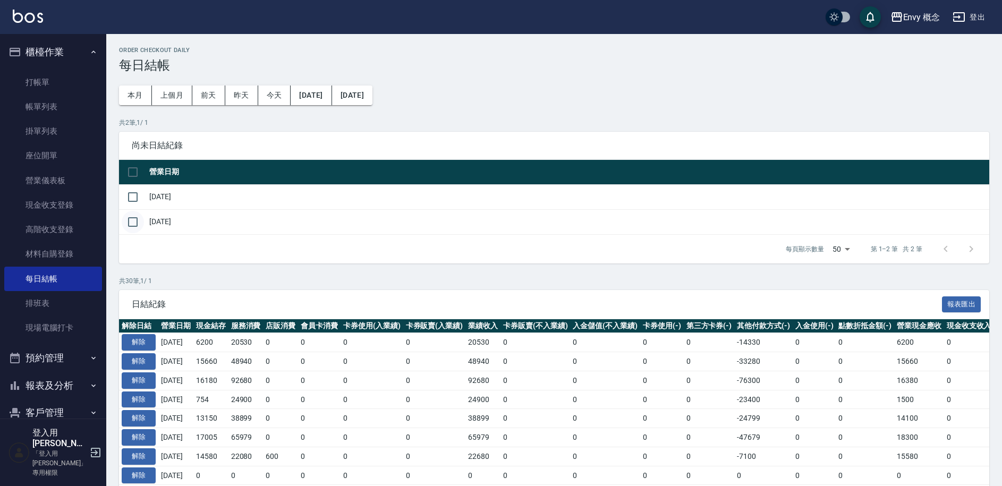
click at [126, 221] on input "checkbox" at bounding box center [133, 222] width 22 height 22
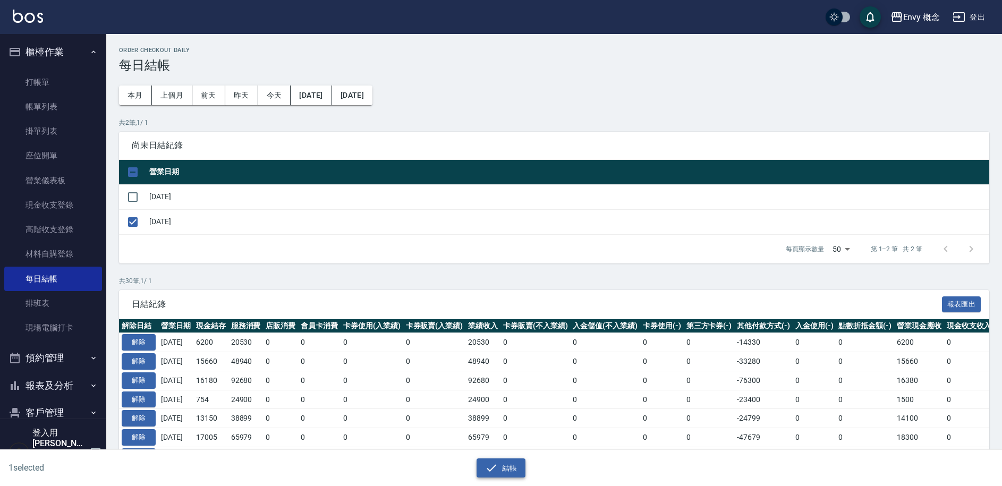
click at [506, 469] on button "結帳" at bounding box center [501, 468] width 49 height 20
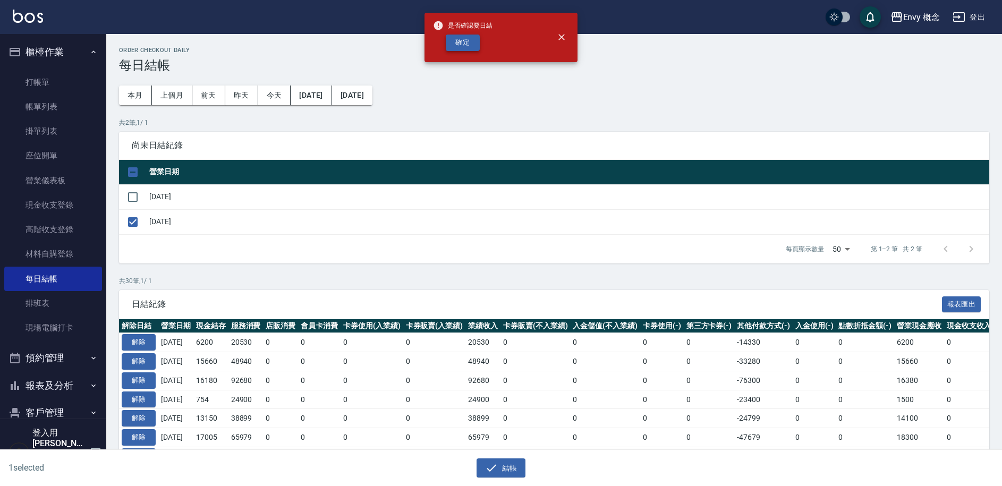
click at [471, 46] on button "確定" at bounding box center [463, 43] width 34 height 16
checkbox input "false"
